Goal: Task Accomplishment & Management: Manage account settings

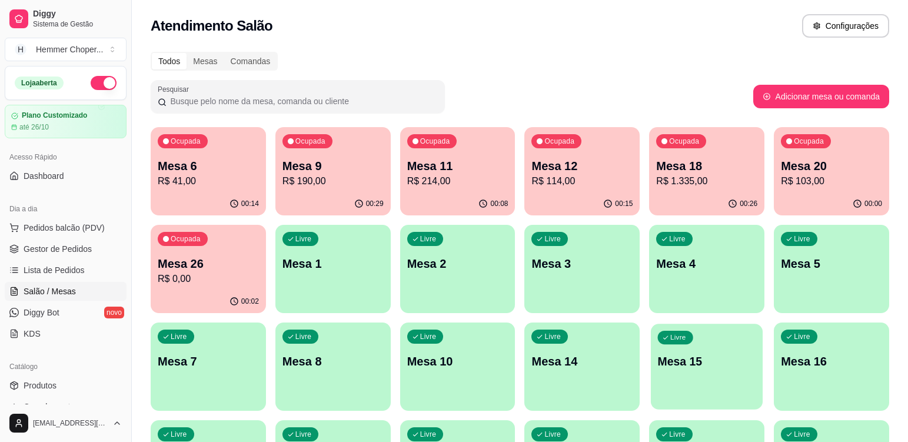
click at [677, 381] on div "Livre Mesa 15" at bounding box center [707, 360] width 112 height 72
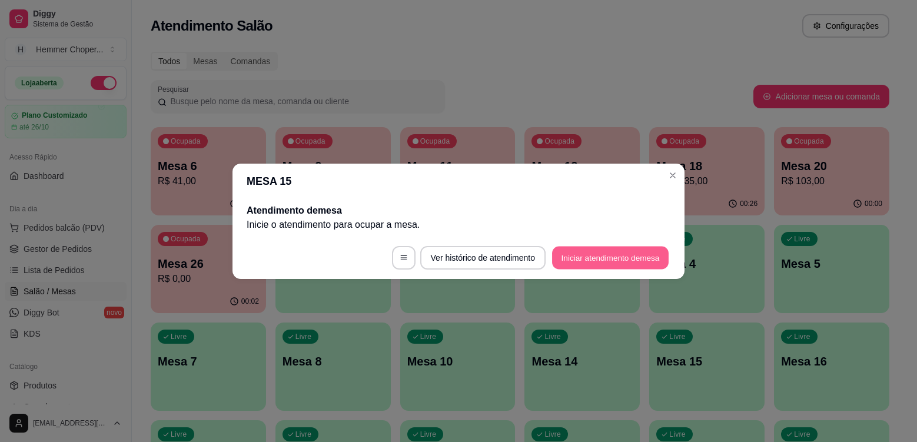
click at [613, 255] on button "Iniciar atendimento de mesa" at bounding box center [610, 257] width 117 height 23
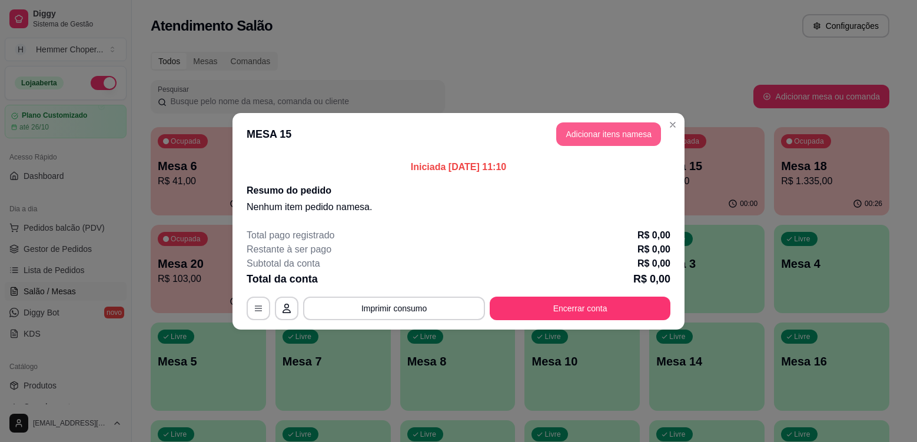
click at [611, 131] on button "Adicionar itens na mesa" at bounding box center [608, 134] width 105 height 24
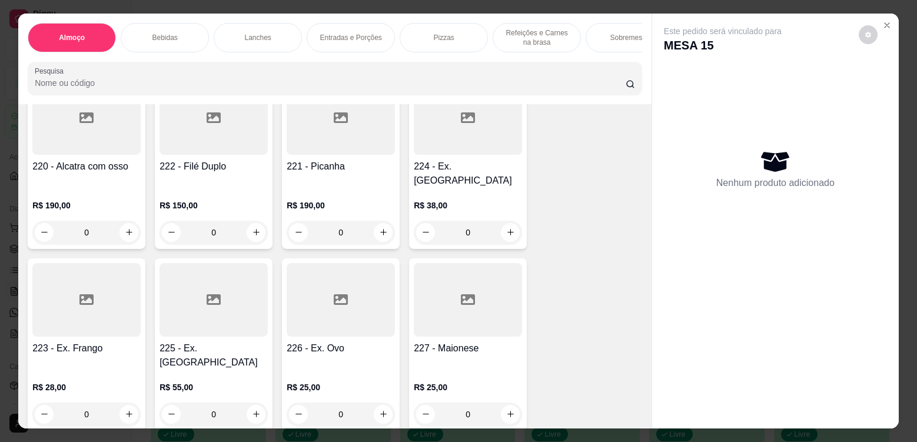
scroll to position [59, 0]
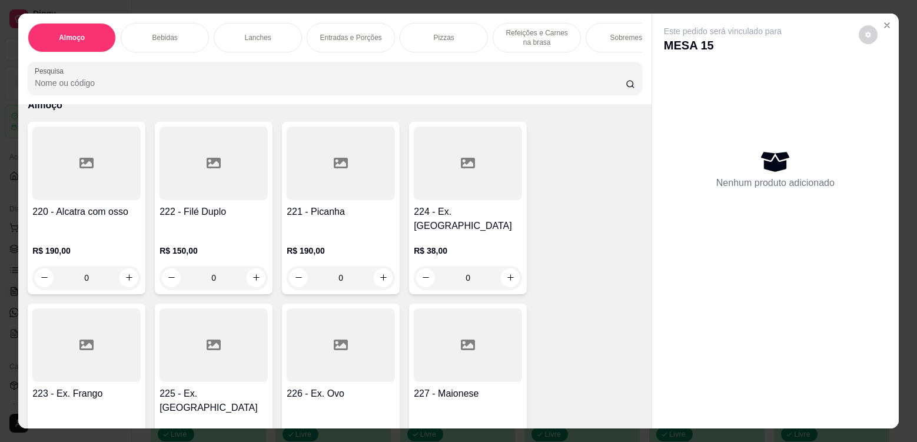
click at [451, 233] on div "R$ 38,00 0" at bounding box center [468, 261] width 108 height 56
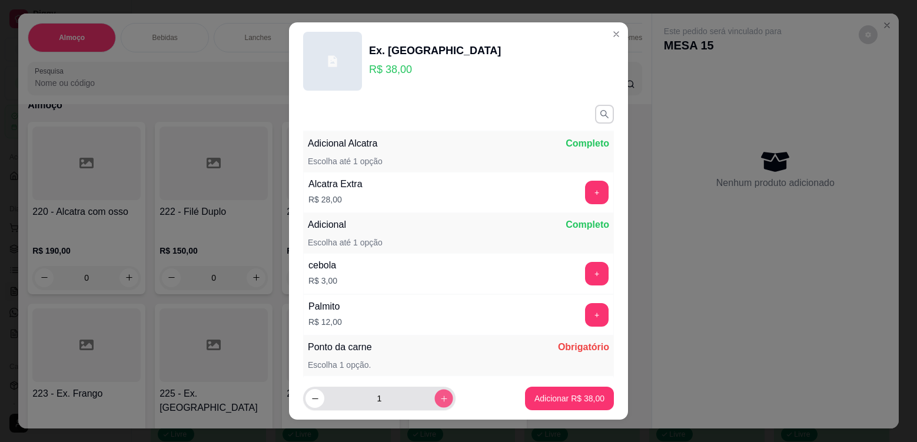
click at [434, 398] on button "increase-product-quantity" at bounding box center [443, 399] width 18 height 18
type input "2"
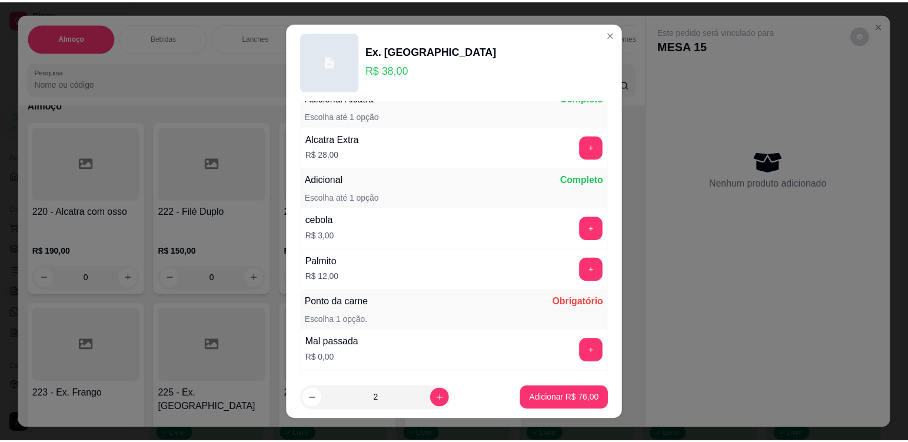
scroll to position [177, 0]
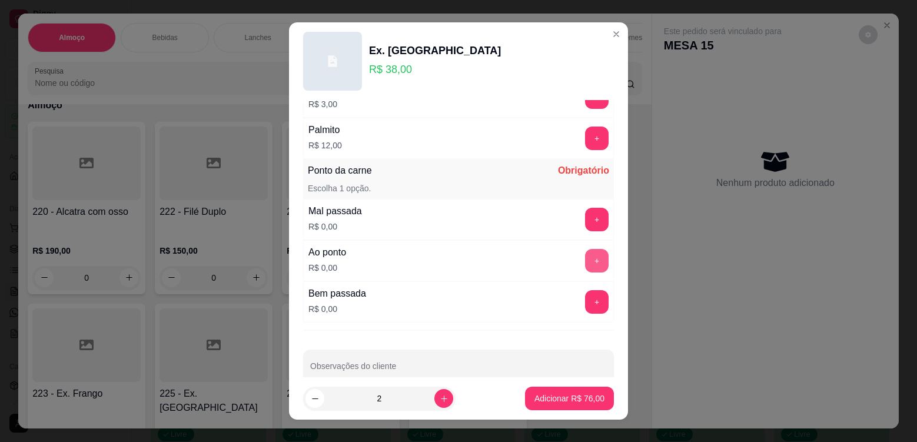
click at [585, 261] on button "+" at bounding box center [597, 261] width 24 height 24
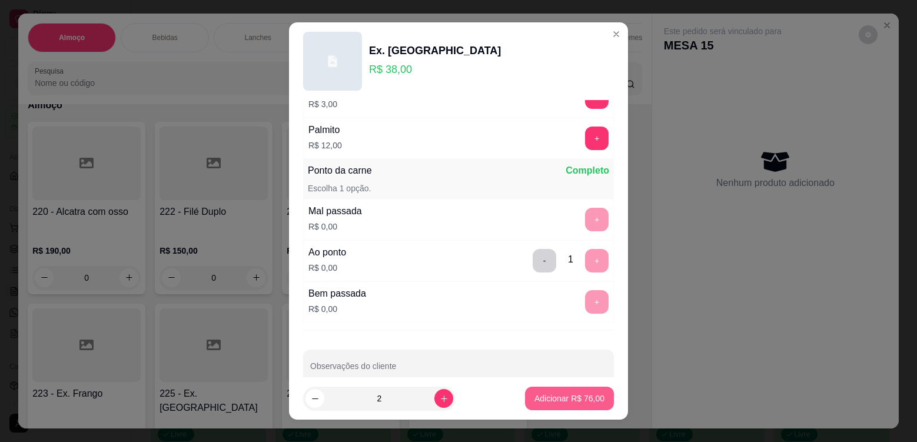
click at [542, 403] on p "Adicionar R$ 76,00" at bounding box center [569, 399] width 70 height 12
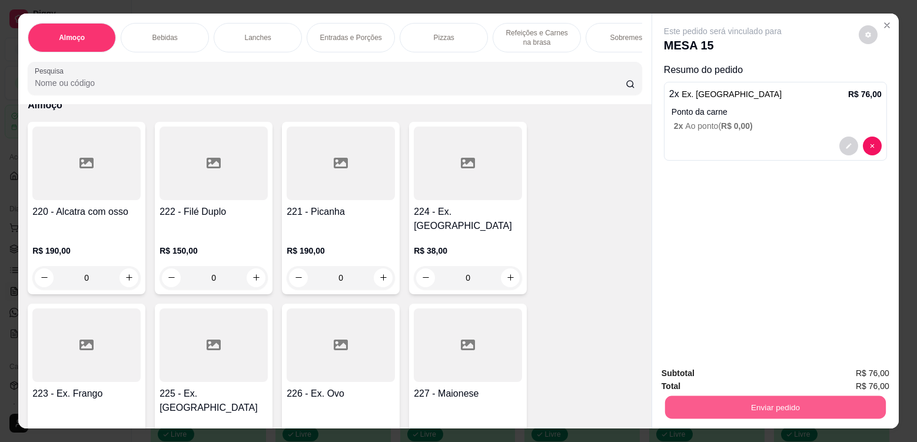
click at [731, 408] on button "Enviar pedido" at bounding box center [775, 407] width 221 height 23
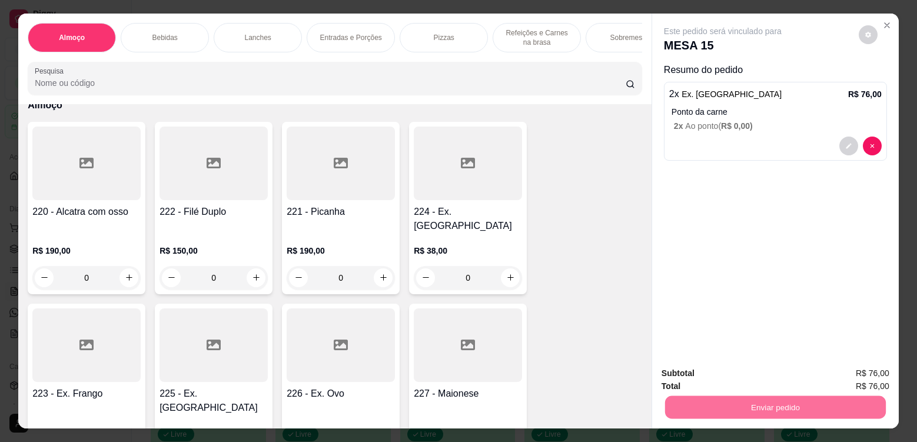
click at [850, 379] on button "Enviar pedido" at bounding box center [858, 378] width 66 height 22
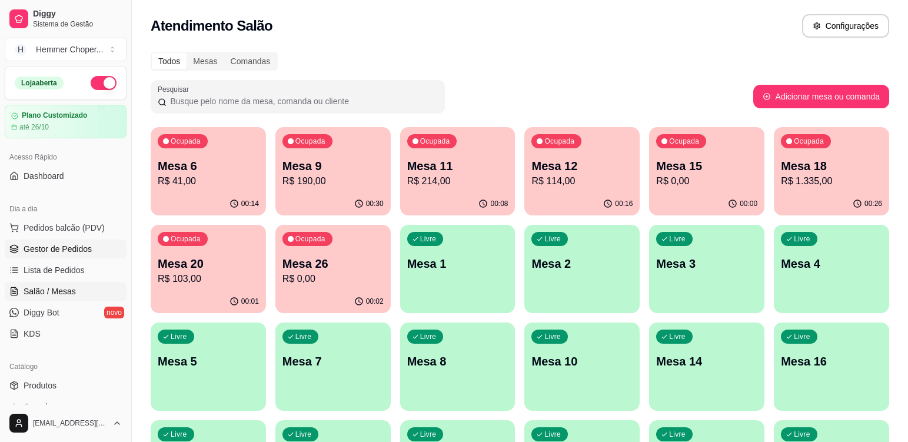
click at [46, 250] on span "Gestor de Pedidos" at bounding box center [58, 249] width 68 height 12
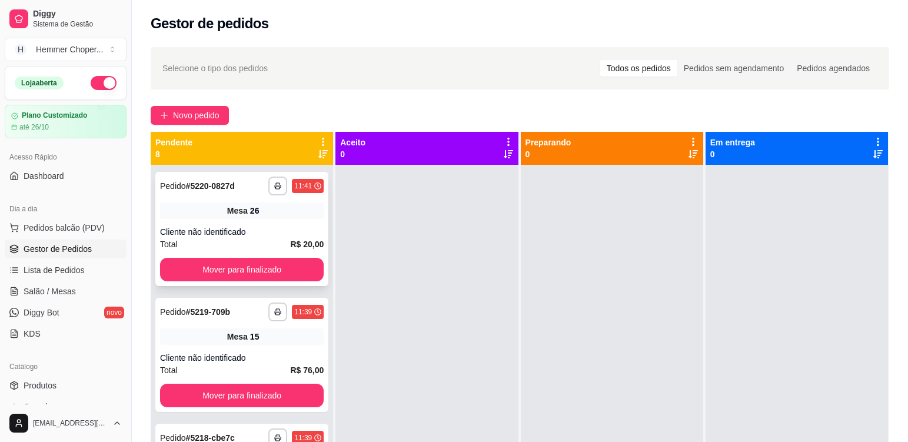
click at [259, 230] on div "Cliente não identificado" at bounding box center [242, 232] width 164 height 12
click at [245, 266] on button "Mover para finalizado" at bounding box center [242, 270] width 164 height 24
click at [234, 235] on div "Cliente não identificado" at bounding box center [242, 232] width 164 height 12
click at [228, 354] on div "Cliente não identificado" at bounding box center [242, 358] width 164 height 12
click at [226, 278] on button "Mover para finalizado" at bounding box center [242, 270] width 164 height 24
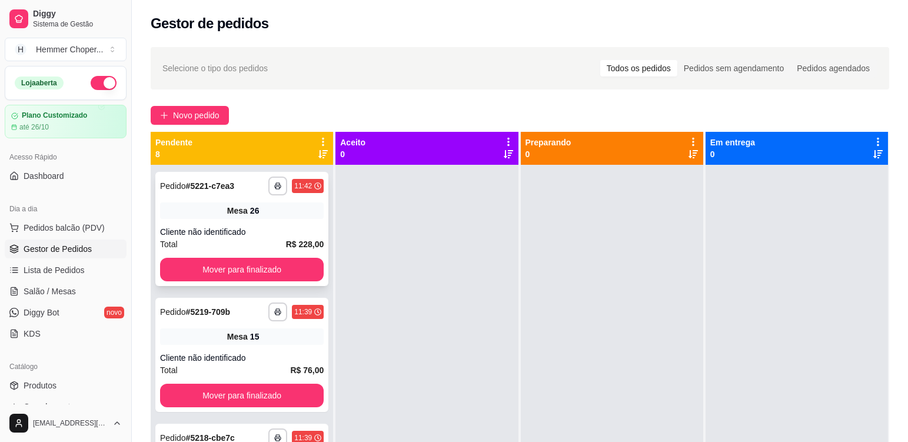
click at [229, 235] on div "Cliente não identificado" at bounding box center [242, 232] width 164 height 12
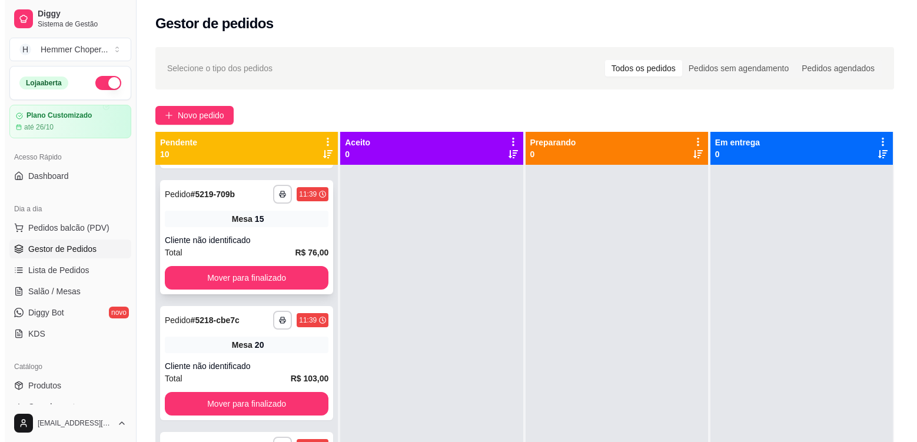
scroll to position [495, 0]
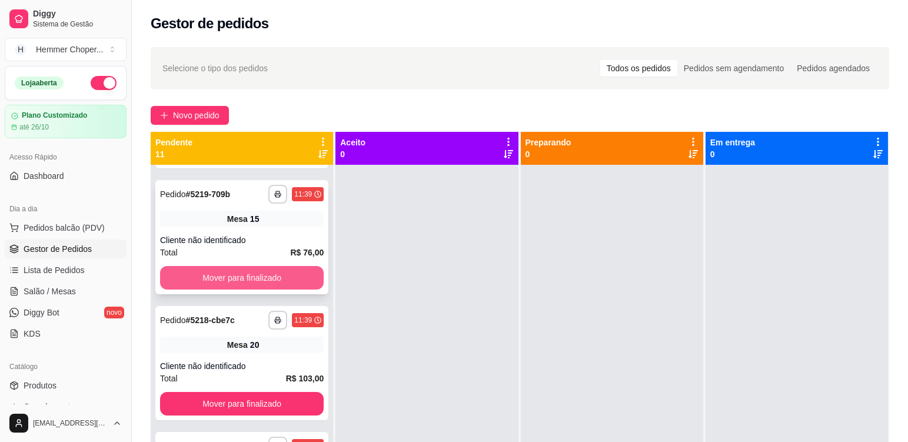
click at [247, 285] on button "Mover para finalizado" at bounding box center [242, 278] width 164 height 24
click at [234, 238] on div "Cliente não identificado" at bounding box center [242, 240] width 164 height 12
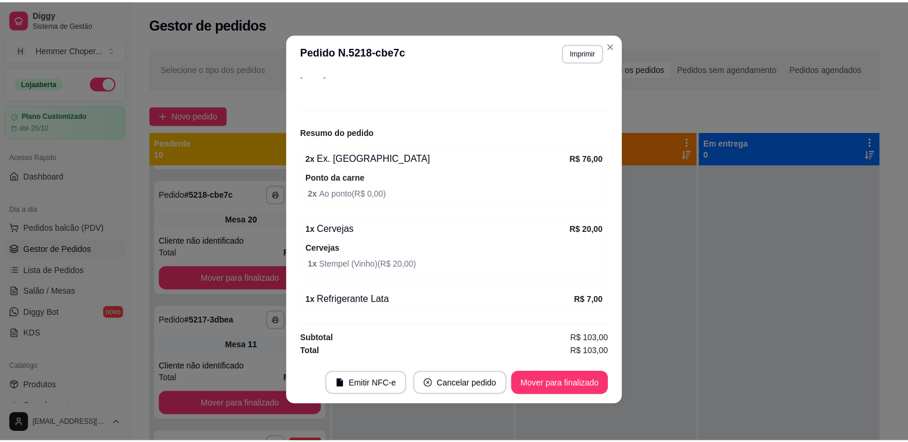
scroll to position [2, 0]
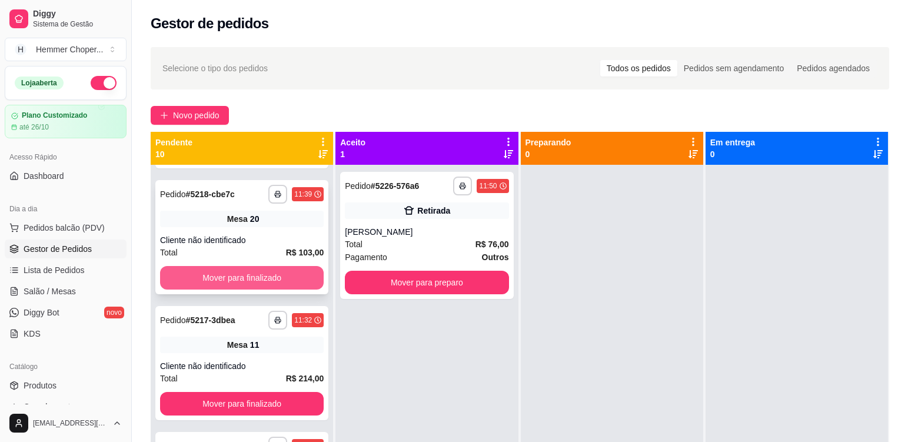
click at [204, 268] on button "Mover para finalizado" at bounding box center [242, 278] width 164 height 24
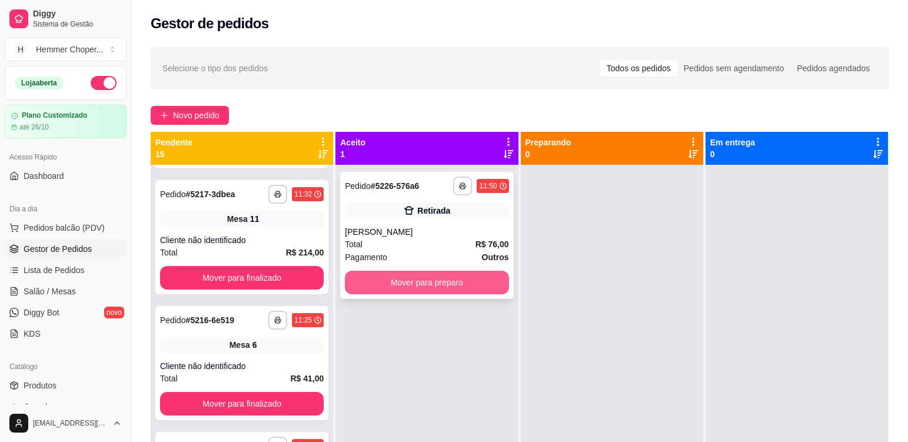
click at [404, 280] on button "Mover para preparo" at bounding box center [427, 283] width 164 height 24
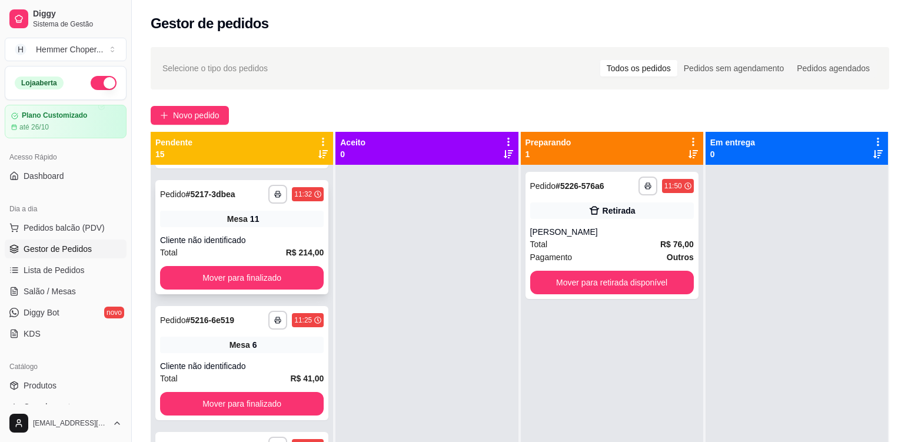
click at [228, 248] on div "Total R$ 214,00" at bounding box center [242, 252] width 164 height 13
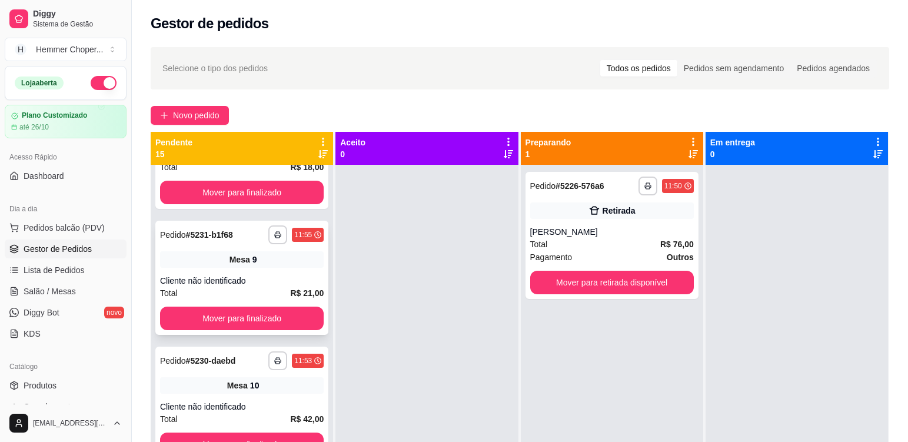
scroll to position [0, 0]
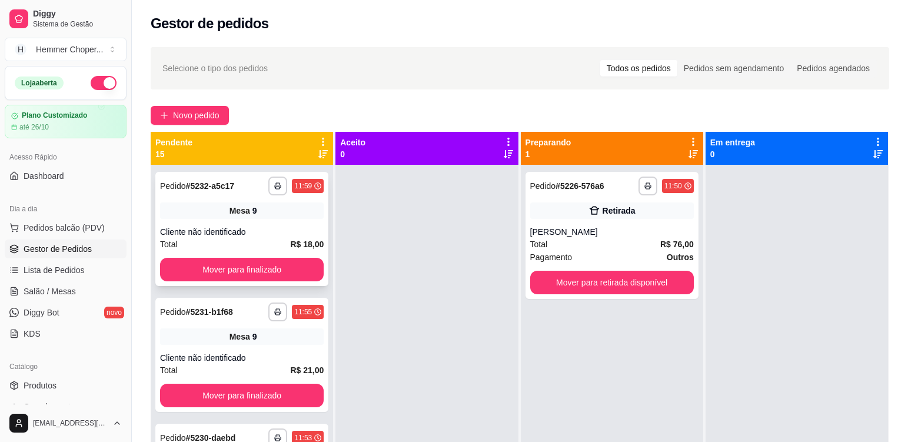
click at [230, 225] on div "**********" at bounding box center [241, 229] width 173 height 114
click at [227, 268] on button "Mover para finalizado" at bounding box center [242, 270] width 164 height 24
click at [233, 238] on div "Total R$ 21,00" at bounding box center [242, 244] width 164 height 13
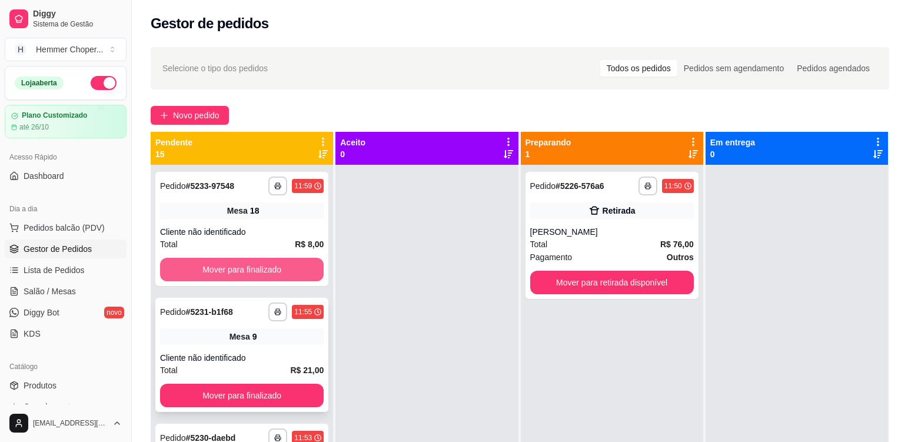
click at [232, 276] on button "Mover para finalizado" at bounding box center [242, 270] width 164 height 24
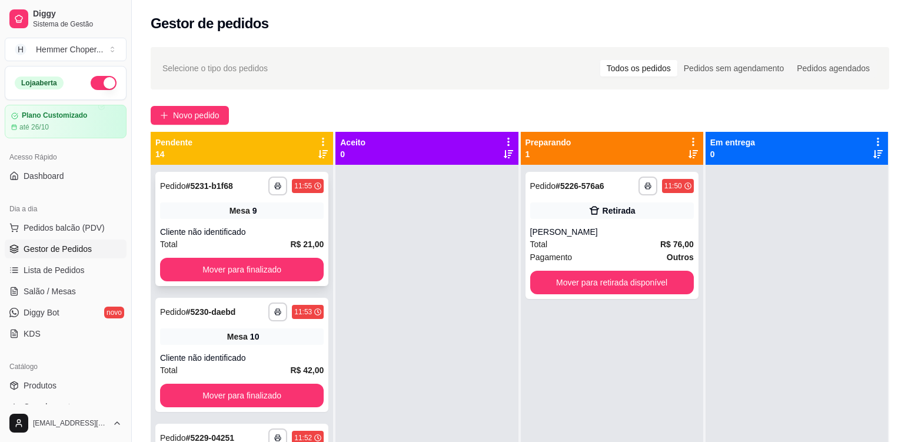
click at [244, 241] on div "Total R$ 21,00" at bounding box center [242, 244] width 164 height 13
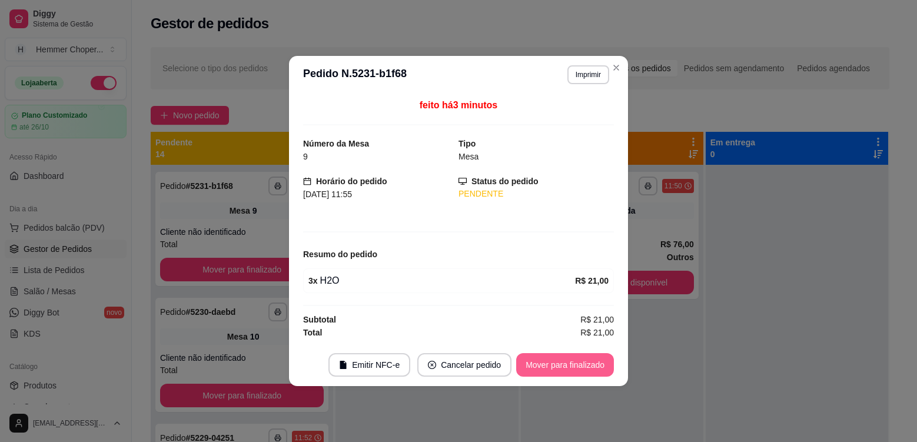
click at [544, 361] on button "Mover para finalizado" at bounding box center [565, 365] width 98 height 24
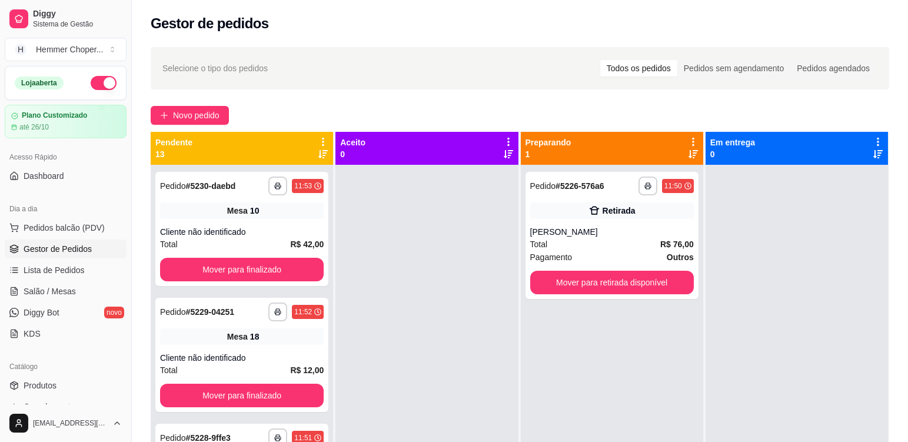
click at [225, 219] on div "**********" at bounding box center [241, 229] width 173 height 114
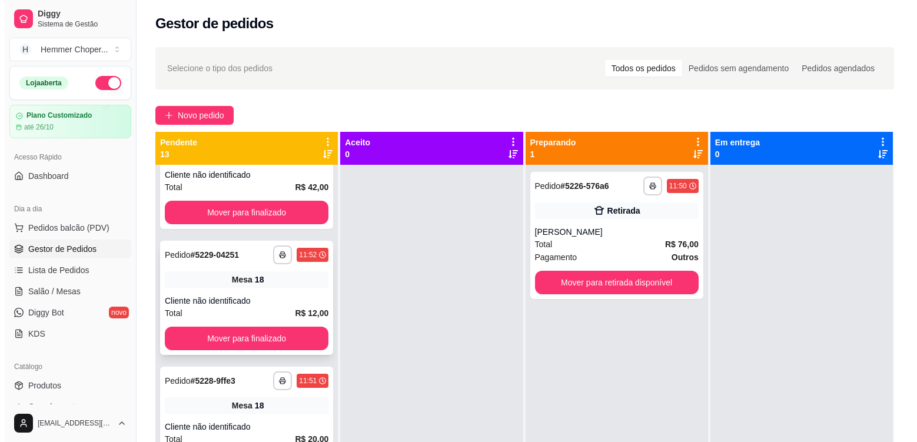
scroll to position [59, 0]
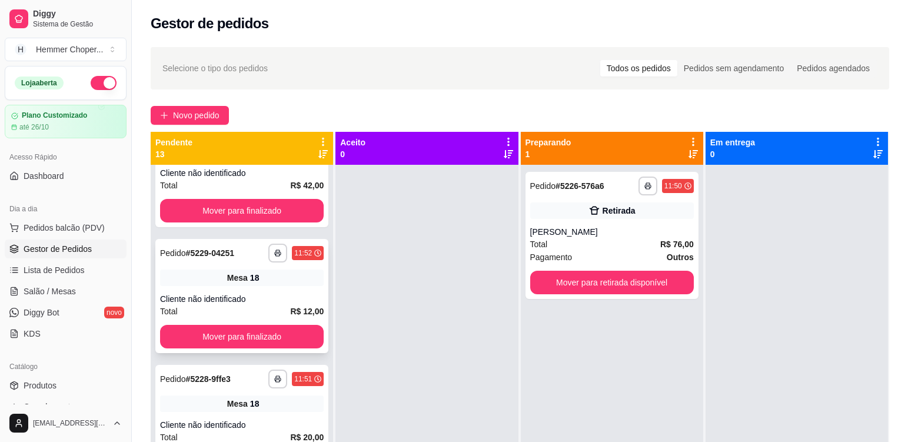
click at [251, 291] on div "**********" at bounding box center [241, 296] width 173 height 114
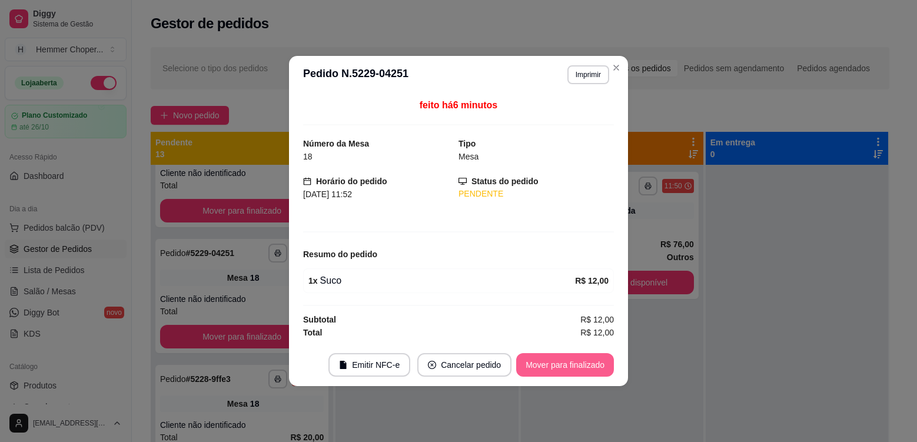
click at [566, 373] on button "Mover para finalizado" at bounding box center [565, 365] width 98 height 24
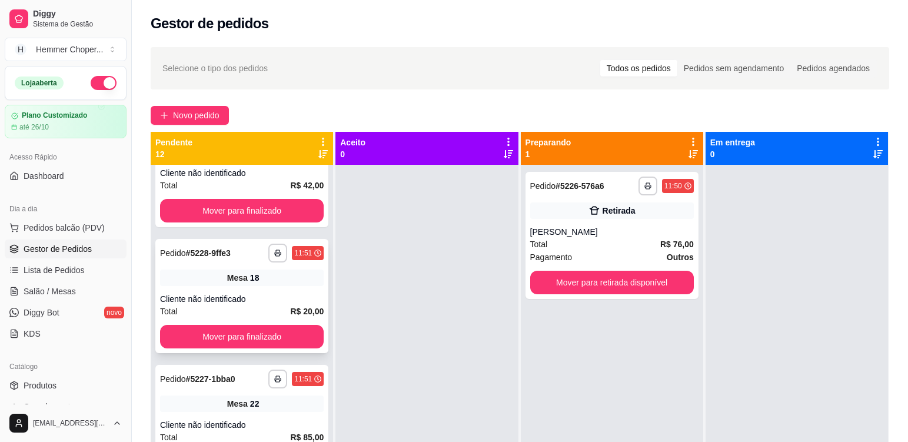
click at [240, 280] on span "Mesa" at bounding box center [237, 278] width 21 height 12
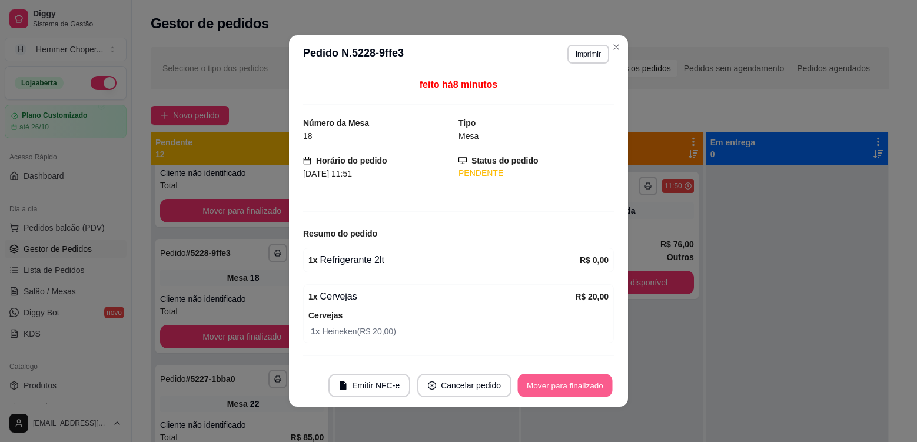
click at [538, 388] on button "Mover para finalizado" at bounding box center [565, 385] width 95 height 23
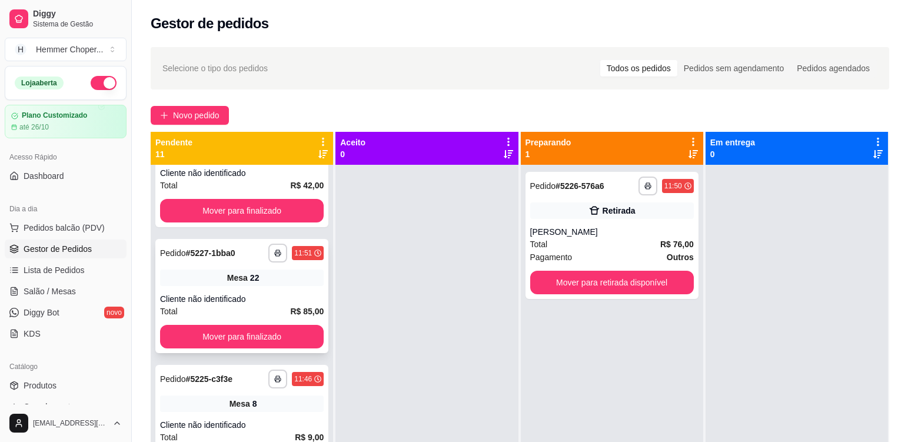
click at [218, 280] on div "Mesa 22" at bounding box center [242, 278] width 164 height 16
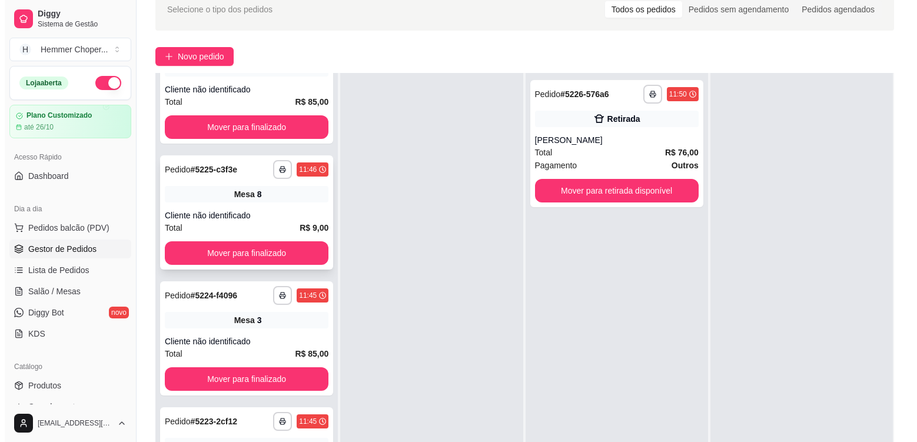
scroll to position [294, 0]
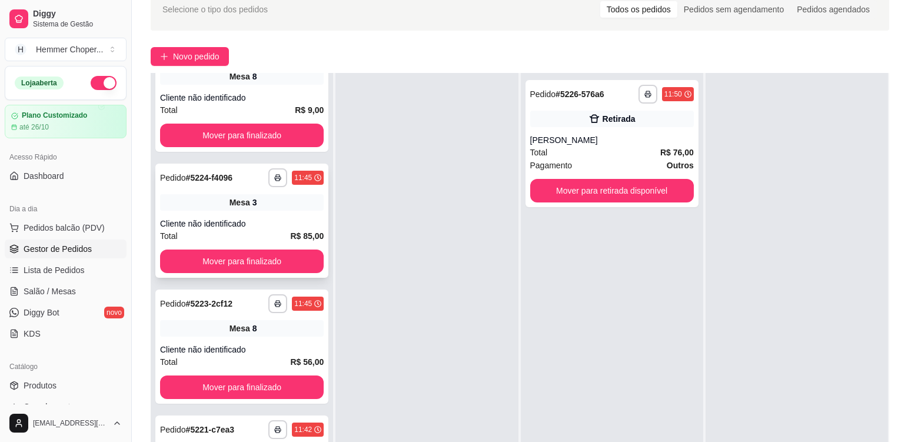
click at [252, 225] on div "Cliente não identificado" at bounding box center [242, 224] width 164 height 12
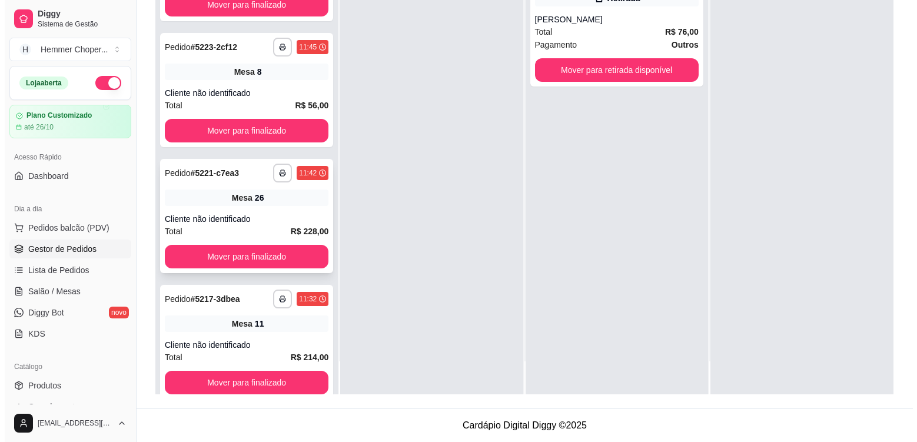
scroll to position [551, 0]
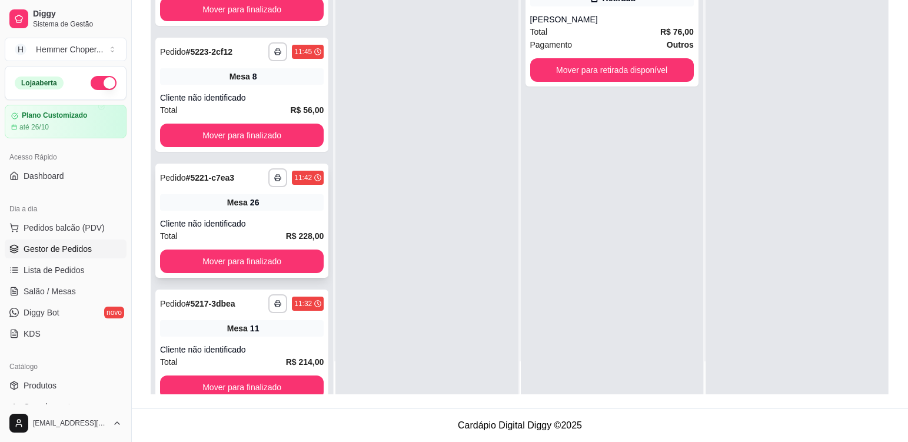
click at [243, 224] on div "Cliente não identificado" at bounding box center [242, 224] width 164 height 12
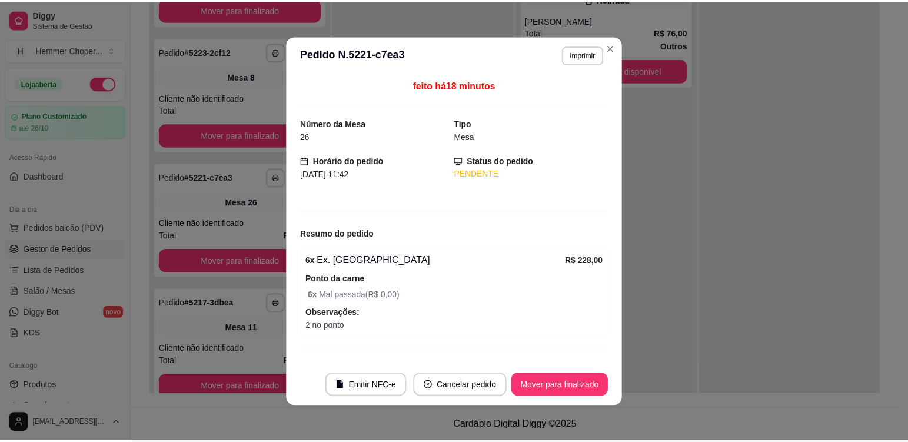
scroll to position [24, 0]
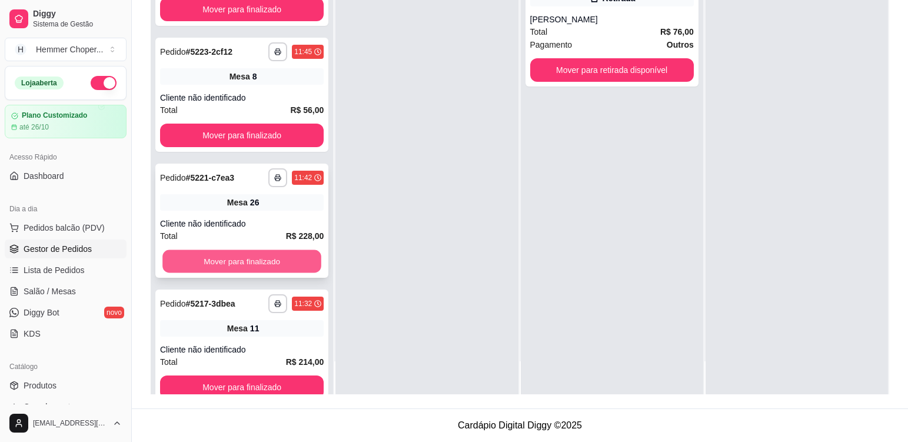
click at [231, 259] on button "Mover para finalizado" at bounding box center [241, 261] width 159 height 23
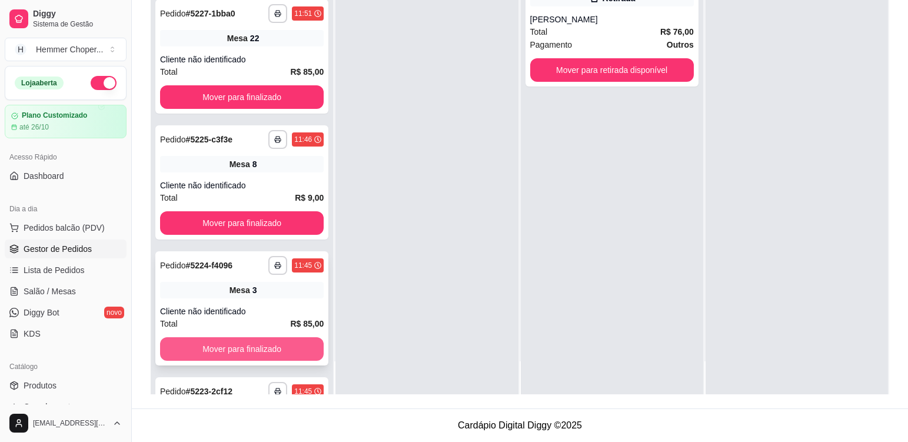
scroll to position [198, 0]
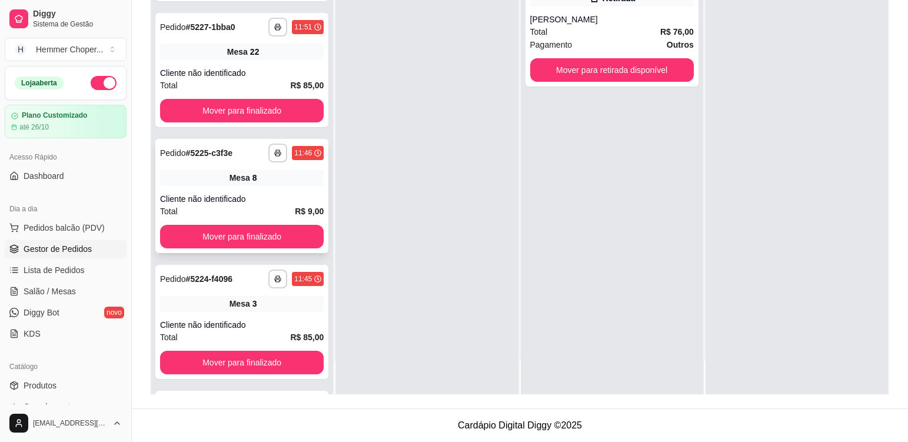
click at [252, 190] on div "**********" at bounding box center [241, 196] width 173 height 114
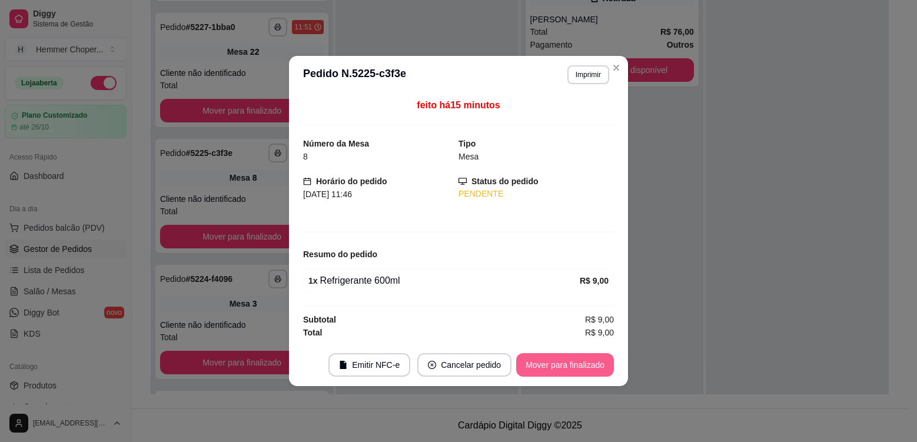
click at [582, 367] on button "Mover para finalizado" at bounding box center [565, 365] width 98 height 24
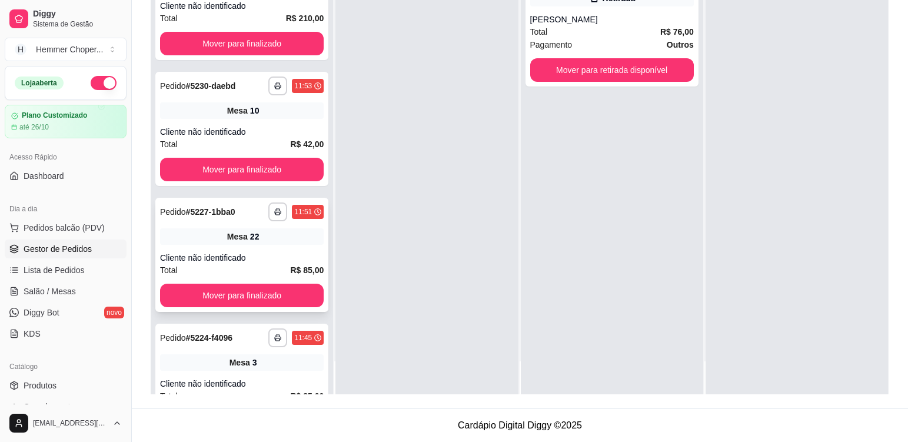
scroll to position [0, 0]
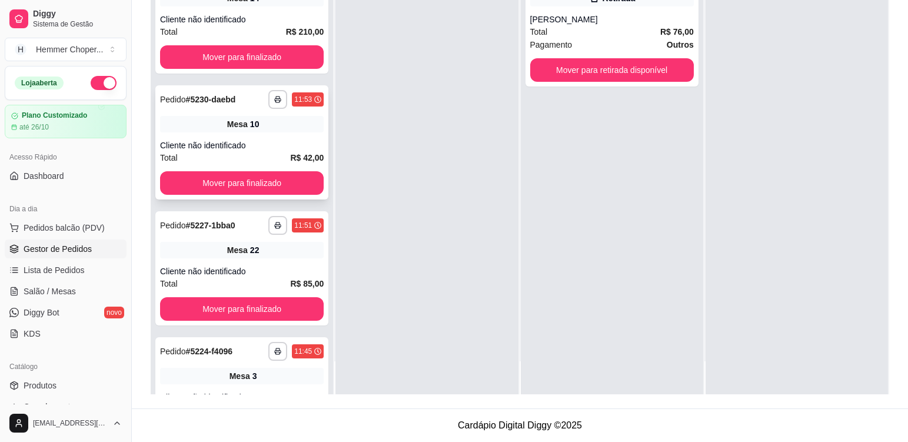
click at [221, 145] on div "Cliente não identificado" at bounding box center [242, 145] width 164 height 12
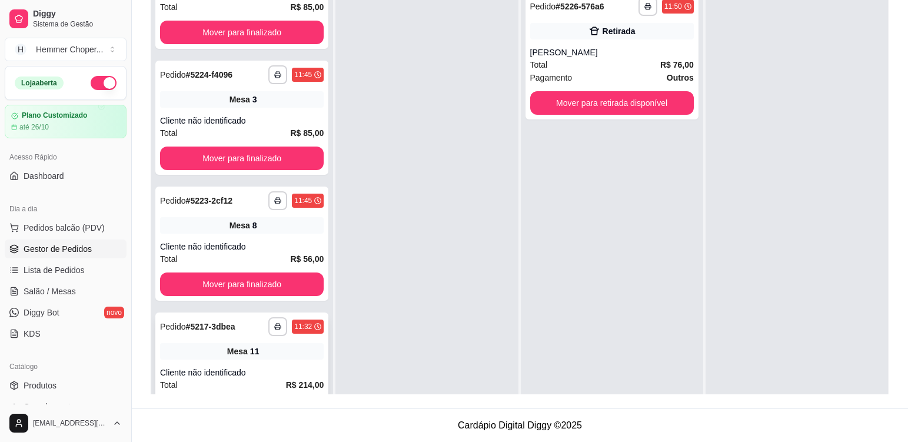
scroll to position [353, 0]
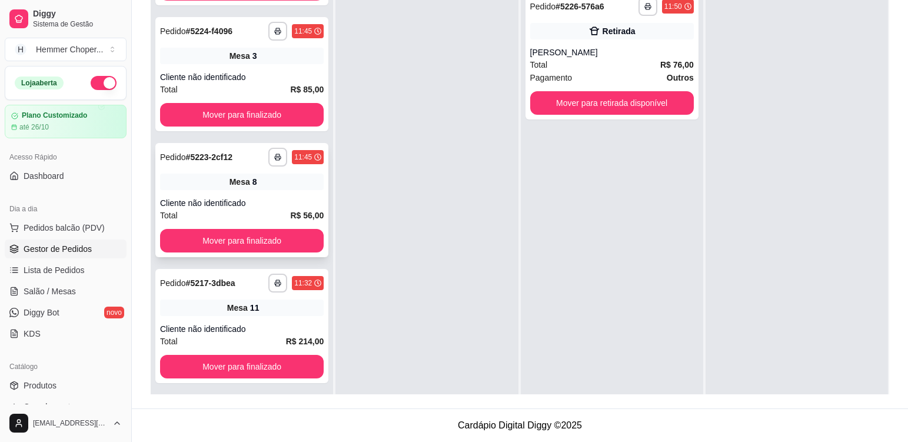
click at [274, 200] on div "Cliente não identificado" at bounding box center [242, 203] width 164 height 12
click at [243, 236] on button "Mover para finalizado" at bounding box center [242, 241] width 164 height 24
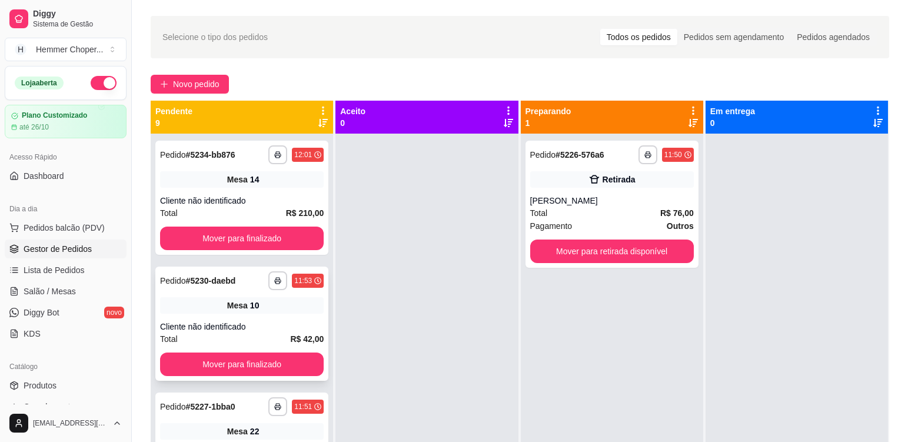
scroll to position [3, 0]
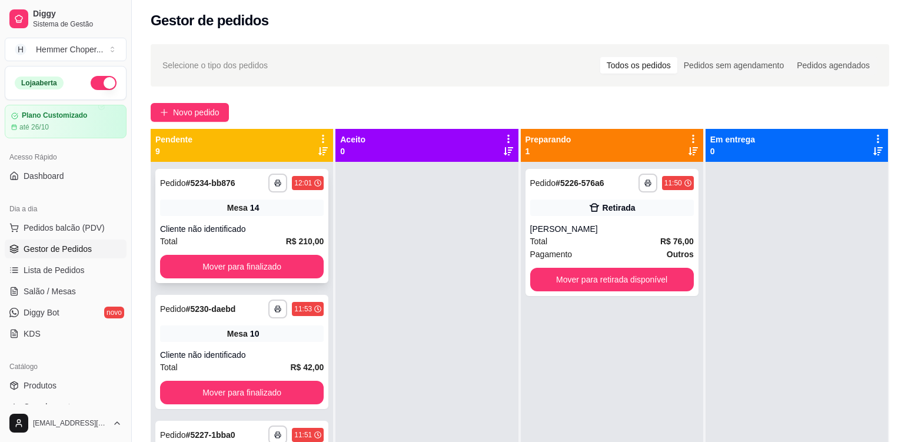
click at [242, 215] on div "Mesa 14" at bounding box center [242, 207] width 164 height 16
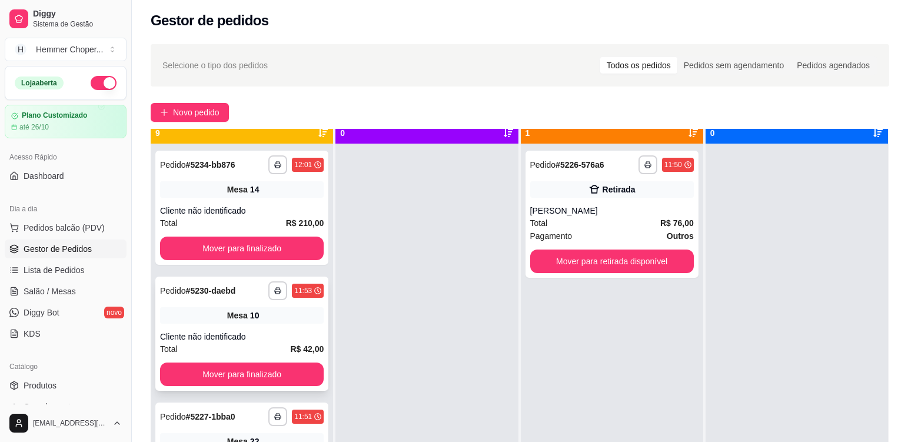
scroll to position [33, 0]
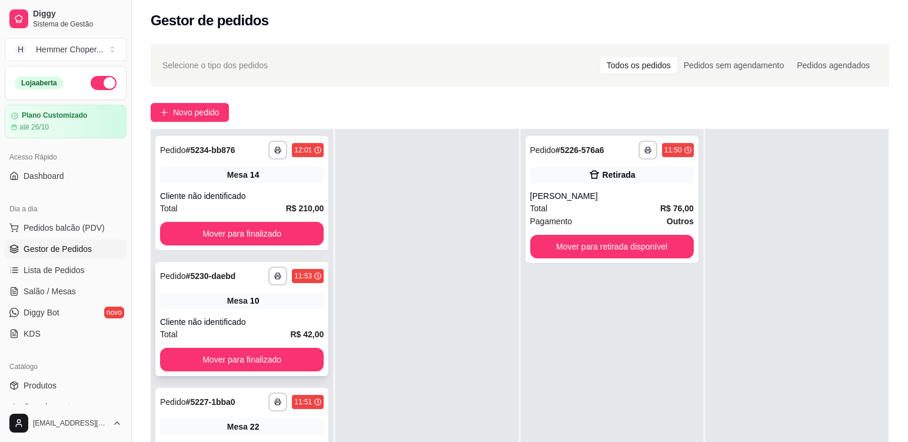
click at [247, 308] on div "Mesa 10" at bounding box center [242, 300] width 164 height 16
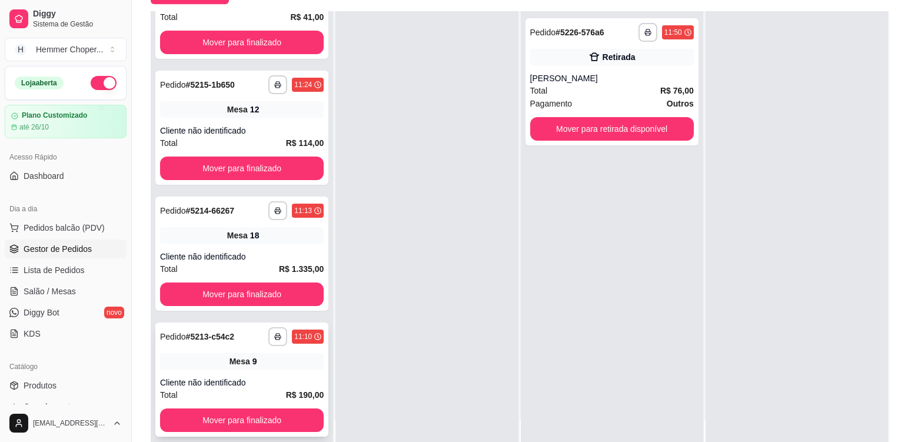
scroll to position [179, 0]
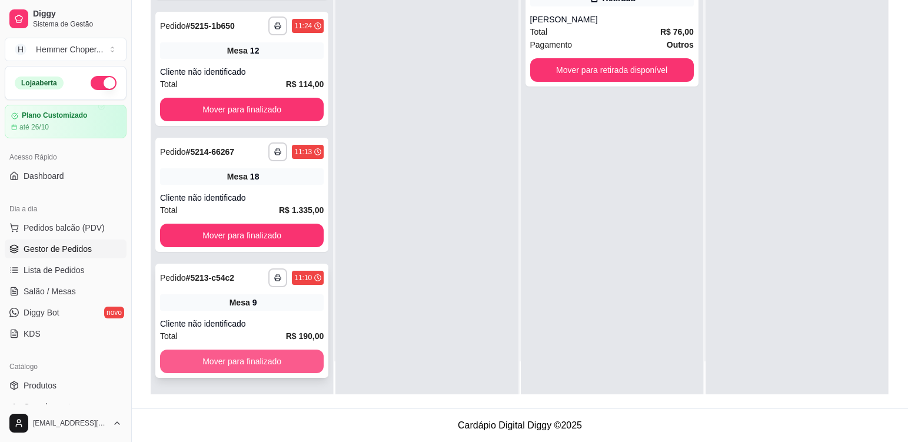
click at [212, 355] on button "Mover para finalizado" at bounding box center [242, 362] width 164 height 24
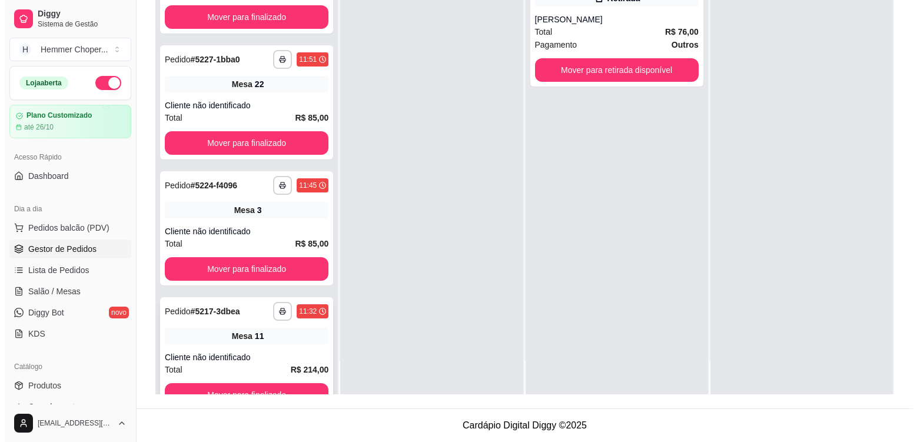
scroll to position [165, 0]
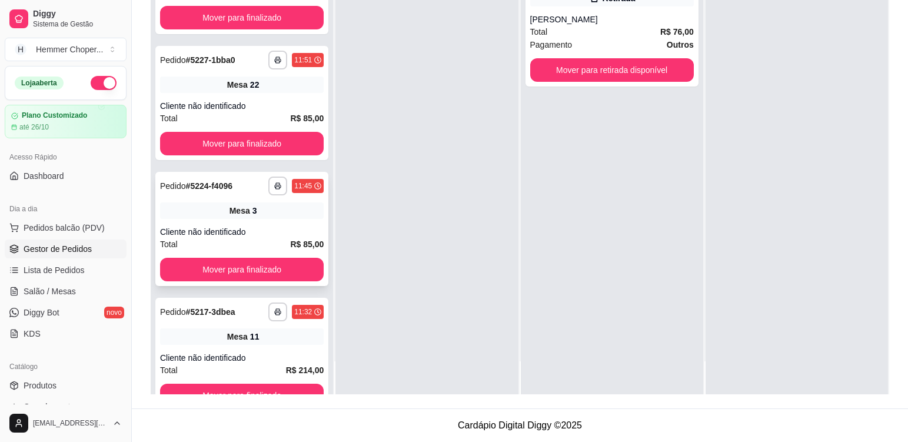
click at [233, 219] on div "**********" at bounding box center [241, 229] width 173 height 114
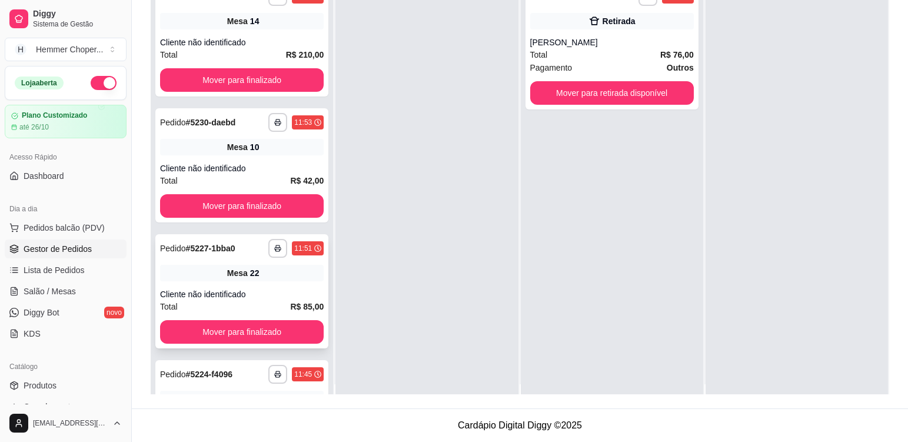
scroll to position [0, 0]
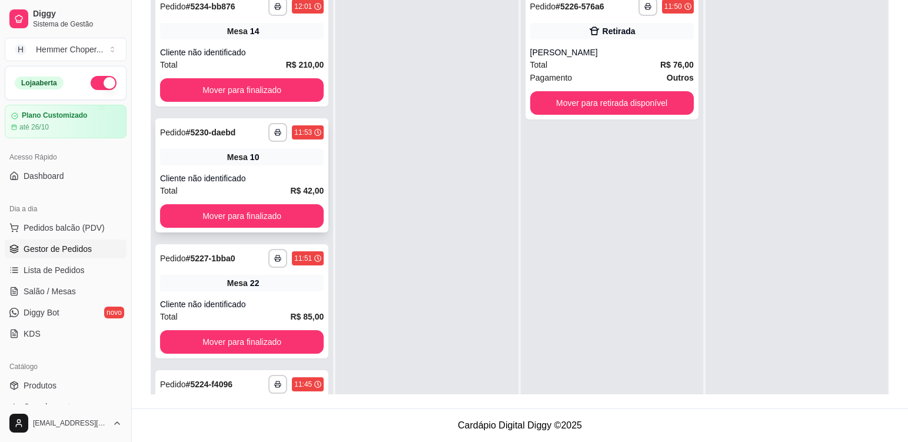
click at [247, 167] on div "**********" at bounding box center [241, 175] width 173 height 114
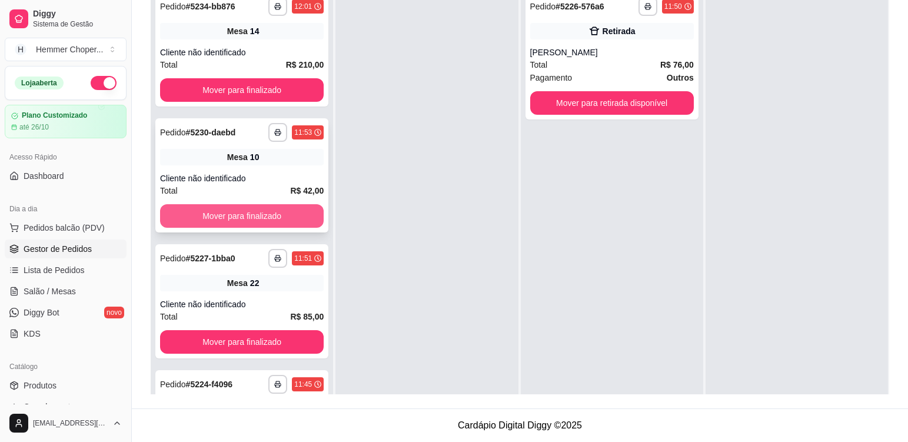
click at [244, 211] on button "Mover para finalizado" at bounding box center [242, 216] width 164 height 24
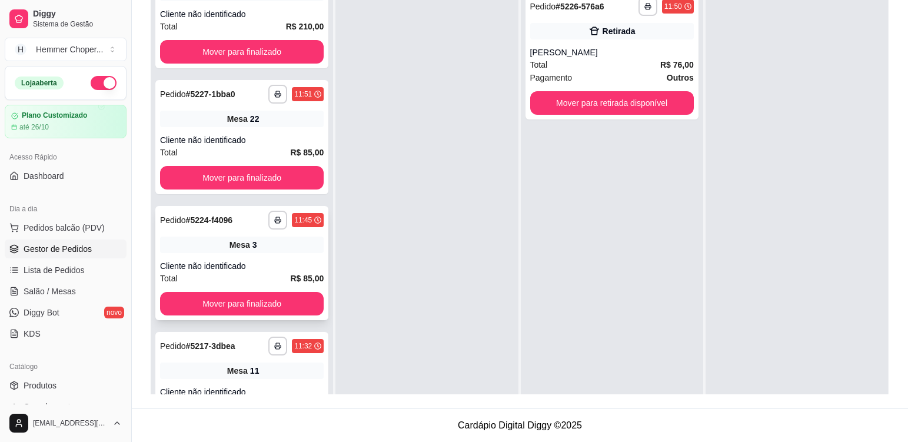
scroll to position [59, 0]
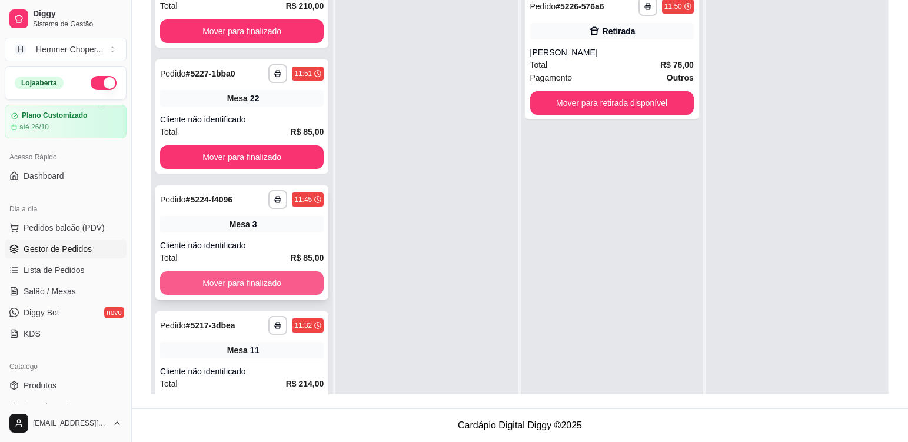
click at [242, 280] on button "Mover para finalizado" at bounding box center [242, 283] width 164 height 24
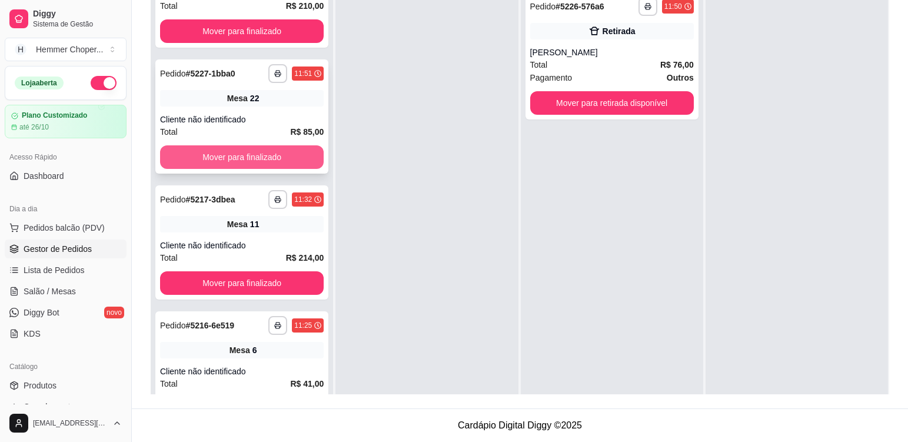
click at [207, 150] on button "Mover para finalizado" at bounding box center [242, 157] width 164 height 24
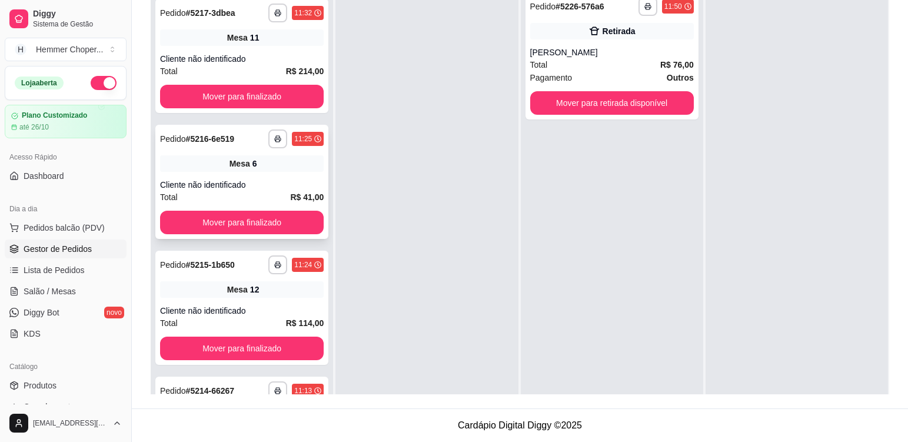
scroll to position [428, 0]
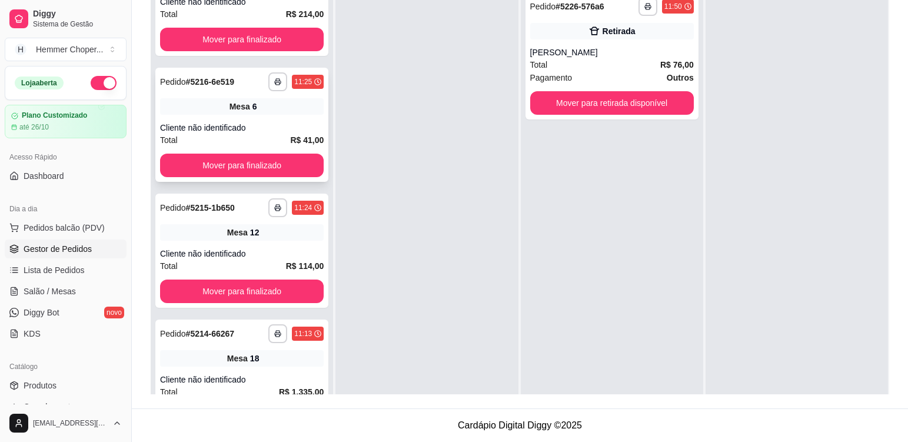
click at [245, 132] on div "Cliente não identificado" at bounding box center [242, 128] width 164 height 12
click at [223, 164] on button "Mover para finalizado" at bounding box center [242, 166] width 164 height 24
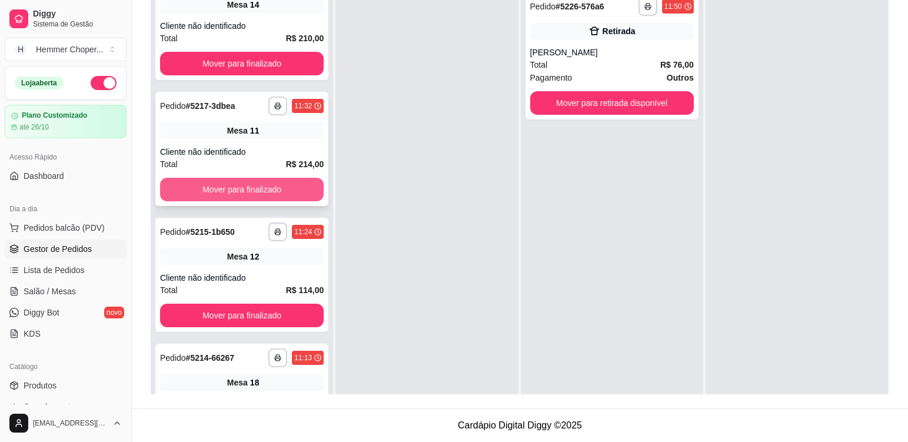
scroll to position [208, 0]
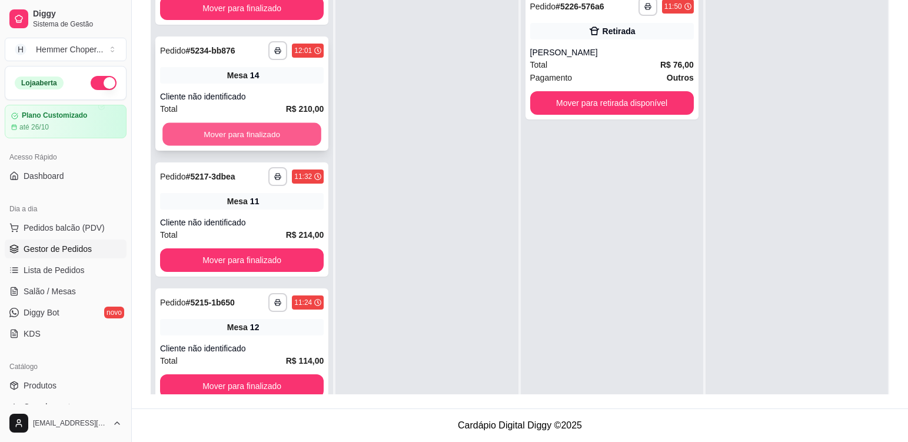
click at [213, 130] on button "Mover para finalizado" at bounding box center [241, 134] width 159 height 23
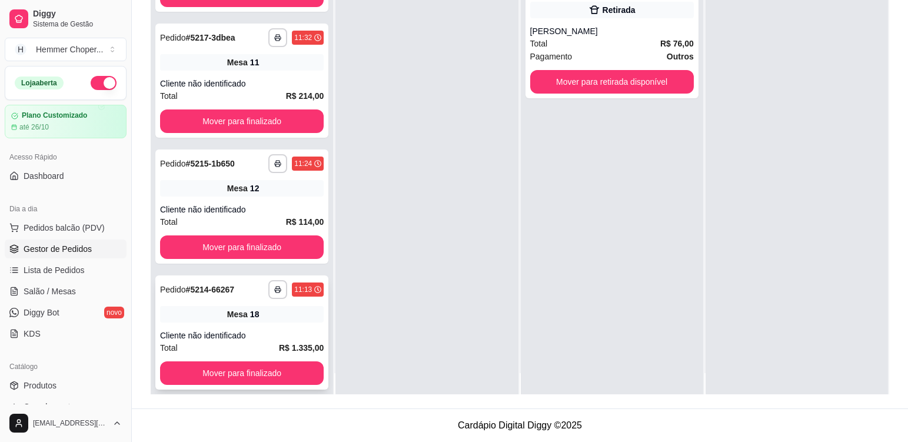
scroll to position [33, 0]
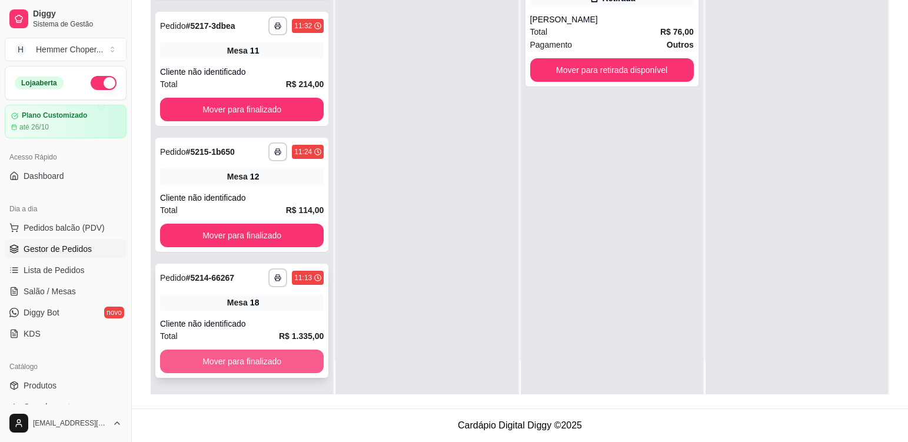
click at [220, 358] on button "Mover para finalizado" at bounding box center [242, 362] width 164 height 24
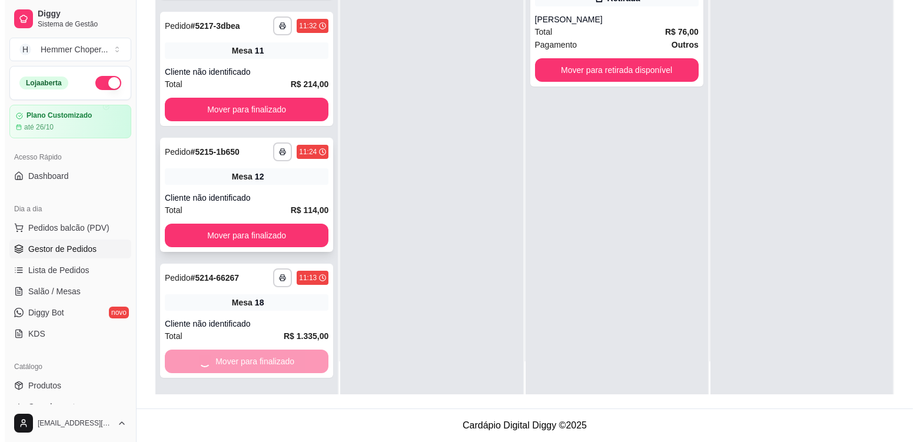
scroll to position [325, 0]
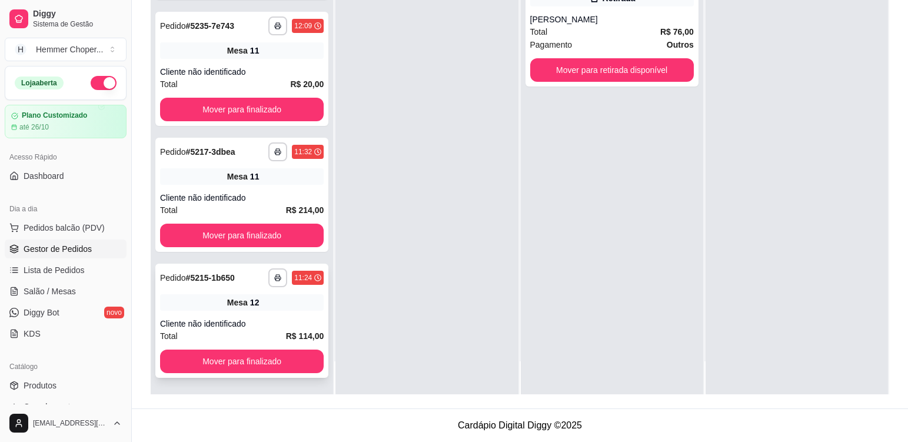
click at [238, 316] on div "**********" at bounding box center [241, 321] width 173 height 114
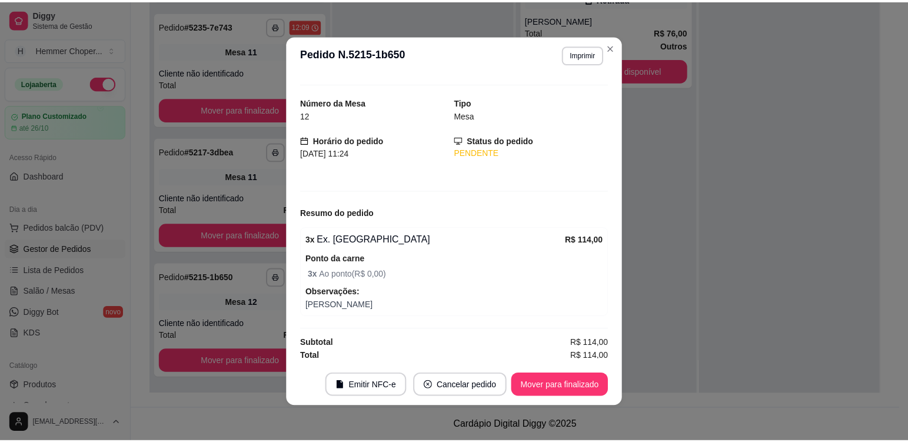
scroll to position [24, 0]
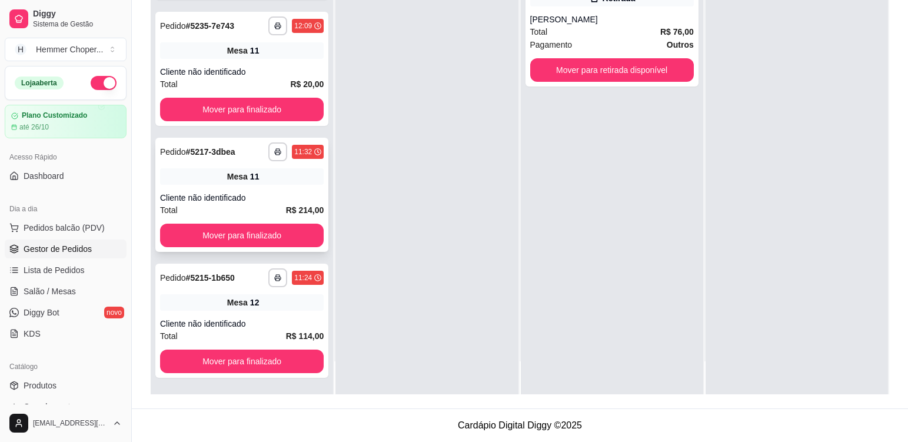
click at [228, 193] on div "Cliente não identificado" at bounding box center [242, 198] width 164 height 12
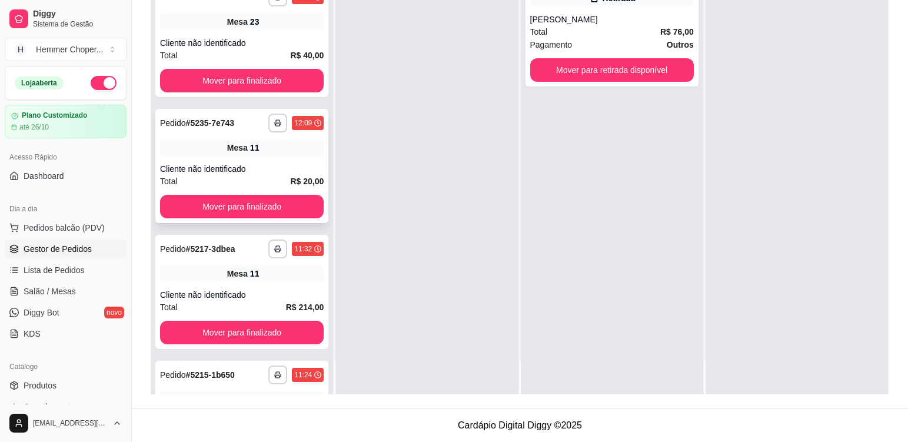
scroll to position [208, 0]
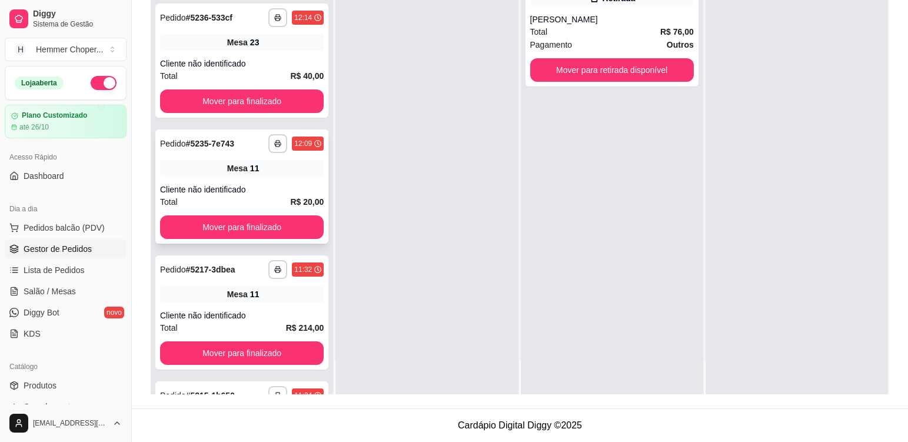
click at [255, 192] on div "Cliente não identificado" at bounding box center [242, 190] width 164 height 12
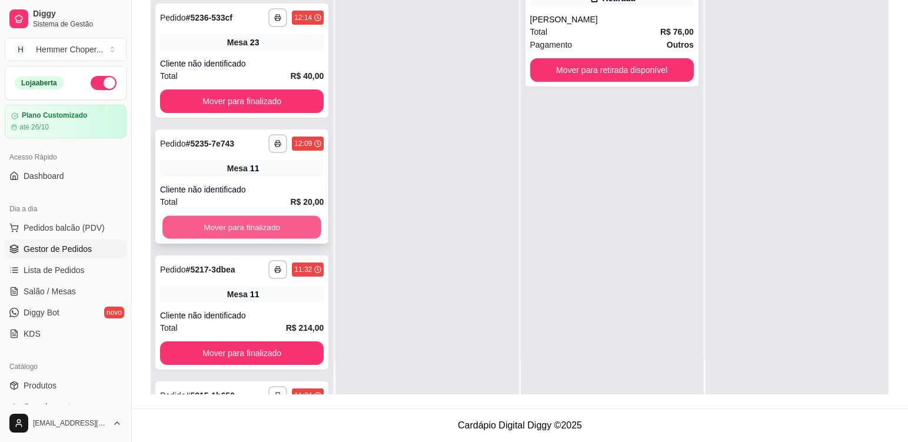
click at [236, 221] on button "Mover para finalizado" at bounding box center [241, 227] width 159 height 23
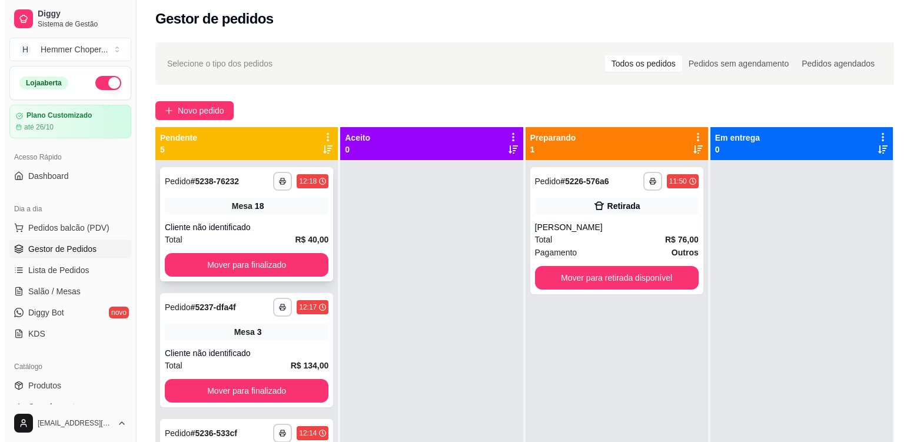
scroll to position [0, 0]
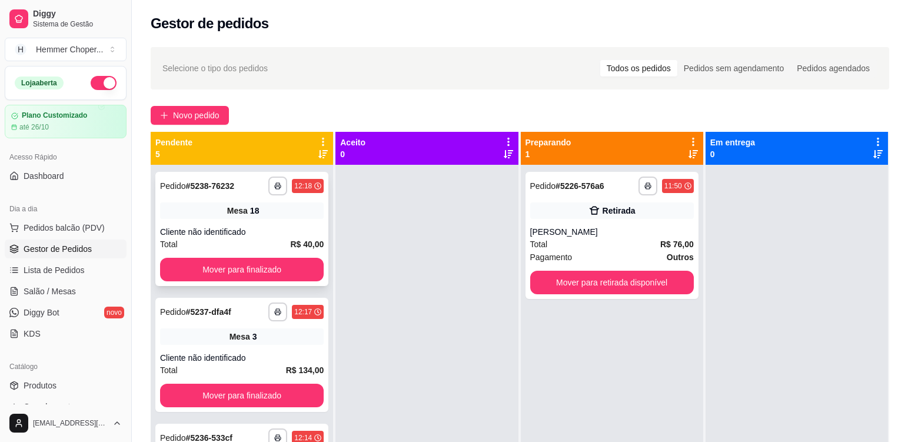
click at [264, 217] on div "Mesa 18" at bounding box center [242, 210] width 164 height 16
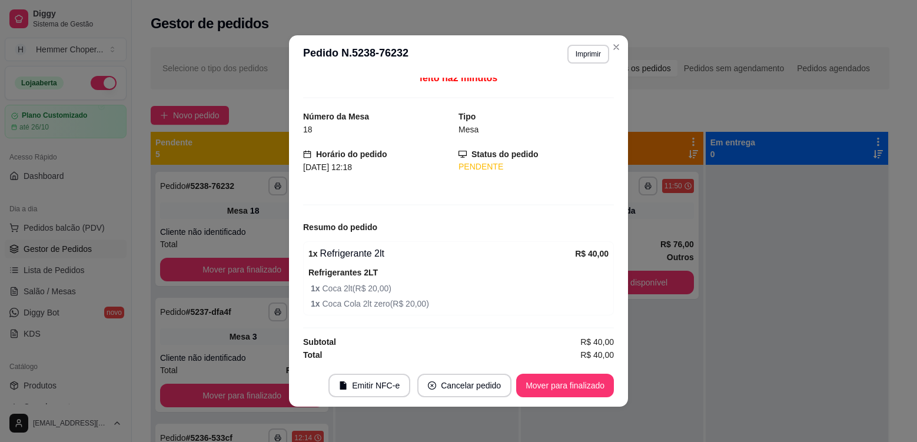
scroll to position [8, 0]
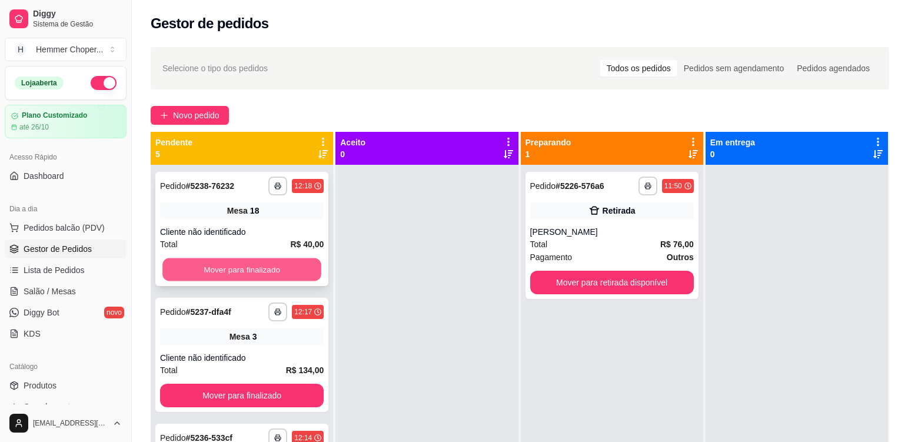
click at [242, 261] on button "Mover para finalizado" at bounding box center [241, 269] width 159 height 23
click at [235, 226] on div "Cliente não identificado" at bounding box center [242, 232] width 164 height 12
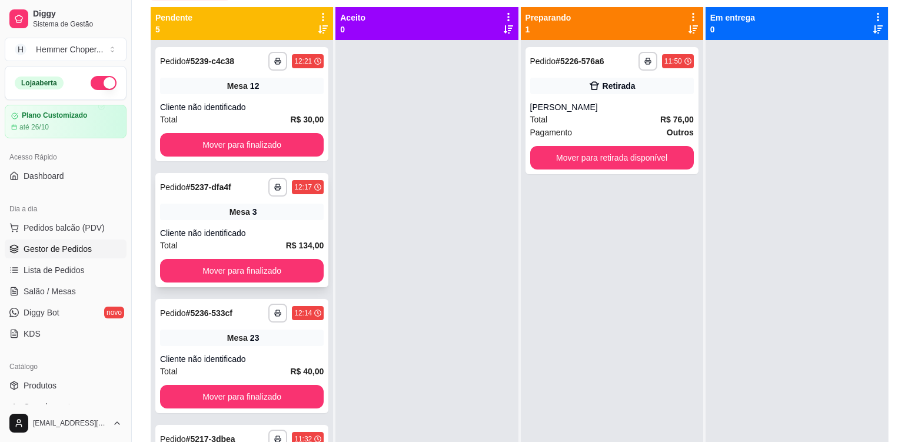
scroll to position [62, 0]
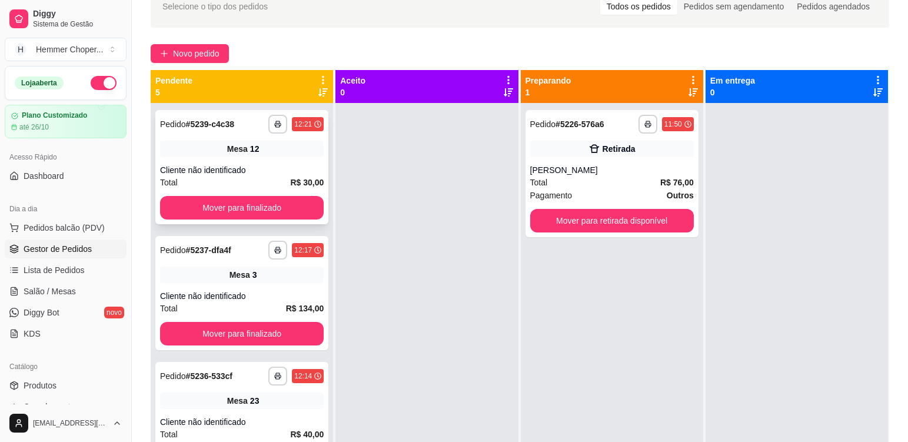
click at [227, 151] on span "Mesa" at bounding box center [237, 149] width 21 height 12
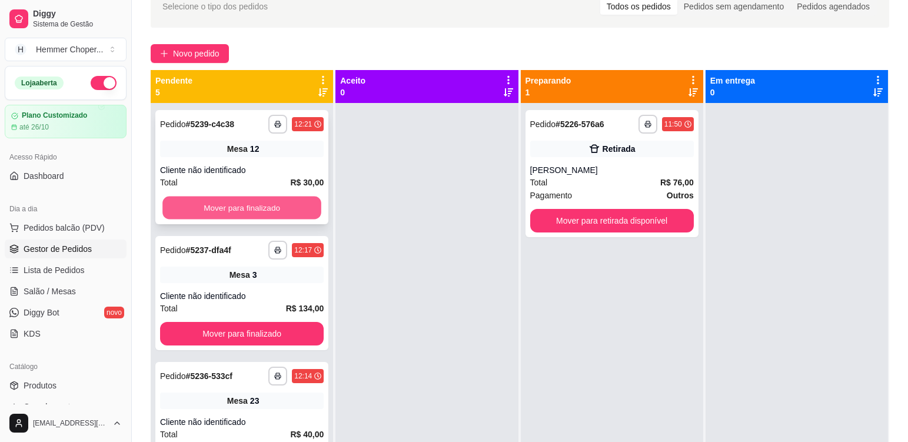
click at [241, 206] on button "Mover para finalizado" at bounding box center [241, 208] width 159 height 23
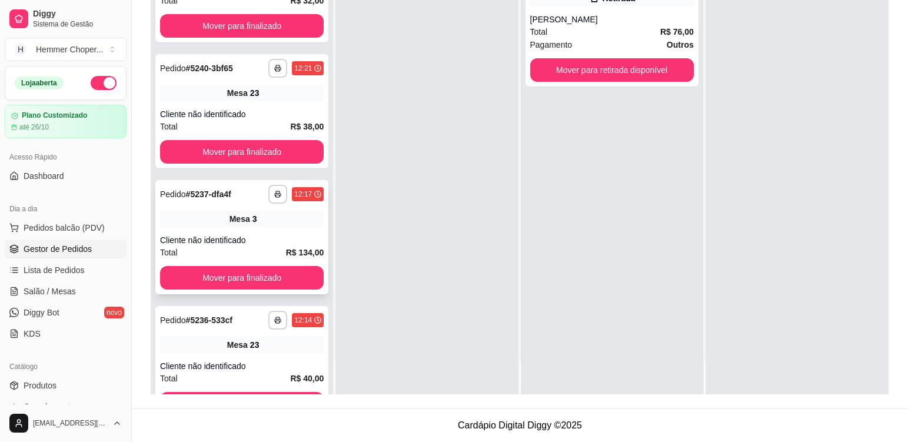
scroll to position [0, 0]
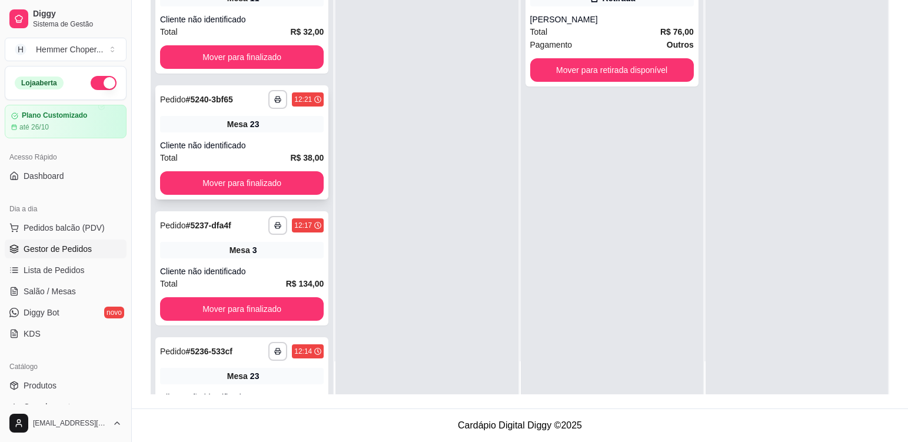
click at [241, 148] on div "Cliente não identificado" at bounding box center [242, 145] width 164 height 12
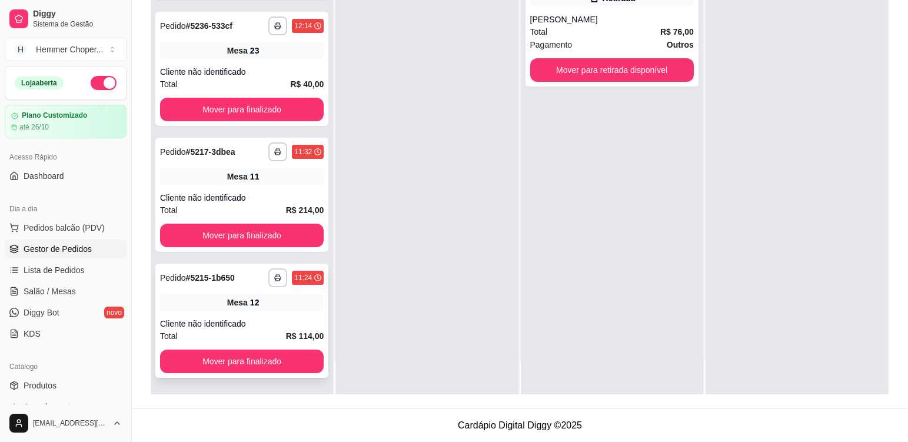
scroll to position [149, 0]
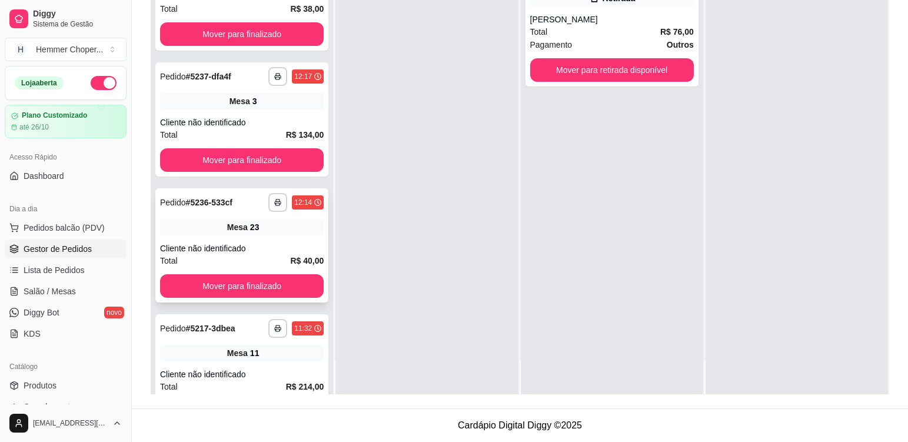
click at [229, 240] on div "**********" at bounding box center [241, 245] width 173 height 114
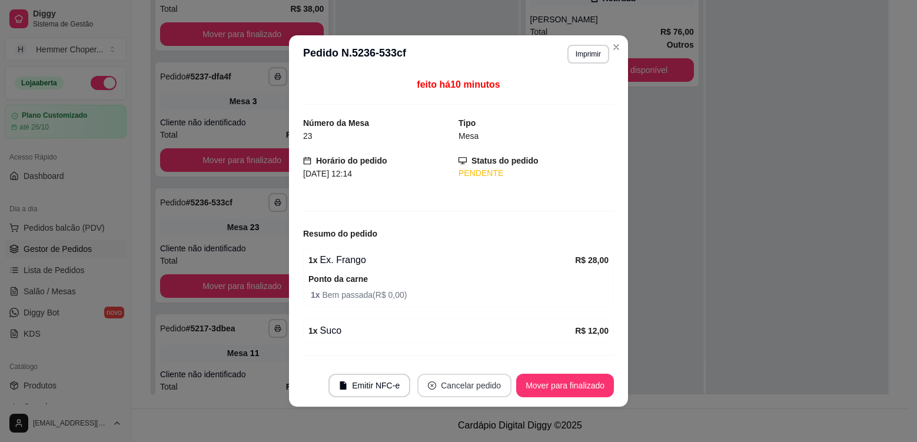
click at [477, 381] on button "Cancelar pedido" at bounding box center [464, 386] width 94 height 24
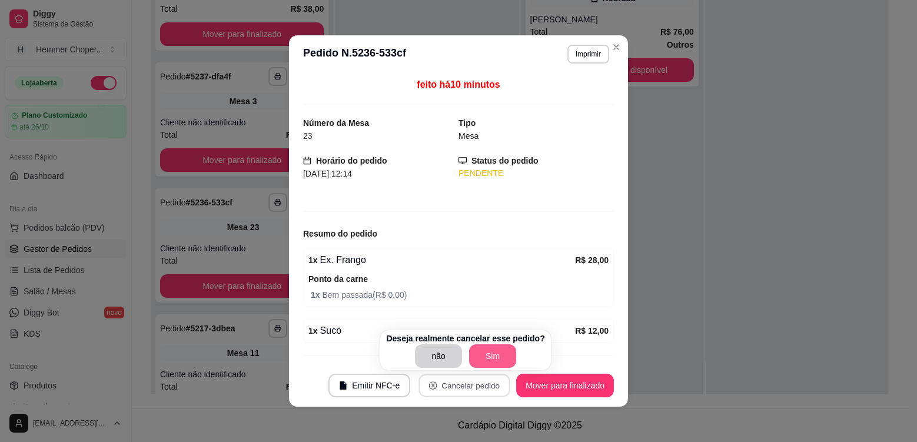
click at [493, 354] on button "Sim" at bounding box center [492, 356] width 47 height 24
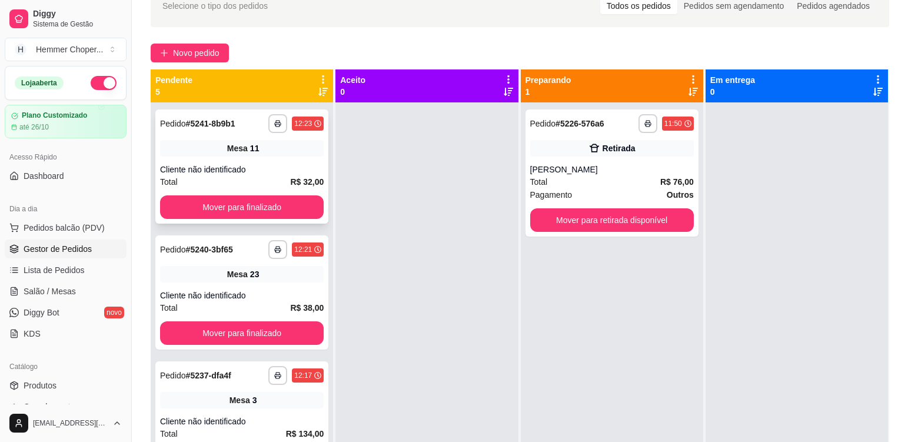
scroll to position [62, 0]
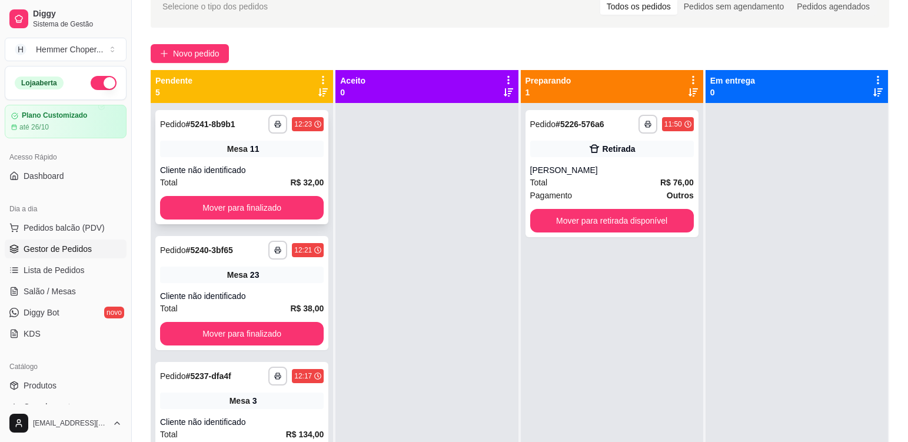
click at [228, 147] on span "Mesa" at bounding box center [237, 149] width 21 height 12
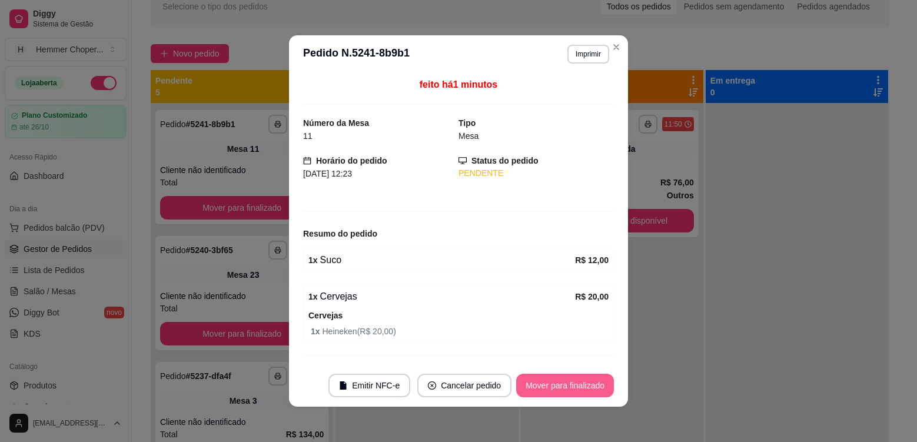
click at [553, 382] on button "Mover para finalizado" at bounding box center [565, 386] width 98 height 24
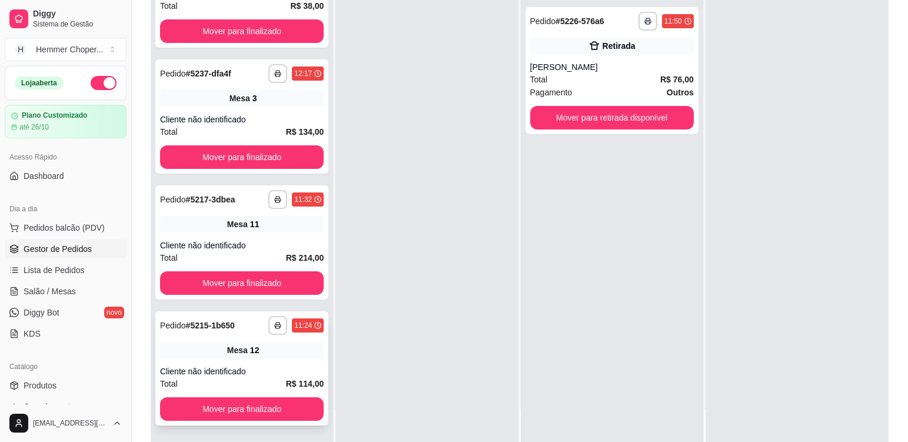
scroll to position [179, 0]
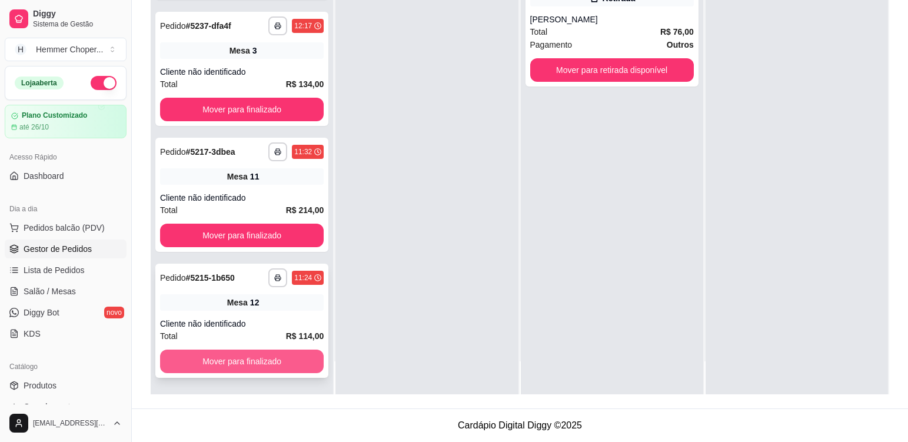
click at [224, 368] on button "Mover para finalizado" at bounding box center [242, 362] width 164 height 24
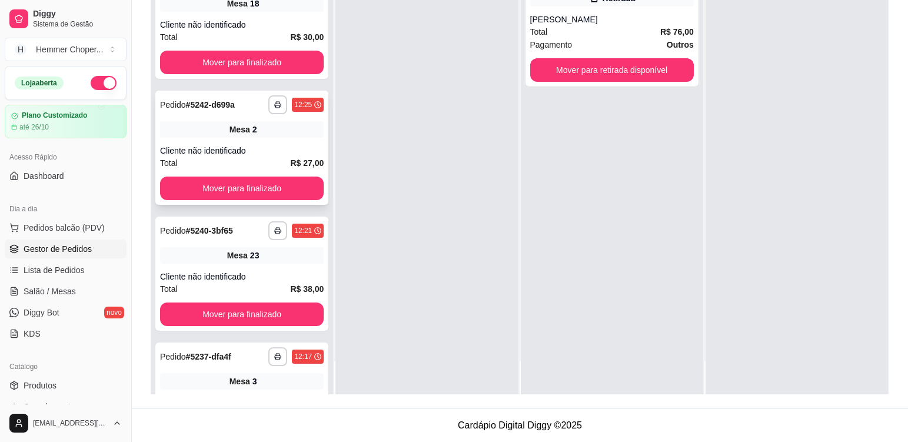
scroll to position [216, 0]
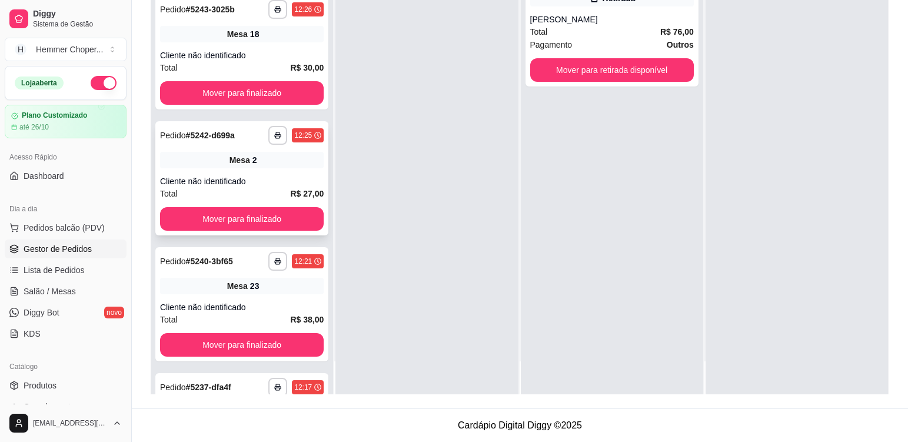
click at [242, 182] on div "Cliente não identificado" at bounding box center [242, 181] width 164 height 12
click at [219, 227] on button "Mover para finalizado" at bounding box center [241, 219] width 159 height 23
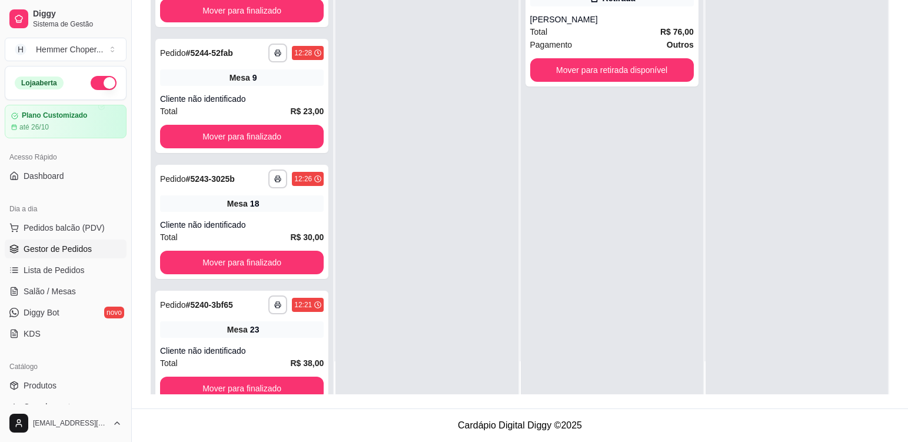
scroll to position [39, 0]
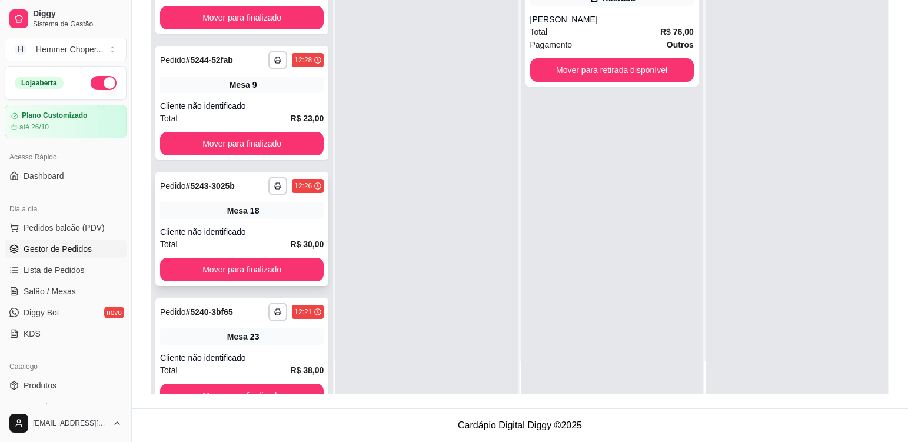
click at [234, 208] on span "Mesa" at bounding box center [237, 211] width 21 height 12
click at [228, 266] on button "Mover para finalizado" at bounding box center [242, 270] width 164 height 24
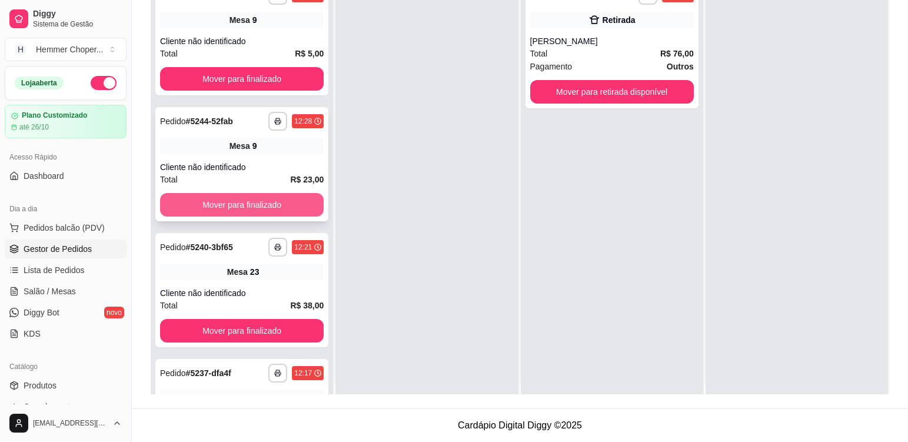
scroll to position [0, 0]
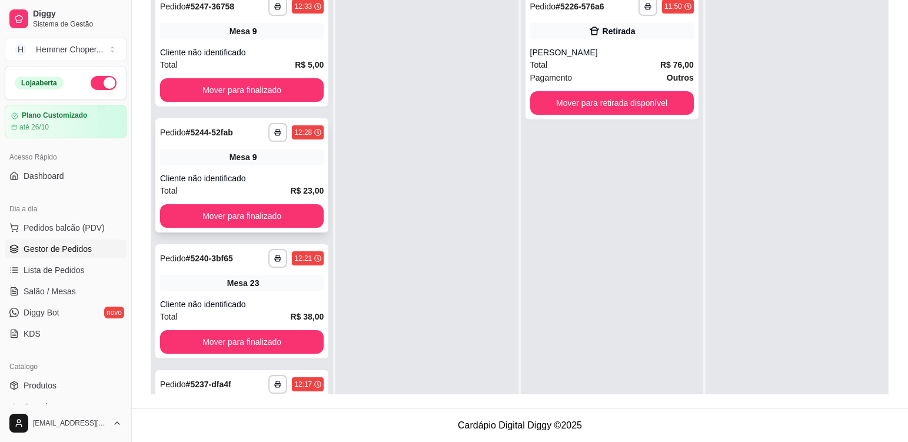
click at [247, 189] on div "Total R$ 23,00" at bounding box center [242, 190] width 164 height 13
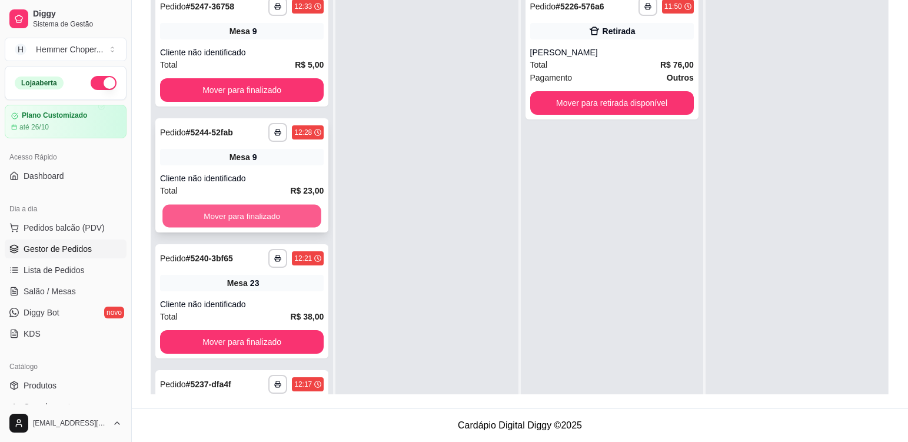
click at [245, 212] on button "Mover para finalizado" at bounding box center [241, 216] width 159 height 23
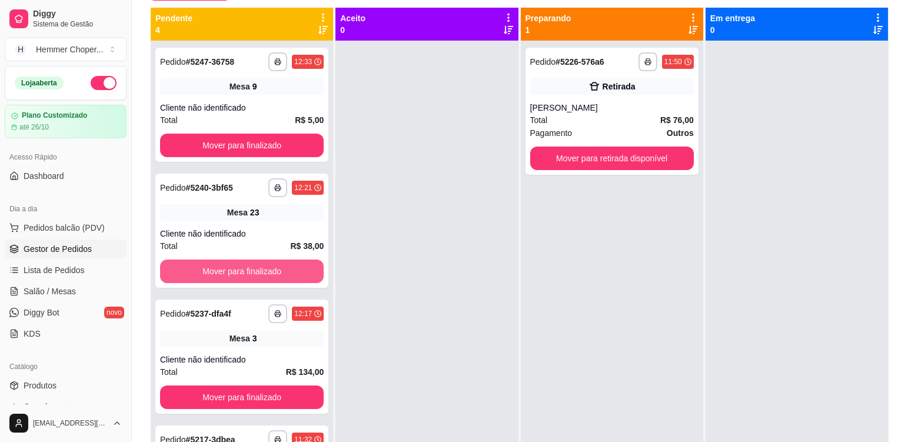
scroll to position [62, 0]
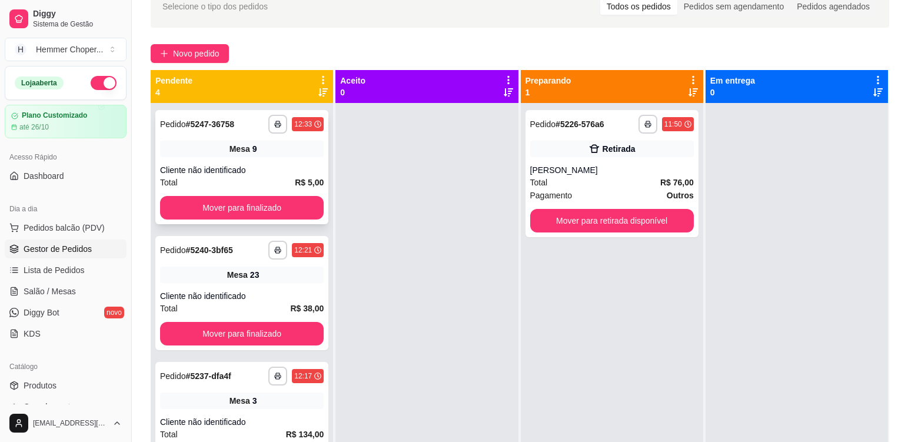
click at [235, 170] on div "Cliente não identificado" at bounding box center [242, 170] width 164 height 12
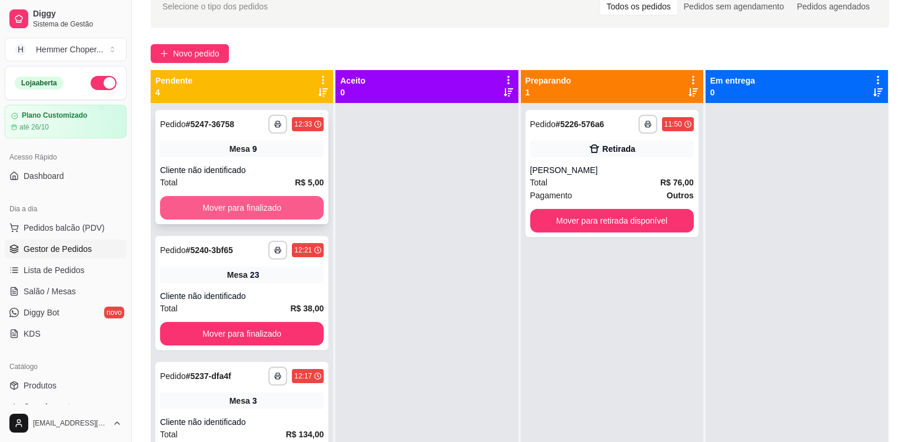
click at [235, 205] on button "Mover para finalizado" at bounding box center [242, 208] width 164 height 24
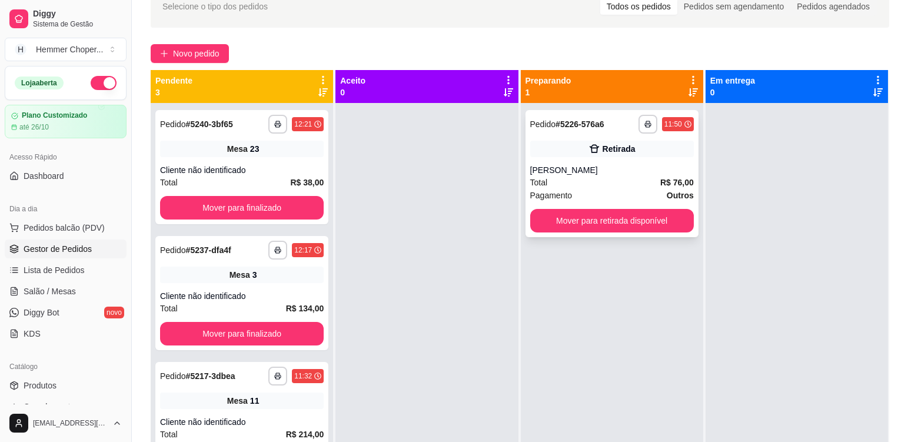
click at [600, 205] on div "**********" at bounding box center [612, 173] width 173 height 127
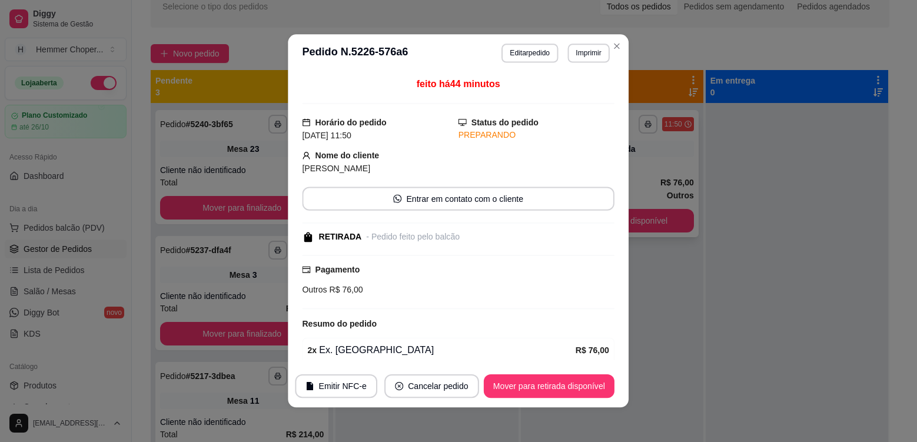
click at [593, 219] on div "feito há 44 minutos Horário do pedido [DATE] 11:50 Status do pedido PREPARANDO …" at bounding box center [458, 218] width 312 height 283
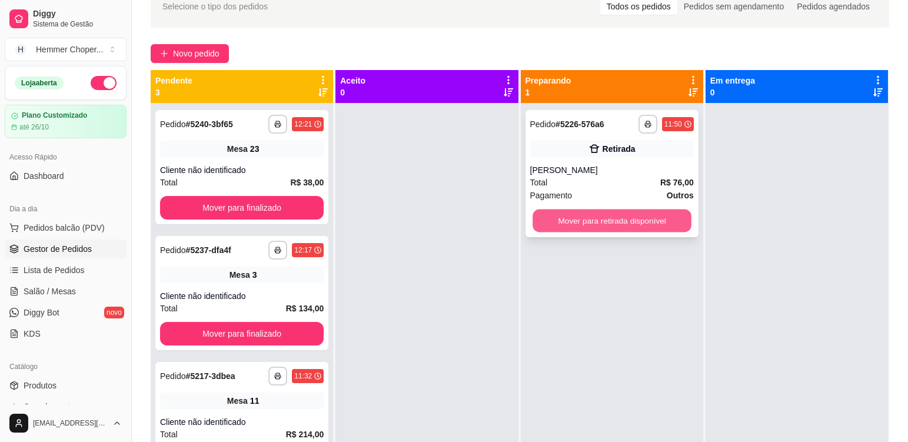
click at [613, 218] on button "Mover para retirada disponível" at bounding box center [612, 220] width 159 height 23
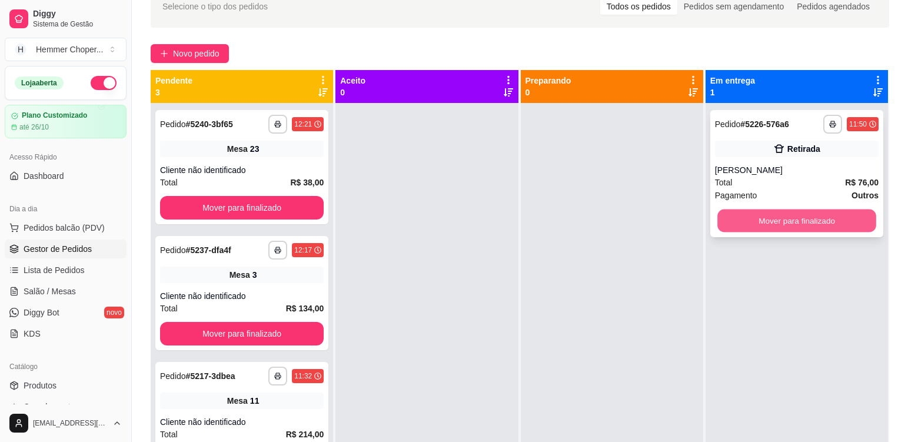
click at [794, 219] on button "Mover para finalizado" at bounding box center [796, 220] width 159 height 23
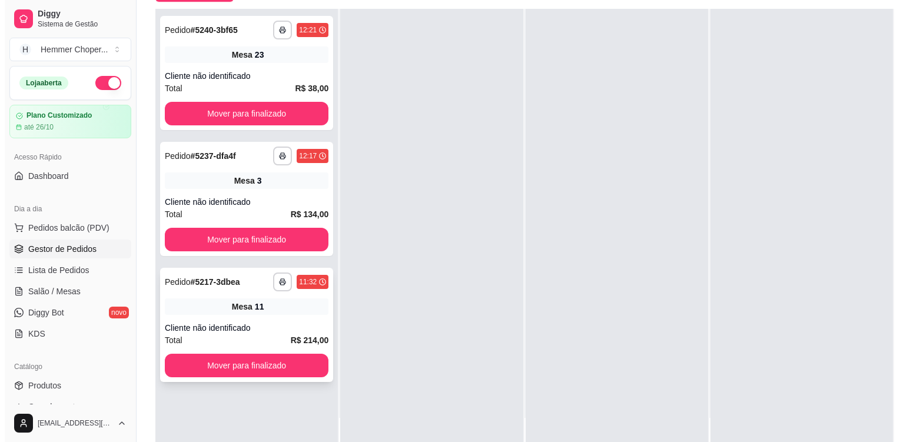
scroll to position [179, 0]
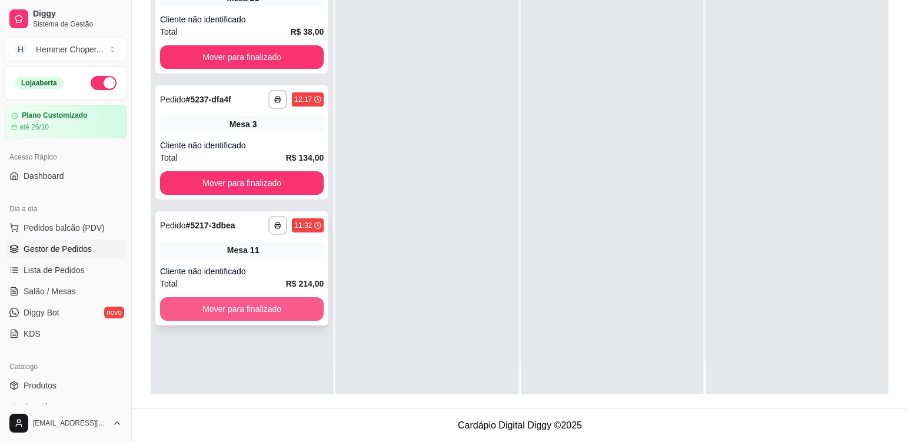
click at [217, 310] on button "Mover para finalizado" at bounding box center [242, 309] width 164 height 24
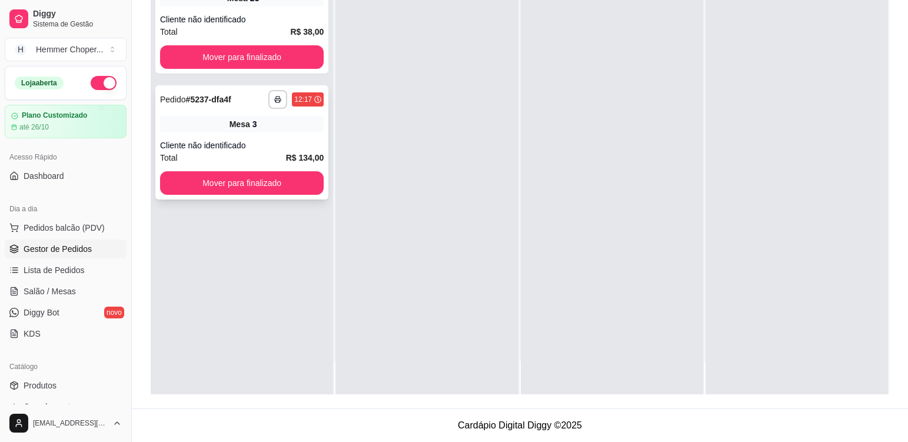
click at [232, 146] on div "Cliente não identificado" at bounding box center [242, 145] width 164 height 12
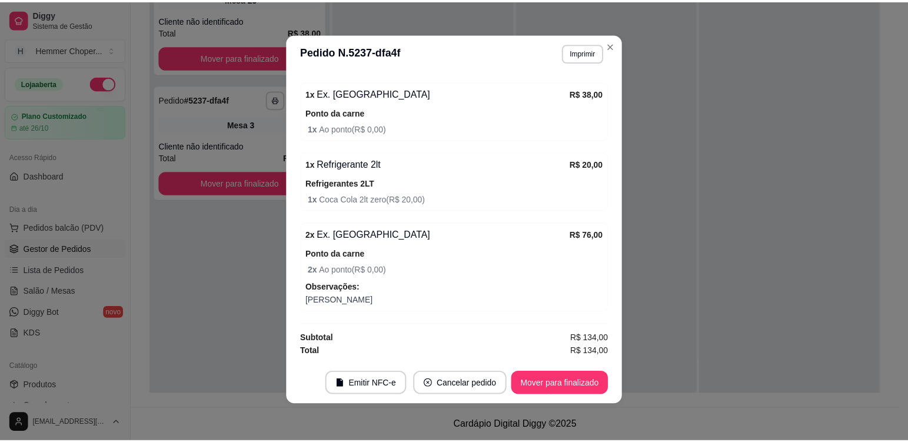
scroll to position [2, 0]
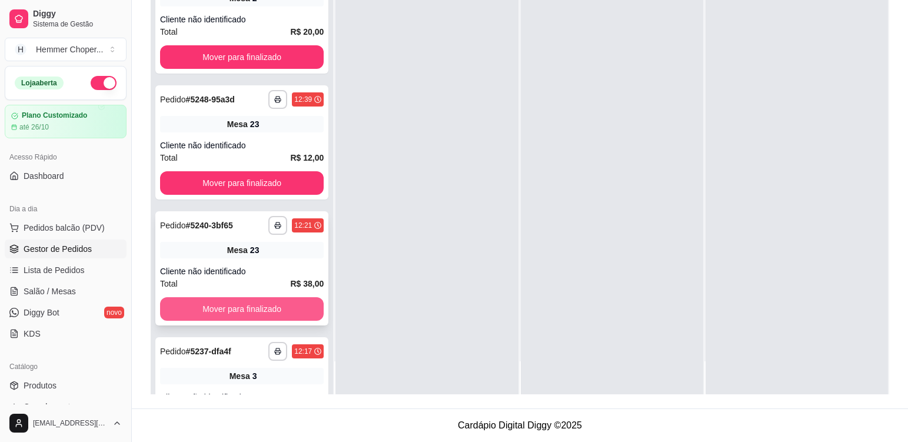
click at [274, 301] on button "Mover para finalizado" at bounding box center [242, 309] width 164 height 24
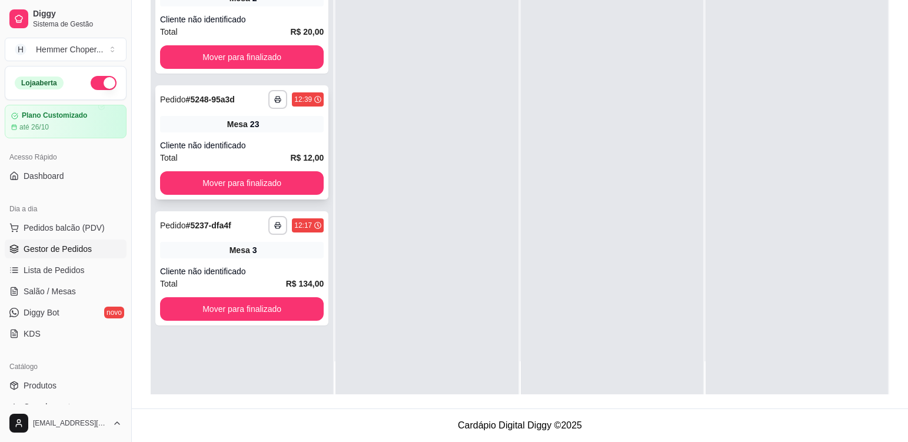
click at [228, 147] on div "Cliente não identificado" at bounding box center [242, 145] width 164 height 12
click at [224, 174] on button "Mover para finalizado" at bounding box center [241, 183] width 159 height 23
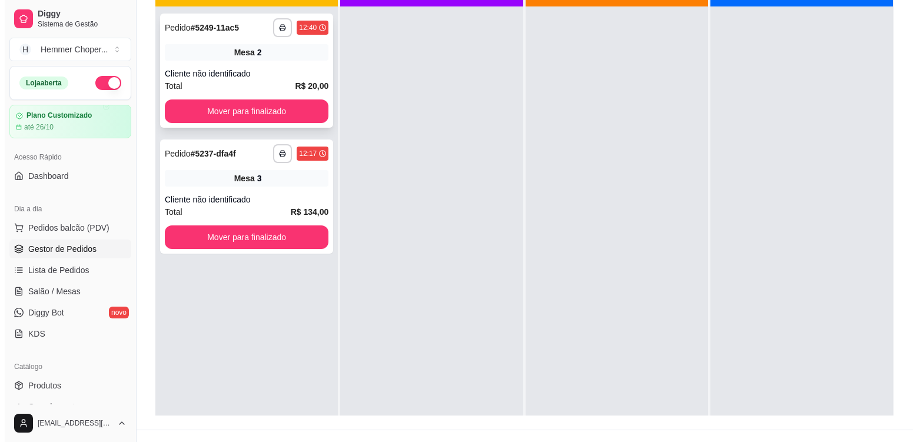
scroll to position [121, 0]
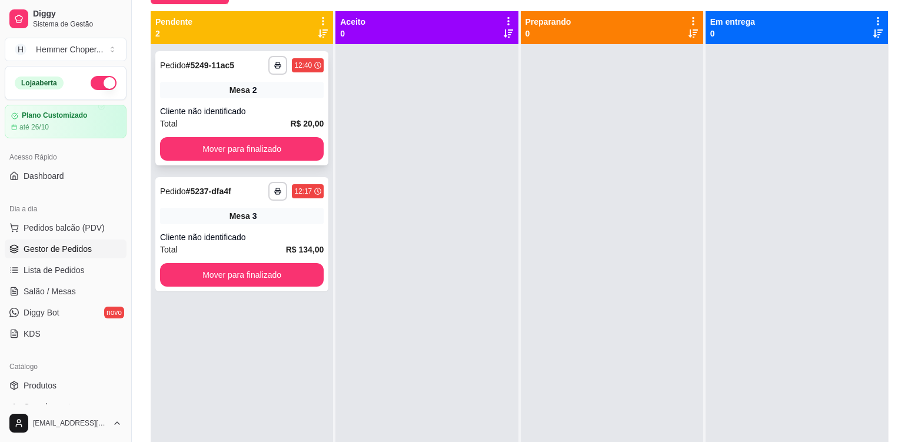
click at [243, 130] on div "**********" at bounding box center [241, 108] width 173 height 114
click at [228, 143] on button "Mover para finalizado" at bounding box center [242, 149] width 164 height 24
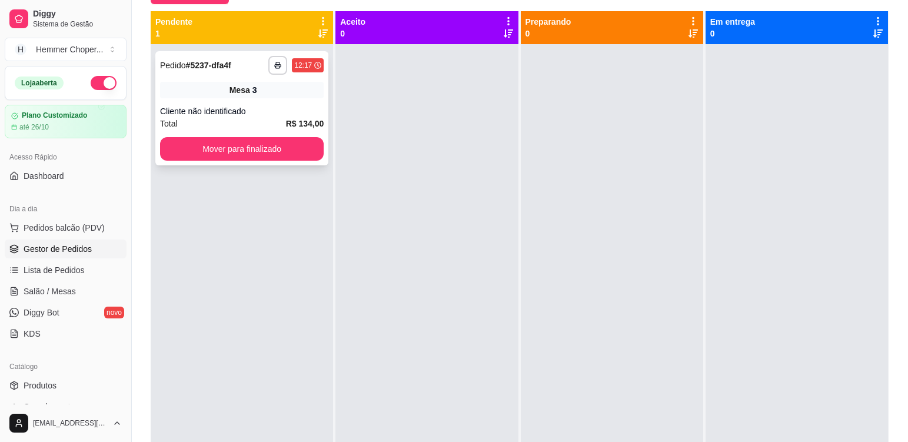
click at [232, 93] on span "Mesa" at bounding box center [240, 90] width 21 height 12
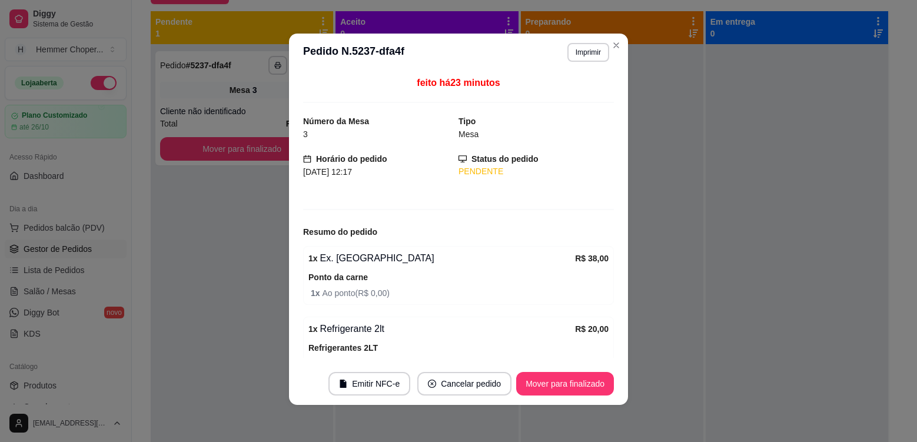
scroll to position [2, 0]
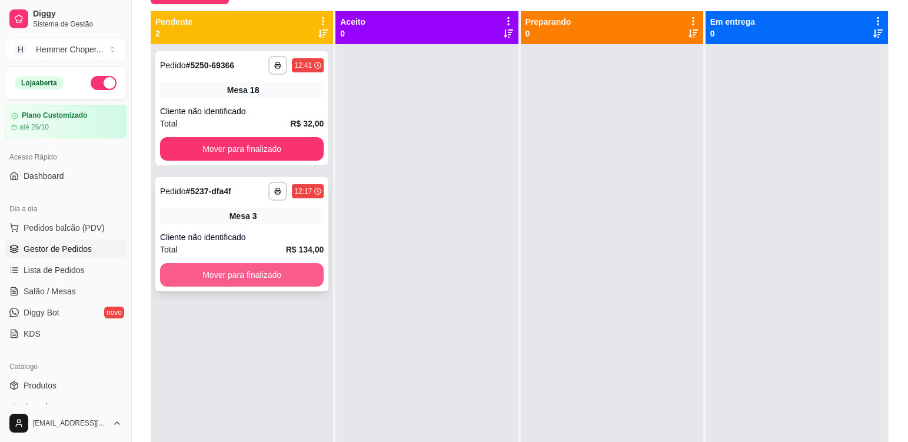
click at [239, 275] on button "Mover para finalizado" at bounding box center [242, 275] width 164 height 24
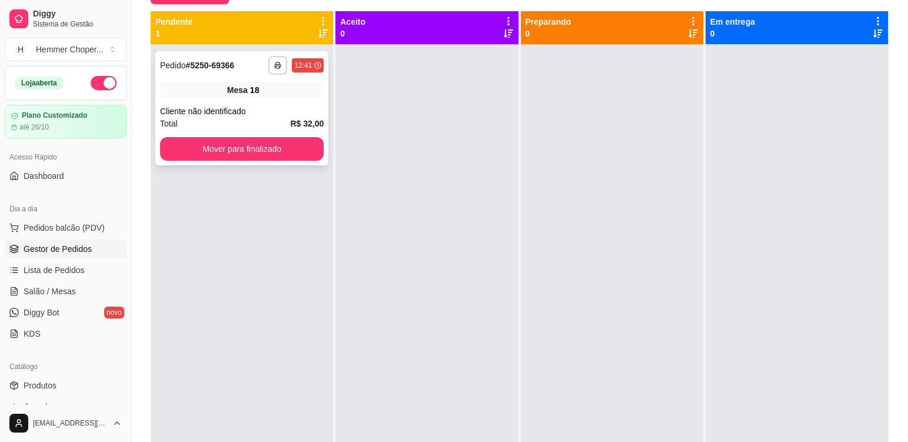
click at [220, 104] on div "**********" at bounding box center [241, 108] width 173 height 114
click at [234, 151] on button "Mover para finalizado" at bounding box center [242, 149] width 164 height 24
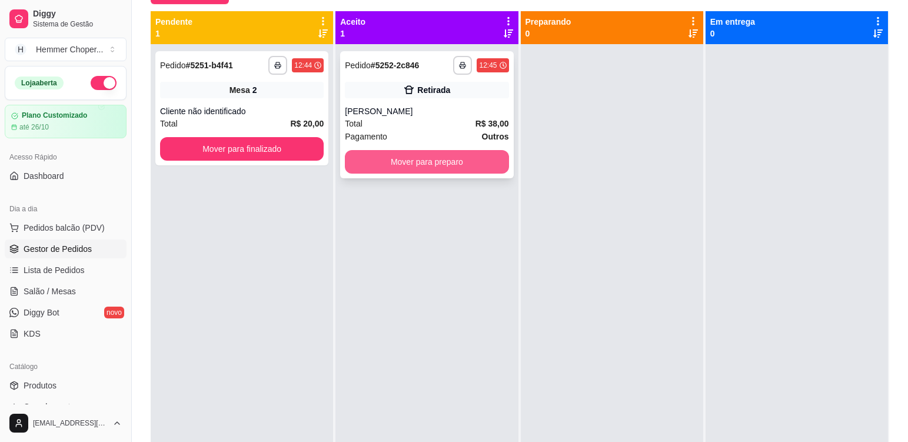
click at [385, 159] on button "Mover para preparo" at bounding box center [427, 162] width 164 height 24
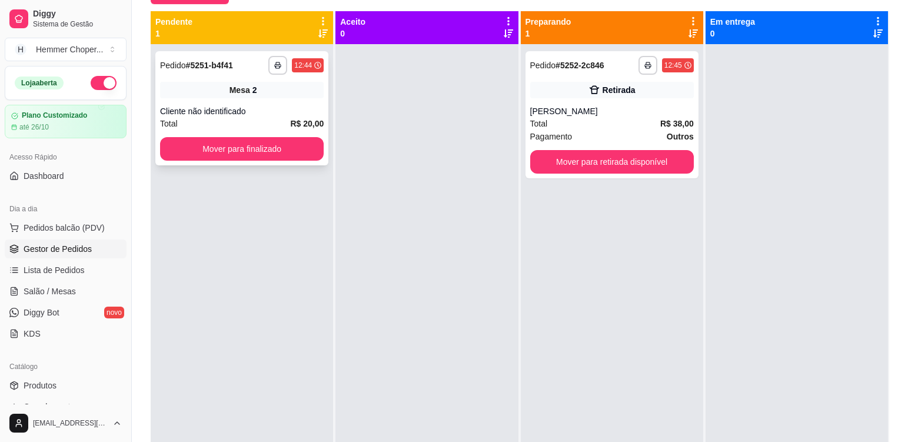
click at [175, 95] on div "Mesa 2" at bounding box center [242, 90] width 164 height 16
click at [231, 139] on button "Mover para finalizado" at bounding box center [242, 149] width 164 height 24
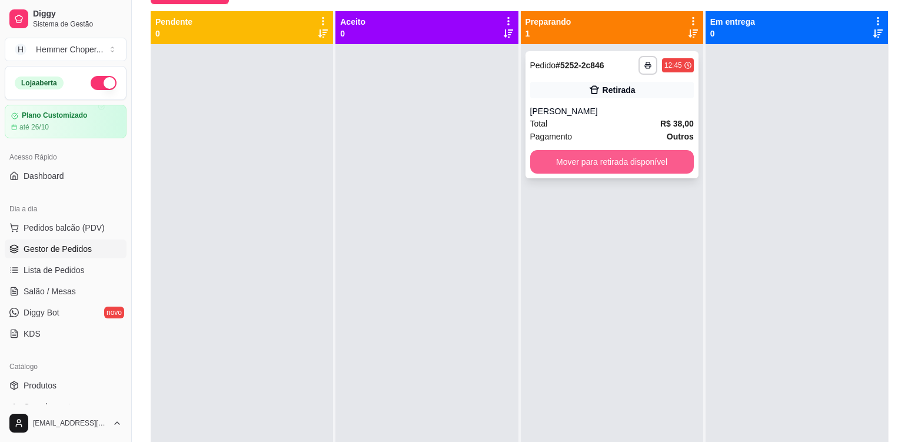
click at [604, 155] on button "Mover para retirada disponível" at bounding box center [612, 162] width 164 height 24
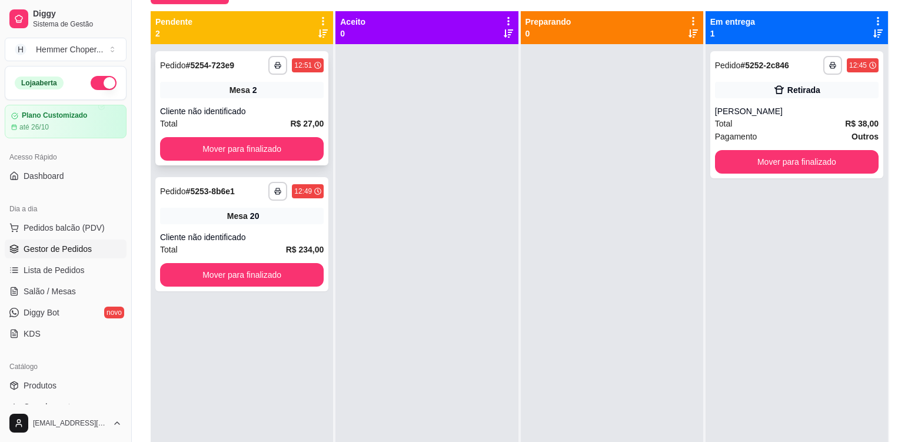
click at [214, 107] on div "Cliente não identificado" at bounding box center [242, 111] width 164 height 12
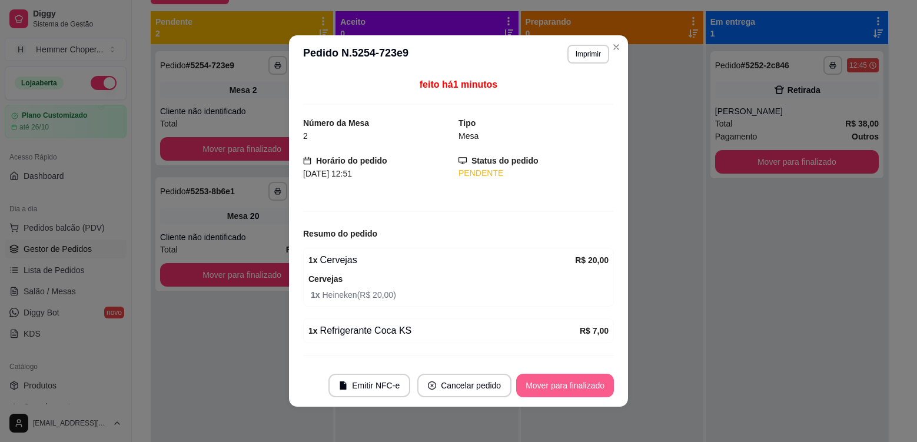
click at [588, 379] on button "Mover para finalizado" at bounding box center [565, 386] width 98 height 24
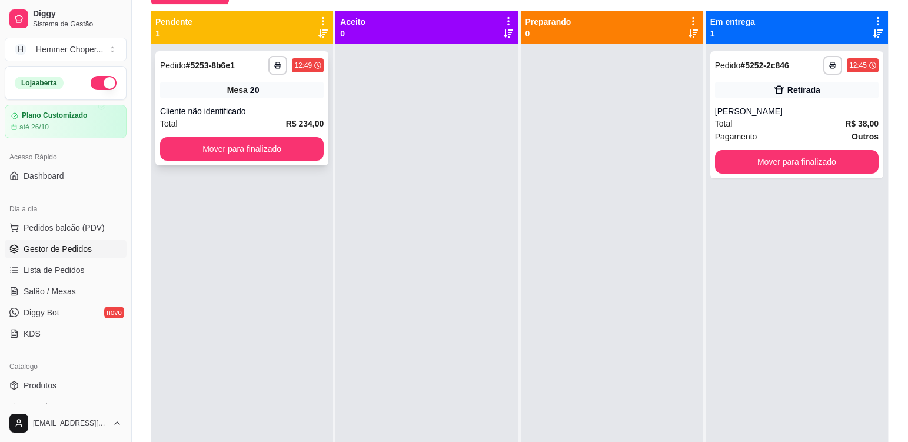
click at [229, 98] on div "**********" at bounding box center [241, 108] width 173 height 114
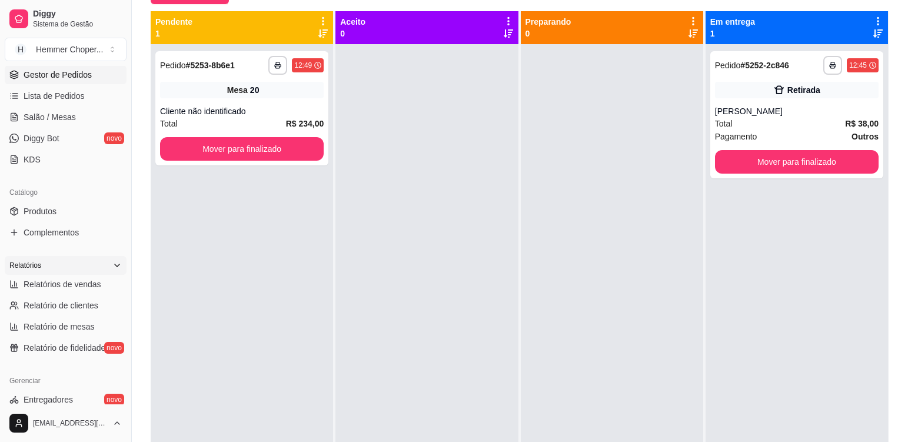
scroll to position [177, 0]
click at [49, 277] on span "Relatórios de vendas" at bounding box center [63, 282] width 78 height 12
select select "ALL"
select select "0"
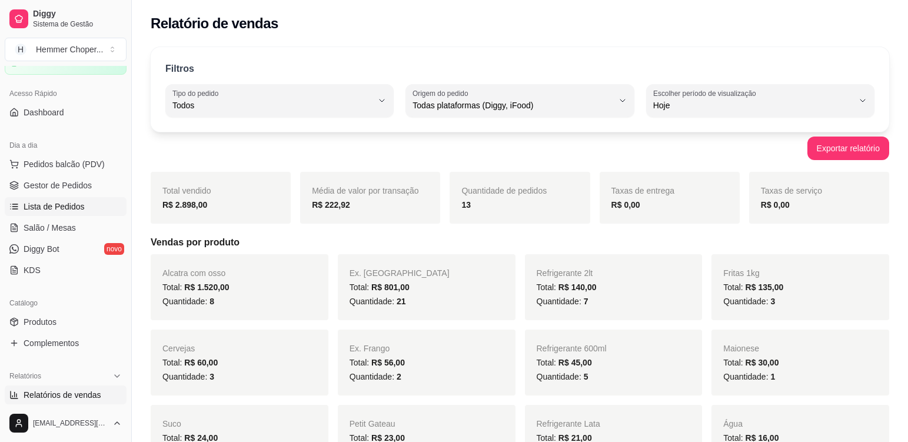
scroll to position [59, 0]
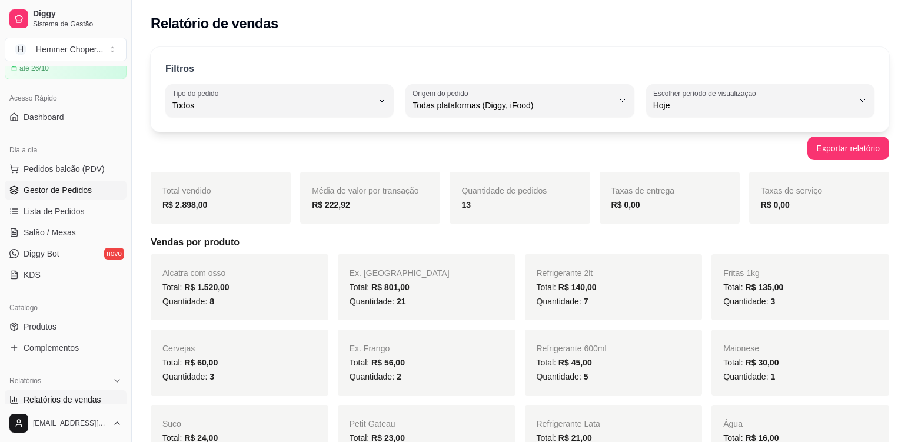
click at [58, 185] on span "Gestor de Pedidos" at bounding box center [58, 190] width 68 height 12
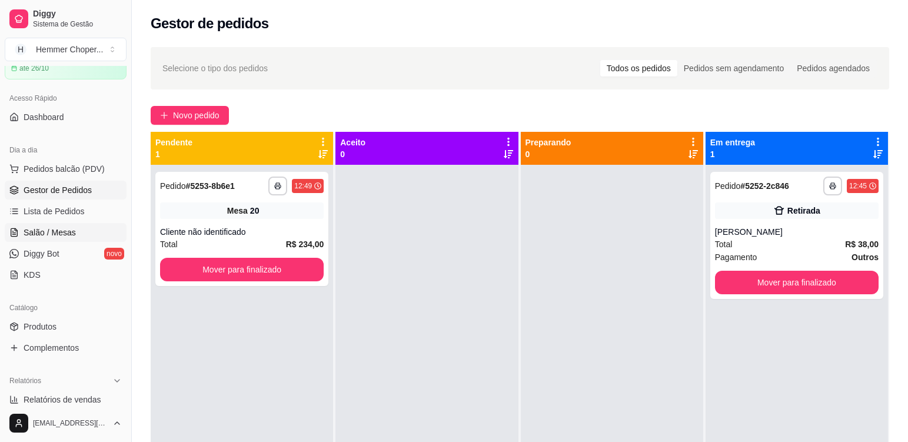
click at [68, 231] on span "Salão / Mesas" at bounding box center [50, 233] width 52 height 12
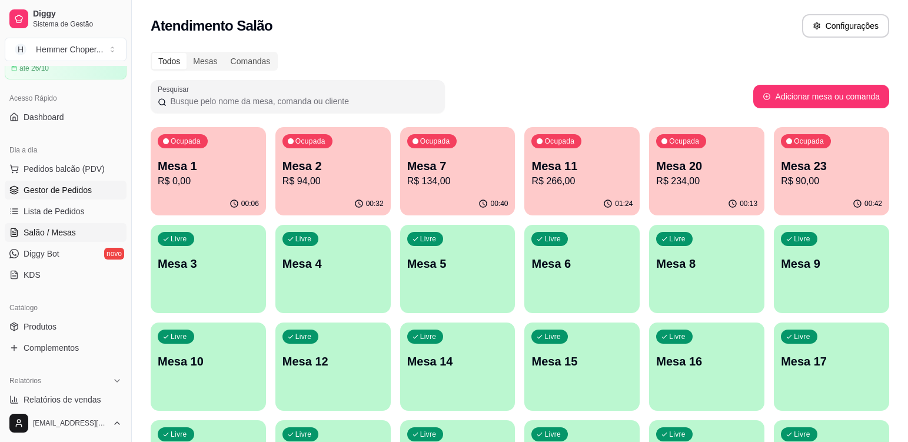
click at [74, 195] on span "Gestor de Pedidos" at bounding box center [58, 190] width 68 height 12
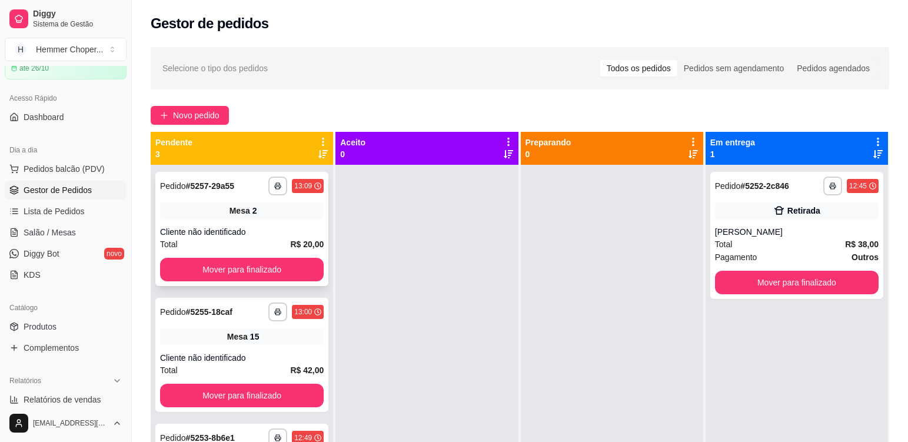
click at [211, 221] on div "**********" at bounding box center [241, 229] width 173 height 114
click at [234, 267] on button "Mover para finalizado" at bounding box center [241, 269] width 159 height 23
click at [242, 234] on div "Cliente não identificado" at bounding box center [242, 232] width 164 height 12
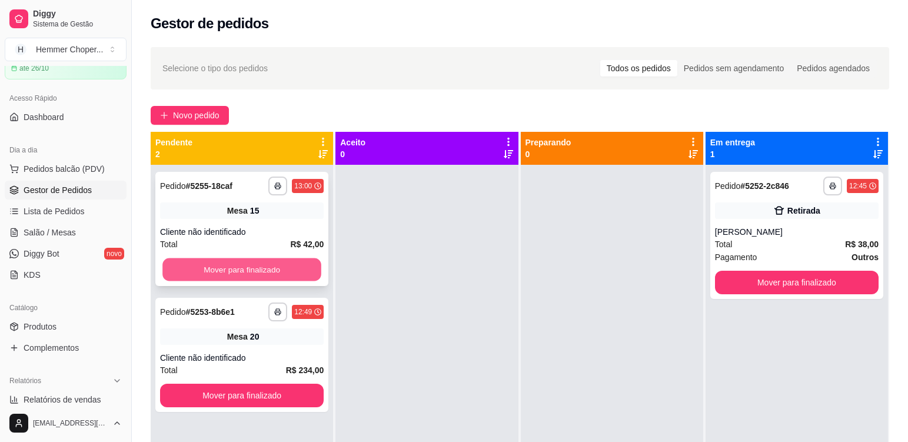
click at [239, 264] on button "Mover para finalizado" at bounding box center [241, 269] width 159 height 23
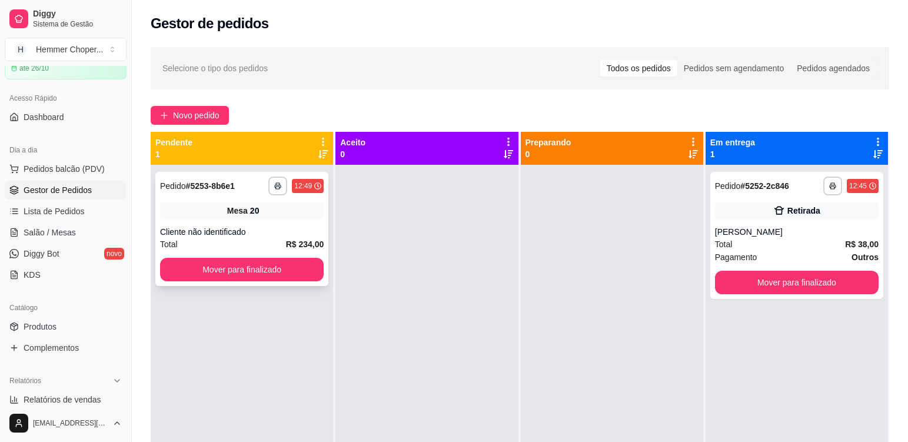
click at [244, 236] on div "Cliente não identificado" at bounding box center [242, 232] width 164 height 12
click at [240, 266] on button "Mover para finalizado" at bounding box center [242, 270] width 164 height 24
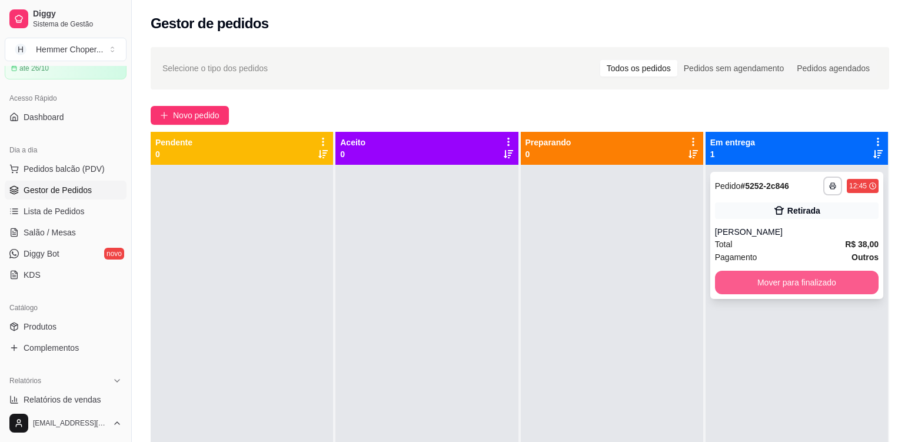
click at [785, 275] on button "Mover para finalizado" at bounding box center [797, 283] width 164 height 24
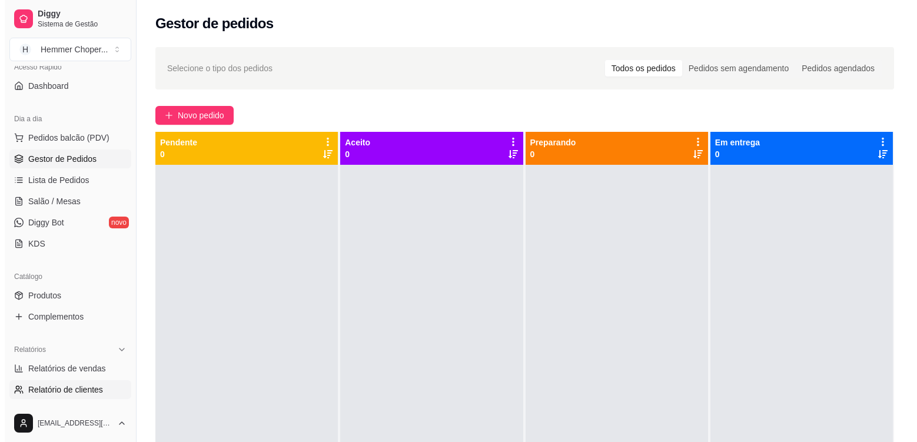
scroll to position [118, 0]
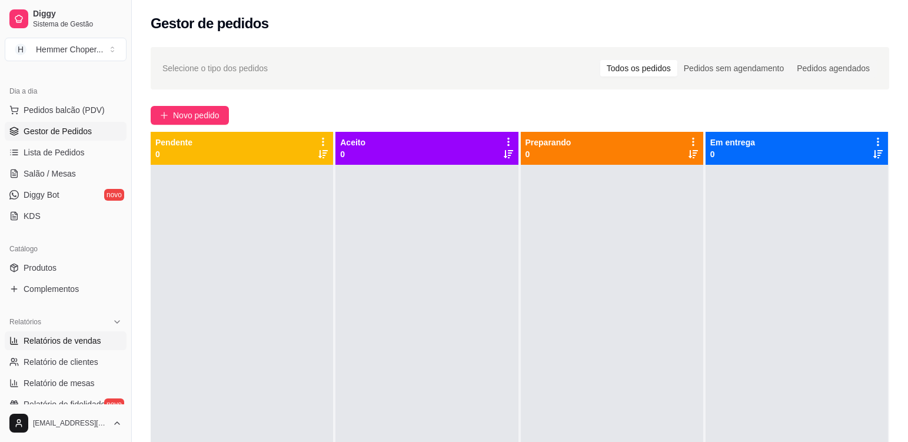
click at [62, 331] on link "Relatórios de vendas" at bounding box center [66, 340] width 122 height 19
select select "ALL"
select select "0"
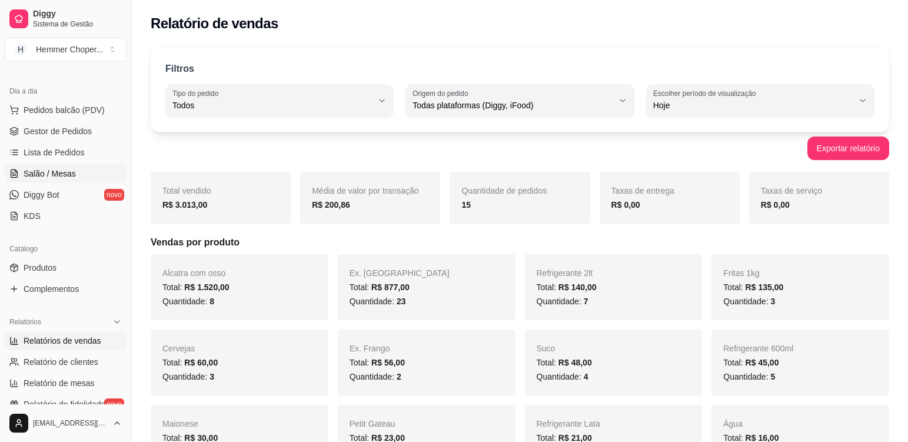
click at [54, 172] on span "Salão / Mesas" at bounding box center [50, 174] width 52 height 12
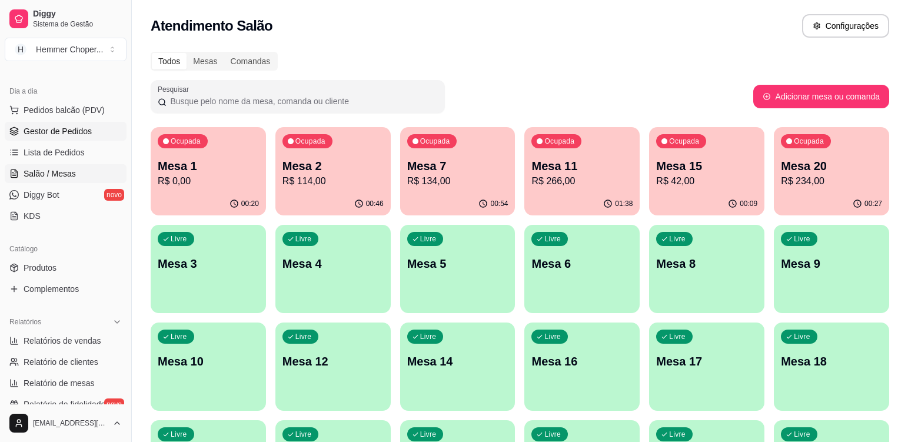
click at [76, 137] on span "Gestor de Pedidos" at bounding box center [58, 131] width 68 height 12
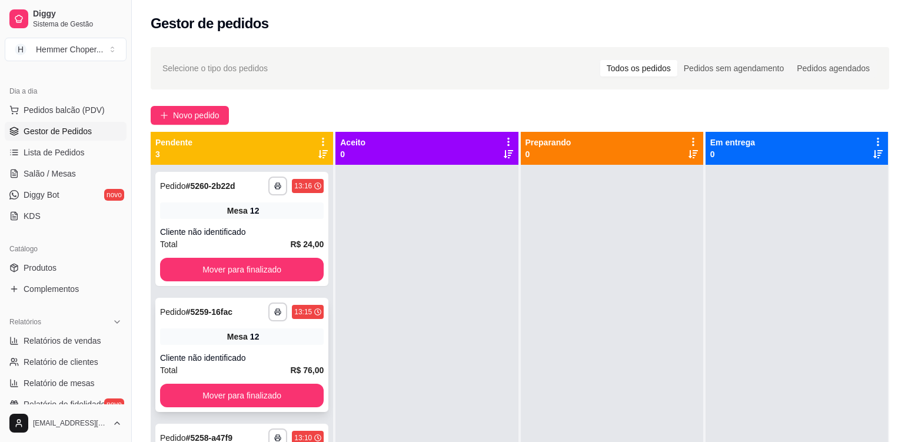
click at [226, 341] on div "Mesa 12" at bounding box center [242, 336] width 164 height 16
click at [236, 222] on div "**********" at bounding box center [241, 229] width 173 height 114
click at [241, 265] on button "Mover para finalizado" at bounding box center [242, 270] width 164 height 24
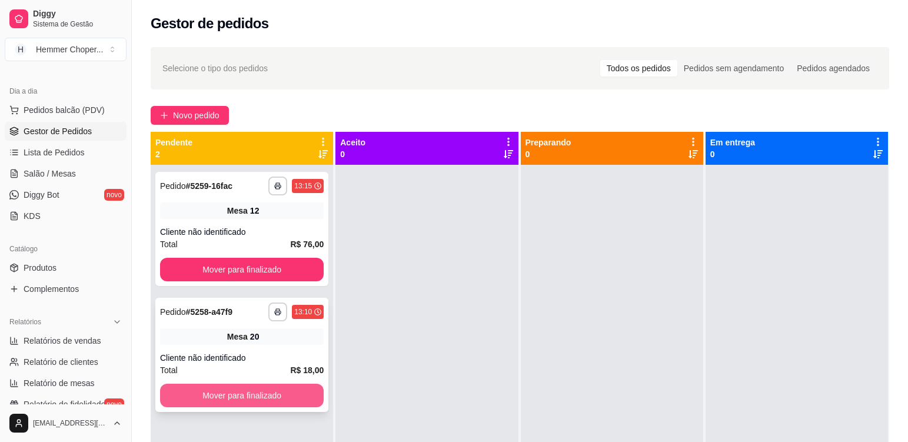
click at [256, 407] on button "Mover para finalizado" at bounding box center [242, 396] width 164 height 24
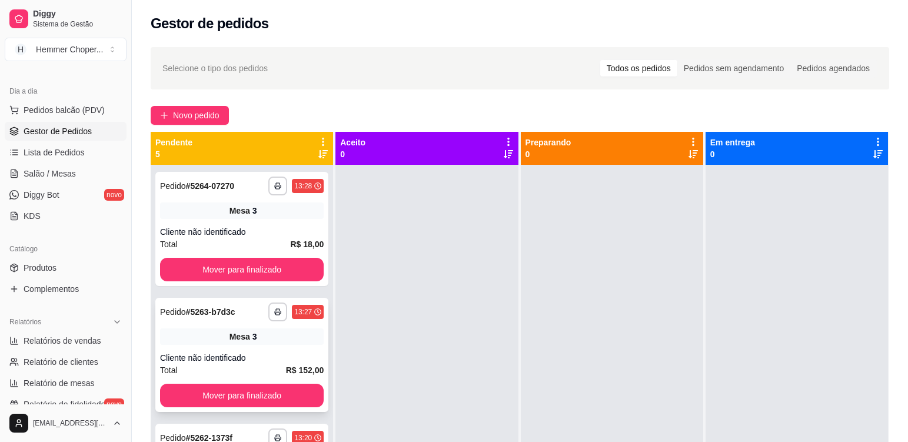
click at [210, 340] on div "Mesa 3" at bounding box center [242, 336] width 164 height 16
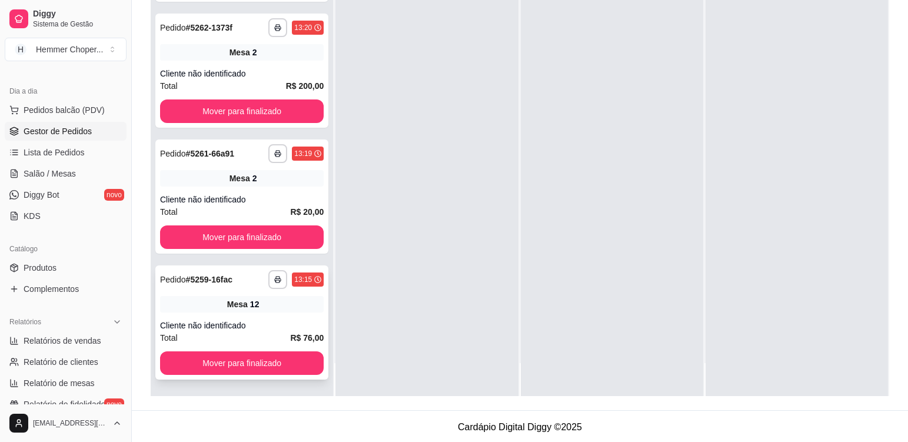
scroll to position [179, 0]
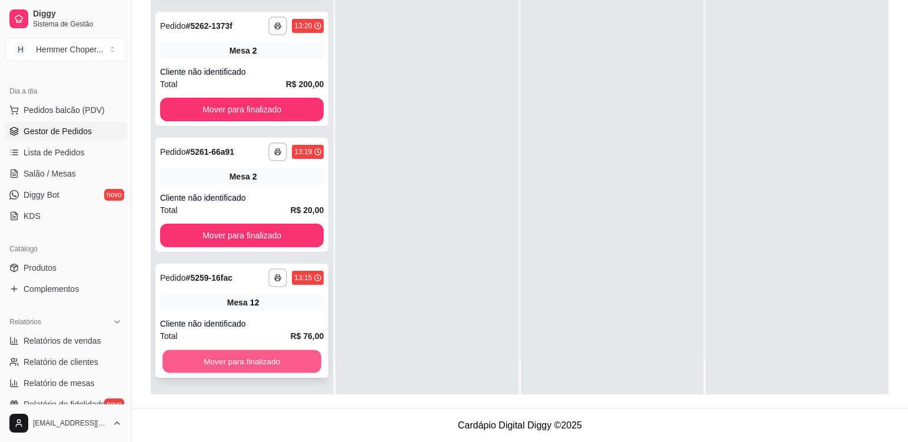
click at [232, 361] on button "Mover para finalizado" at bounding box center [241, 361] width 159 height 23
click at [240, 358] on button "Mover para finalizado" at bounding box center [241, 361] width 159 height 23
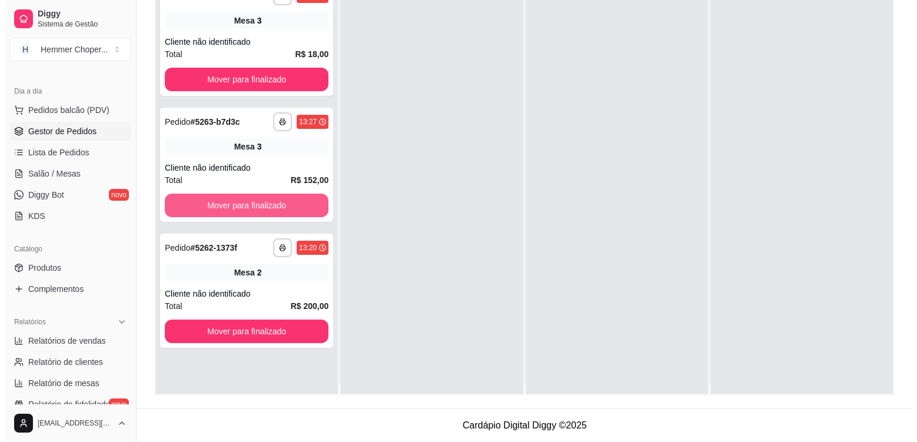
scroll to position [0, 0]
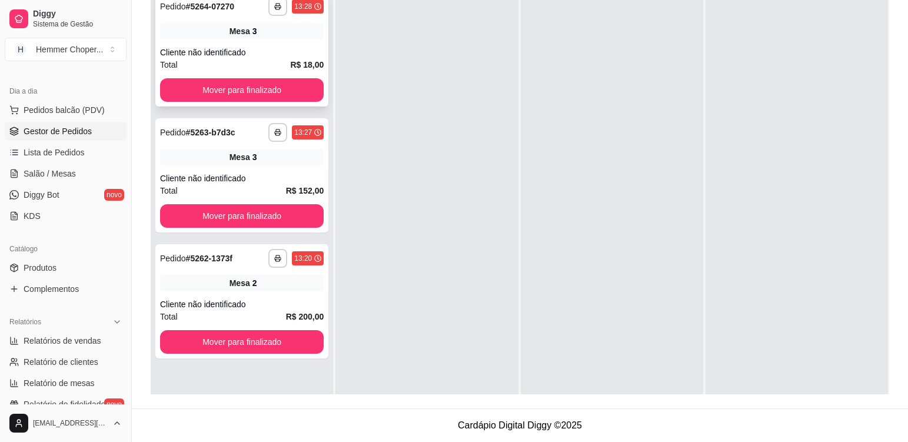
click at [282, 41] on div "**********" at bounding box center [241, 49] width 173 height 114
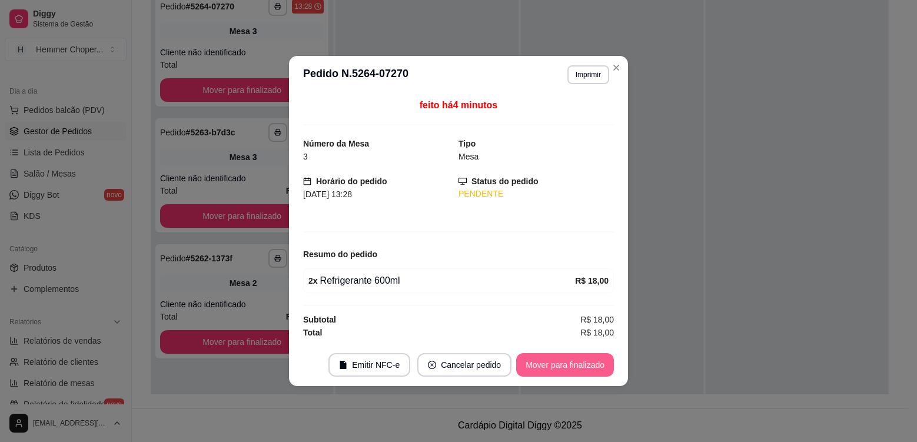
click at [547, 371] on button "Mover para finalizado" at bounding box center [565, 365] width 98 height 24
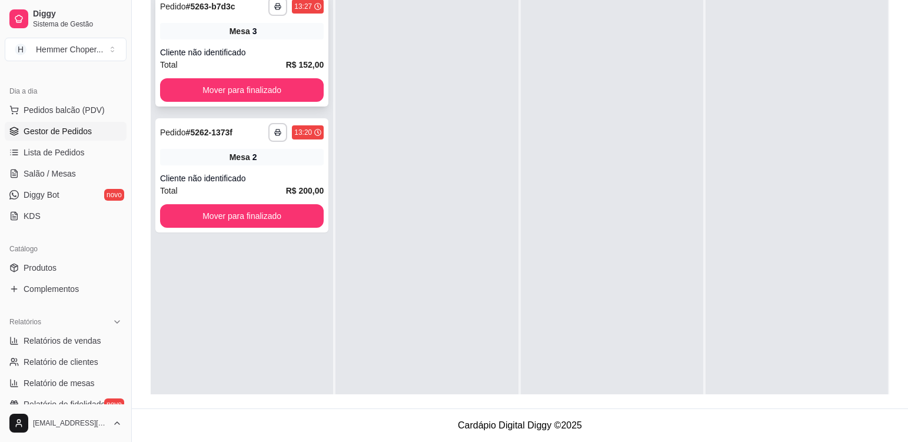
click at [276, 55] on div "Cliente não identificado" at bounding box center [242, 52] width 164 height 12
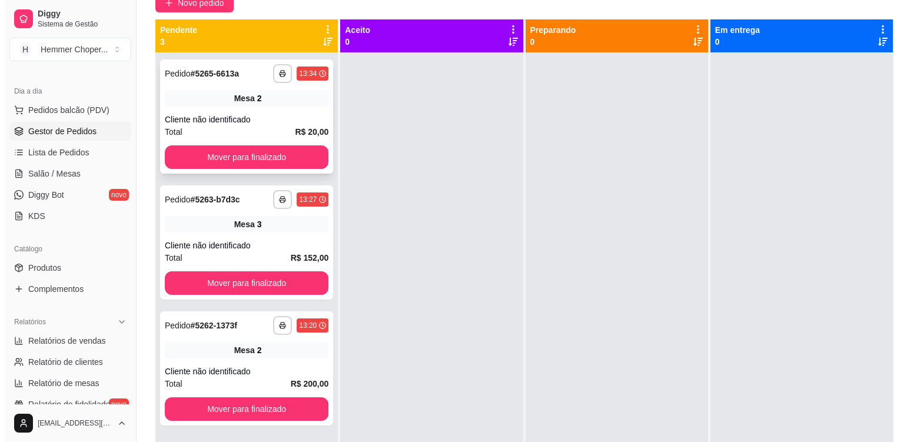
scroll to position [62, 0]
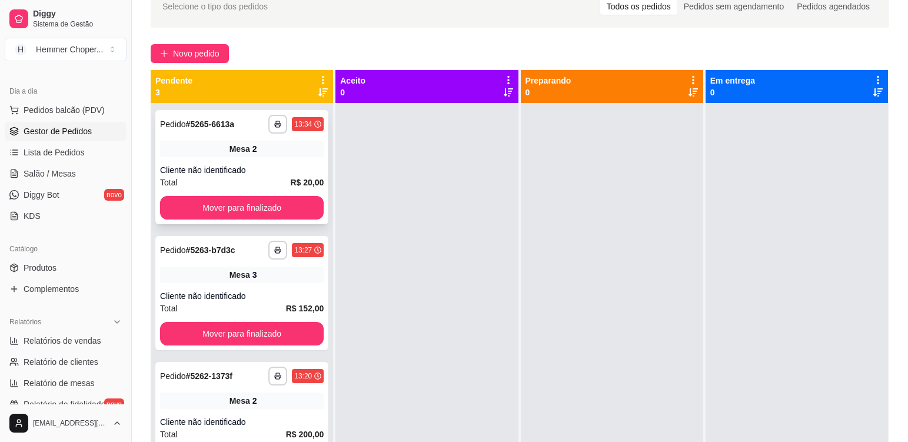
click at [230, 154] on span "Mesa" at bounding box center [240, 149] width 21 height 12
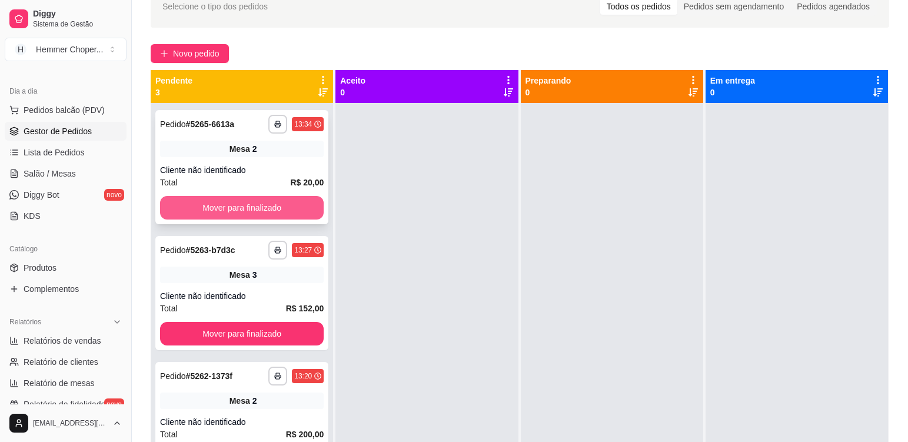
click at [232, 208] on button "Mover para finalizado" at bounding box center [242, 208] width 164 height 24
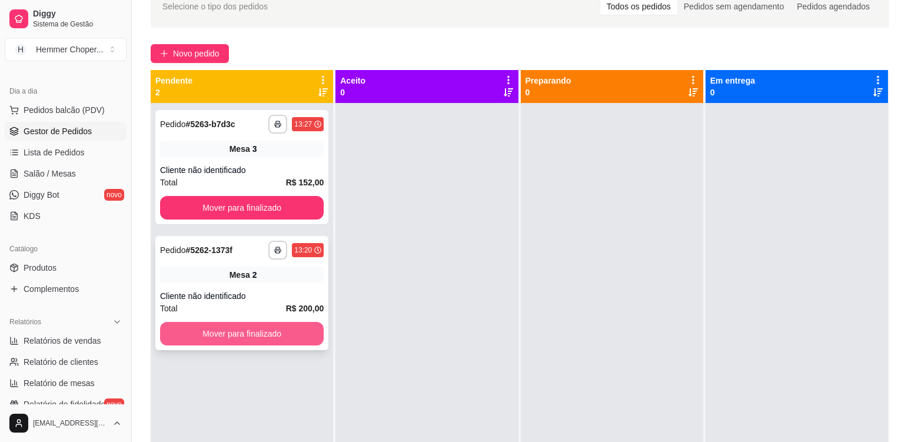
click at [222, 345] on button "Mover para finalizado" at bounding box center [242, 334] width 164 height 24
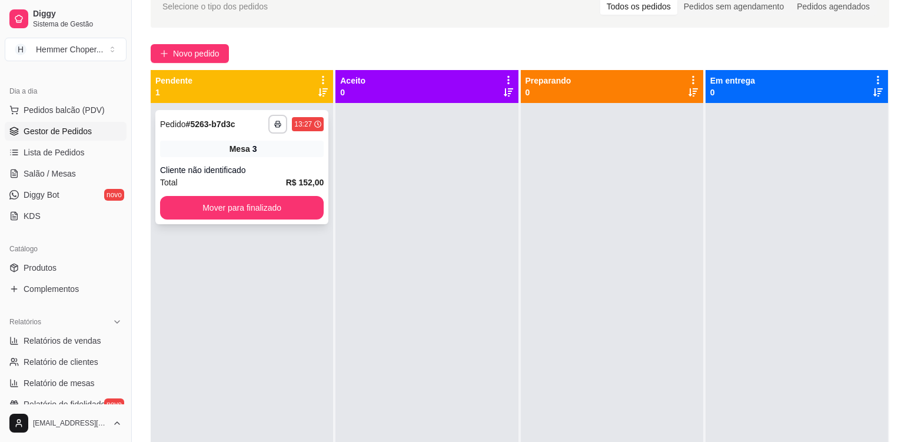
click at [272, 161] on div "**********" at bounding box center [241, 167] width 173 height 114
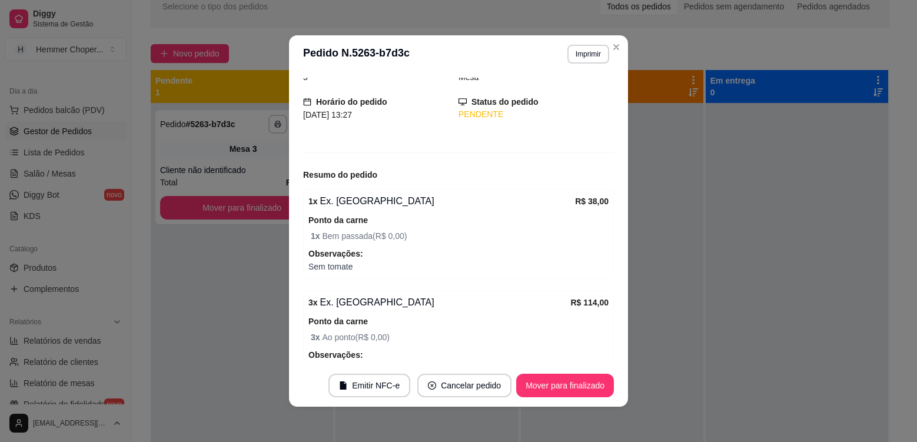
scroll to position [2, 0]
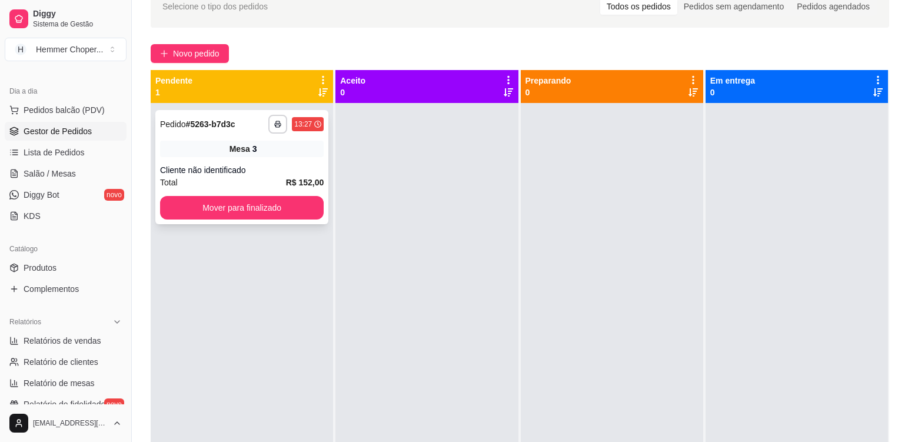
click at [197, 157] on div "**********" at bounding box center [241, 167] width 173 height 114
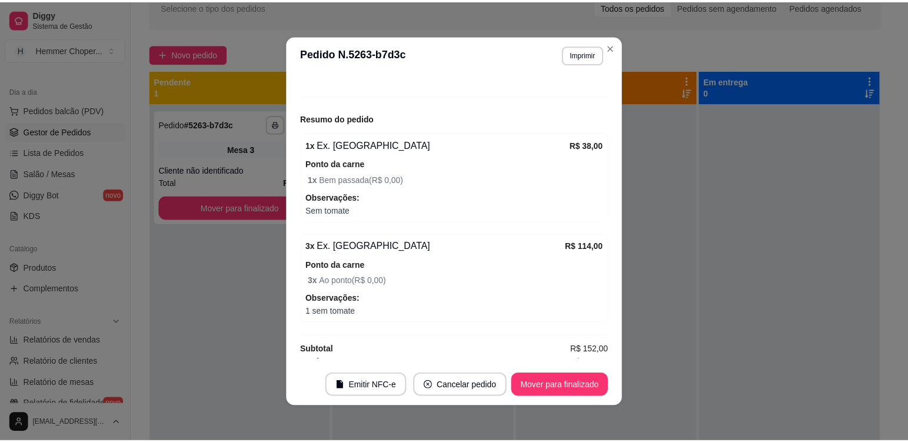
scroll to position [118, 0]
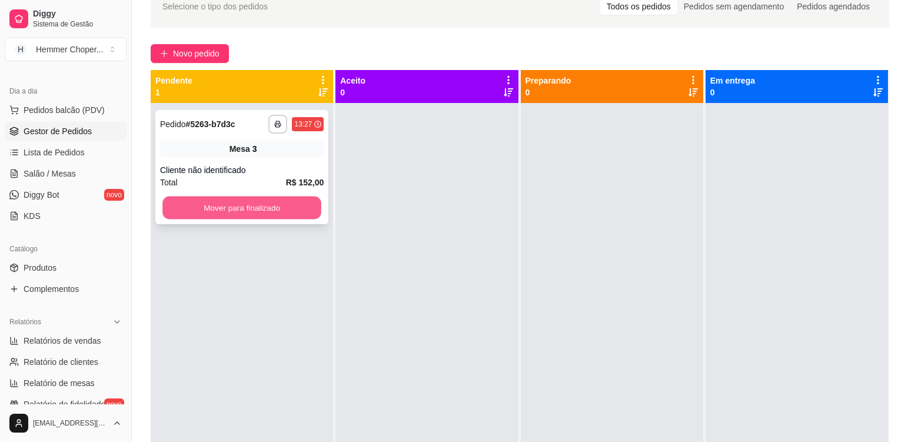
click at [214, 204] on button "Mover para finalizado" at bounding box center [241, 208] width 159 height 23
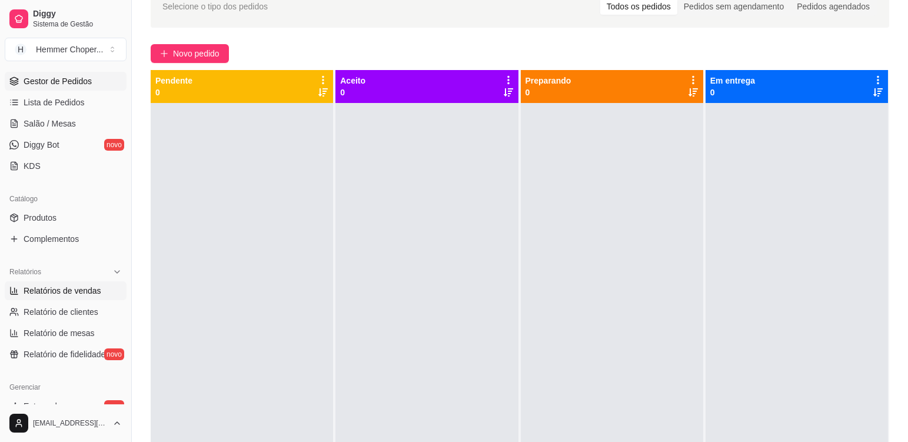
scroll to position [235, 0]
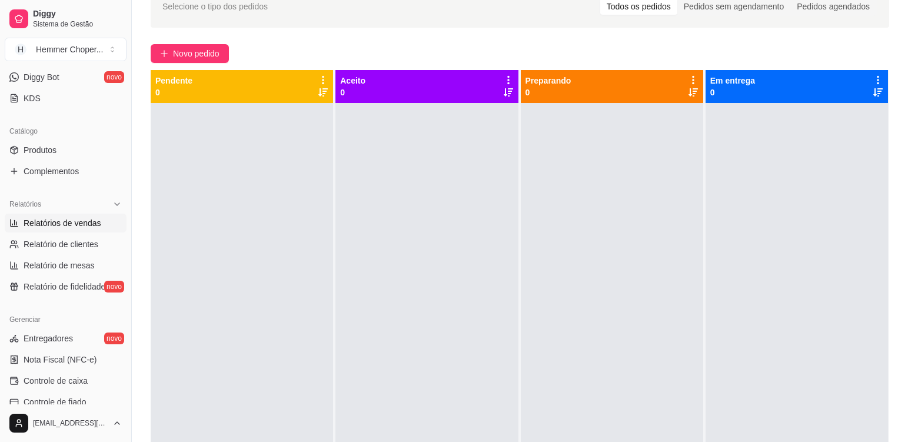
click at [82, 227] on span "Relatórios de vendas" at bounding box center [63, 223] width 78 height 12
select select "ALL"
select select "0"
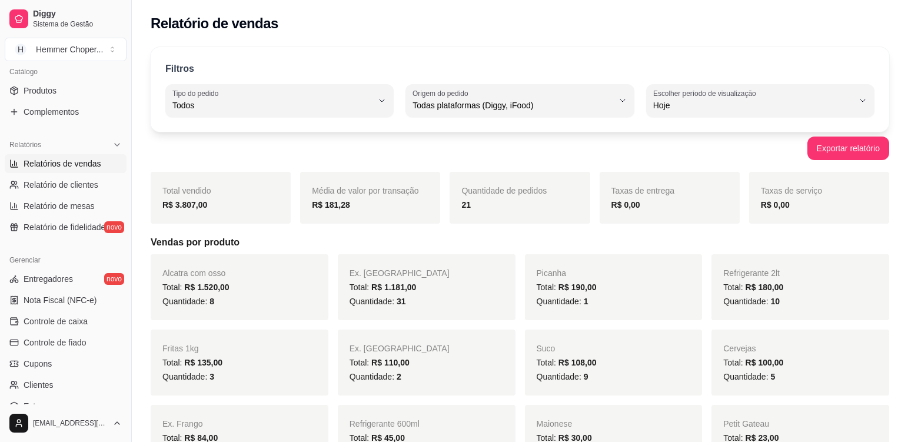
scroll to position [177, 0]
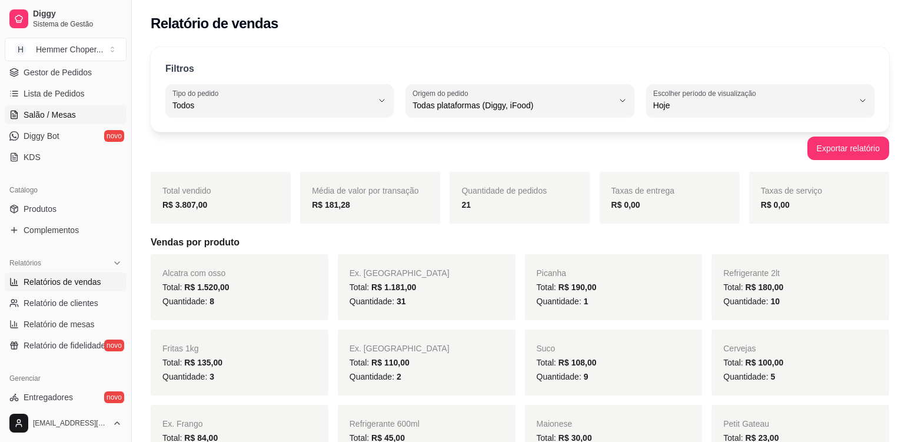
click at [60, 118] on span "Salão / Mesas" at bounding box center [50, 115] width 52 height 12
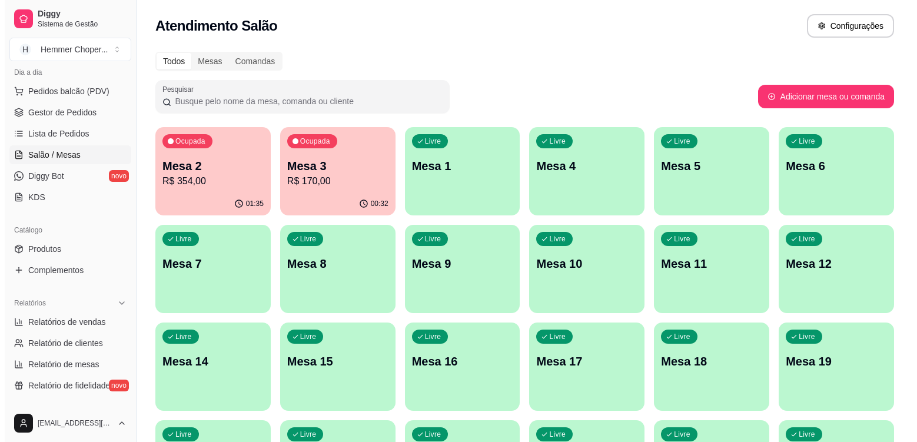
scroll to position [59, 0]
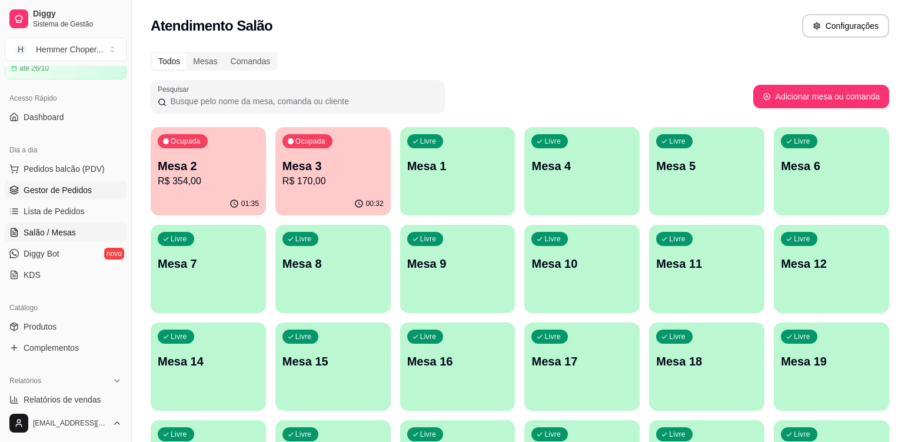
click at [67, 192] on span "Gestor de Pedidos" at bounding box center [58, 190] width 68 height 12
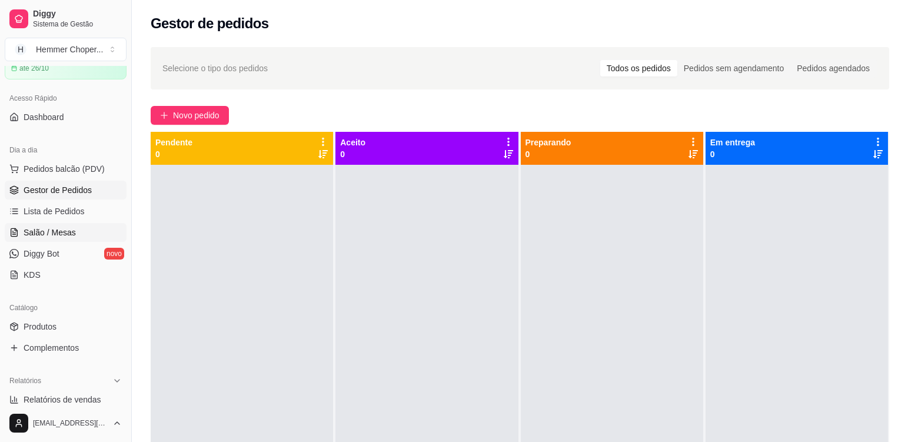
click at [57, 225] on link "Salão / Mesas" at bounding box center [66, 232] width 122 height 19
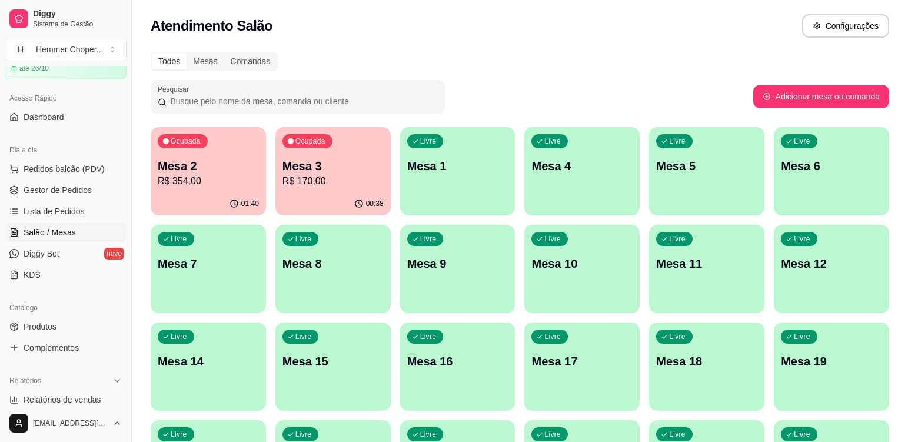
click at [200, 177] on p "R$ 354,00" at bounding box center [208, 181] width 101 height 14
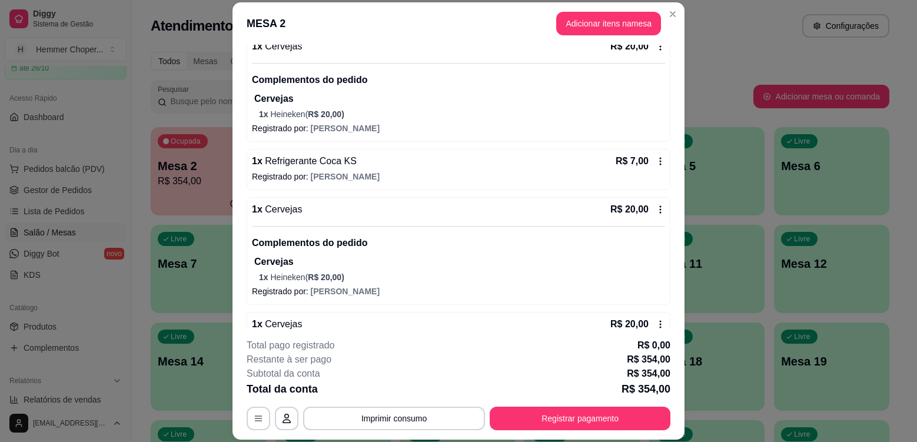
scroll to position [530, 0]
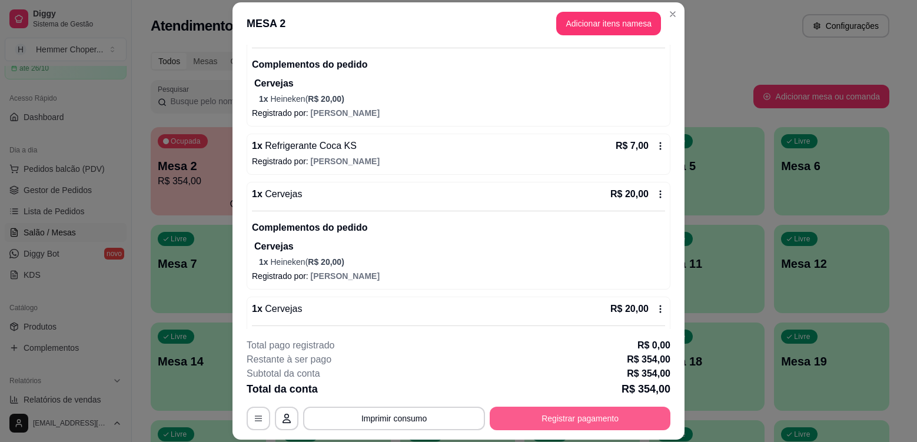
click at [531, 423] on button "Registrar pagamento" at bounding box center [580, 419] width 181 height 24
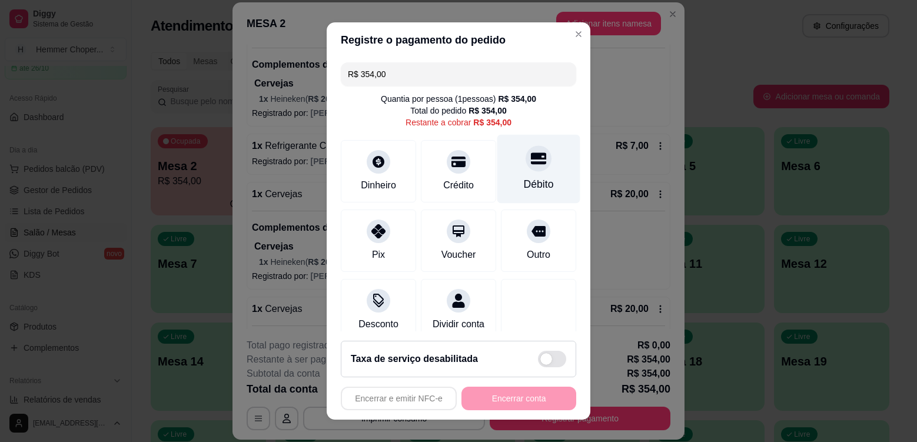
click at [531, 165] on icon at bounding box center [538, 158] width 15 height 15
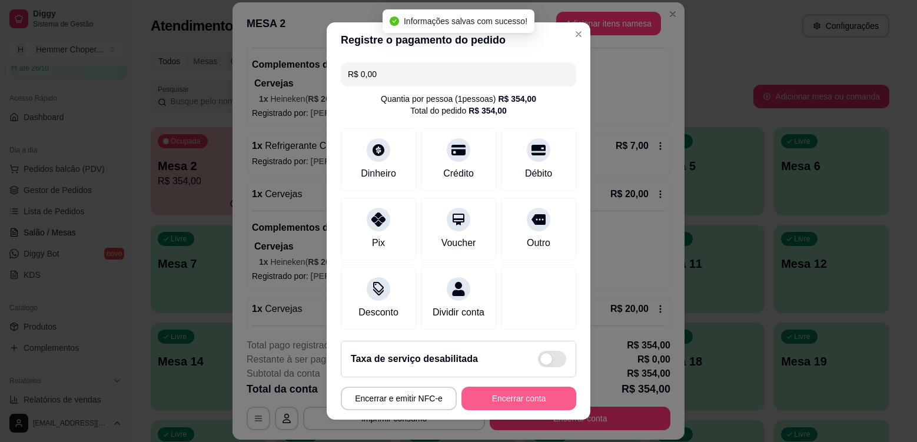
type input "R$ 0,00"
click at [488, 396] on button "Encerrar conta" at bounding box center [518, 399] width 115 height 24
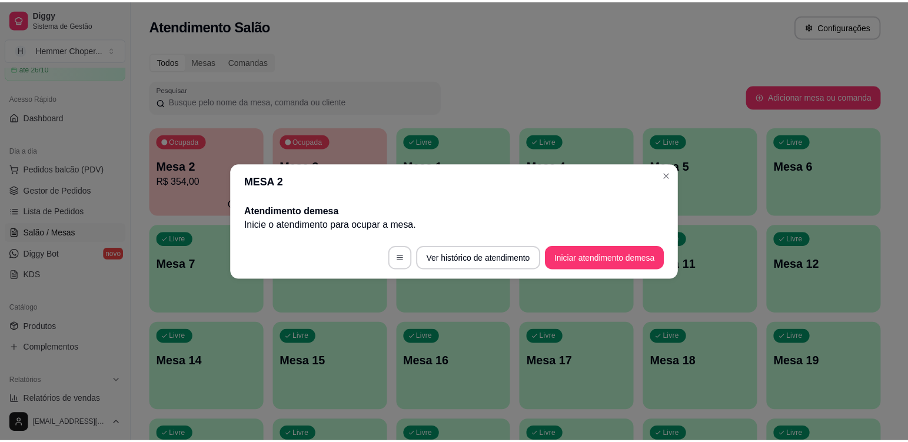
scroll to position [0, 0]
